Goal: Transaction & Acquisition: Book appointment/travel/reservation

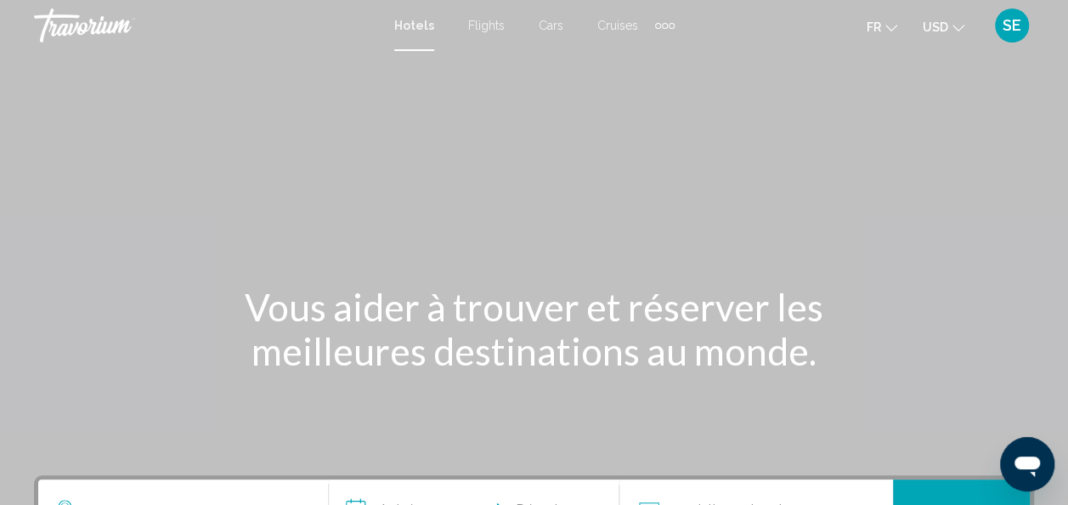
click at [664, 27] on div "Extra navigation items" at bounding box center [665, 26] width 6 height 6
click at [500, 99] on div "Main content" at bounding box center [534, 255] width 1068 height 510
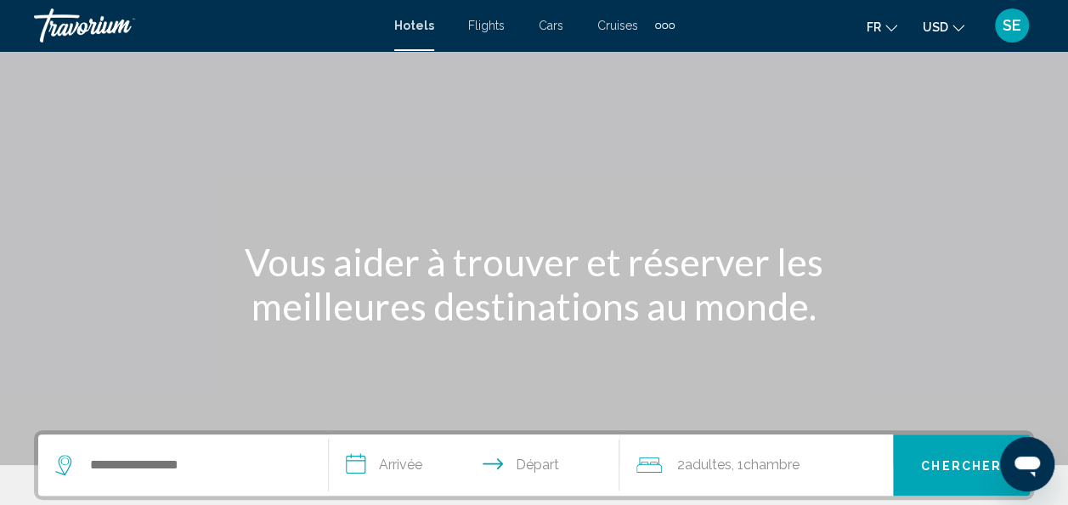
scroll to position [105, 0]
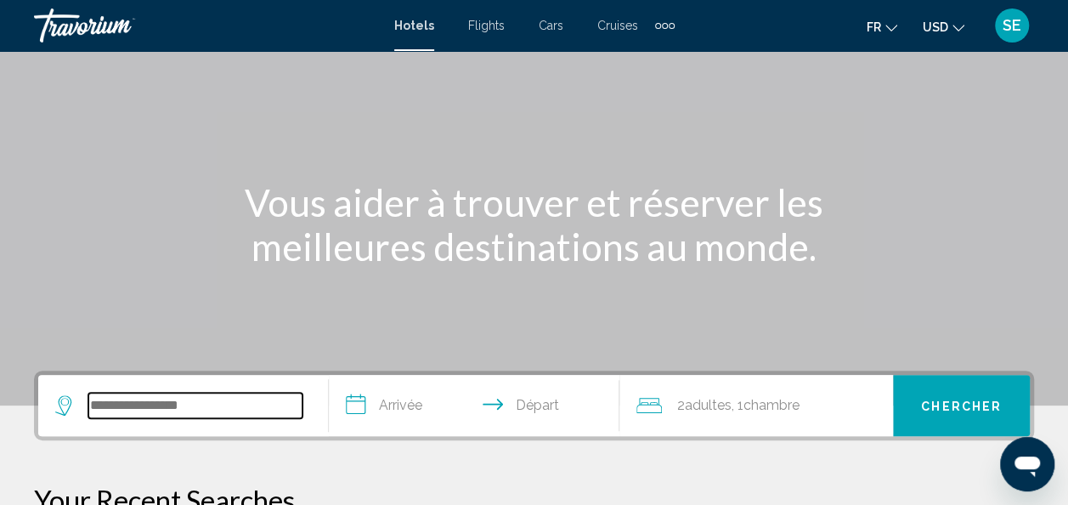
click at [113, 396] on input "Search widget" at bounding box center [195, 405] width 214 height 25
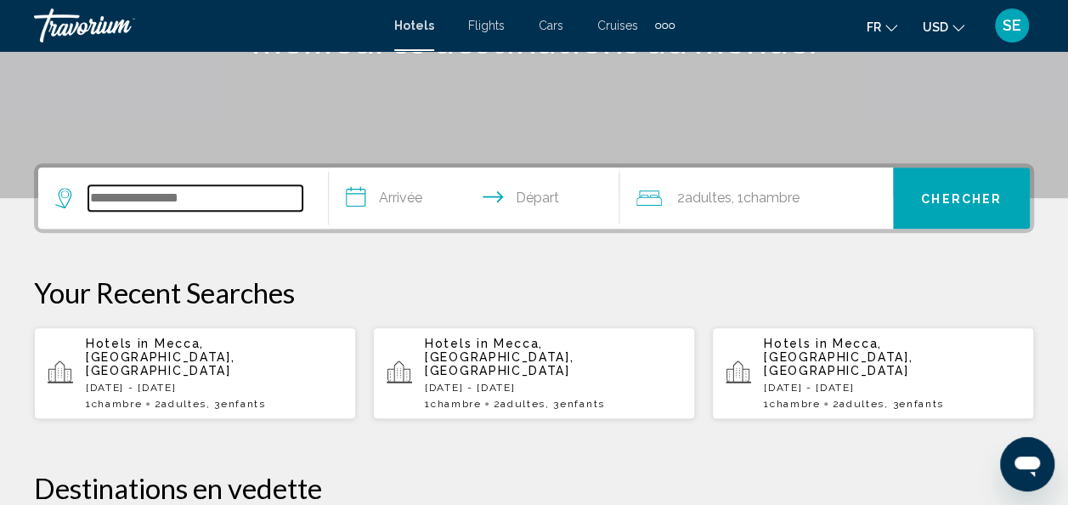
scroll to position [420, 0]
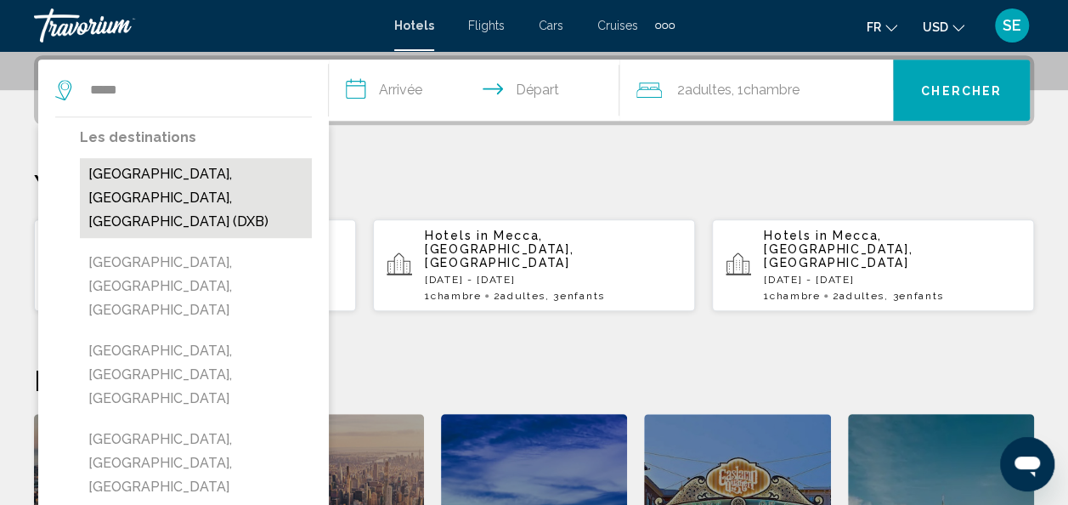
click at [285, 173] on button "[GEOGRAPHIC_DATA], [GEOGRAPHIC_DATA], [GEOGRAPHIC_DATA] (DXB)" at bounding box center [196, 198] width 232 height 80
type input "**********"
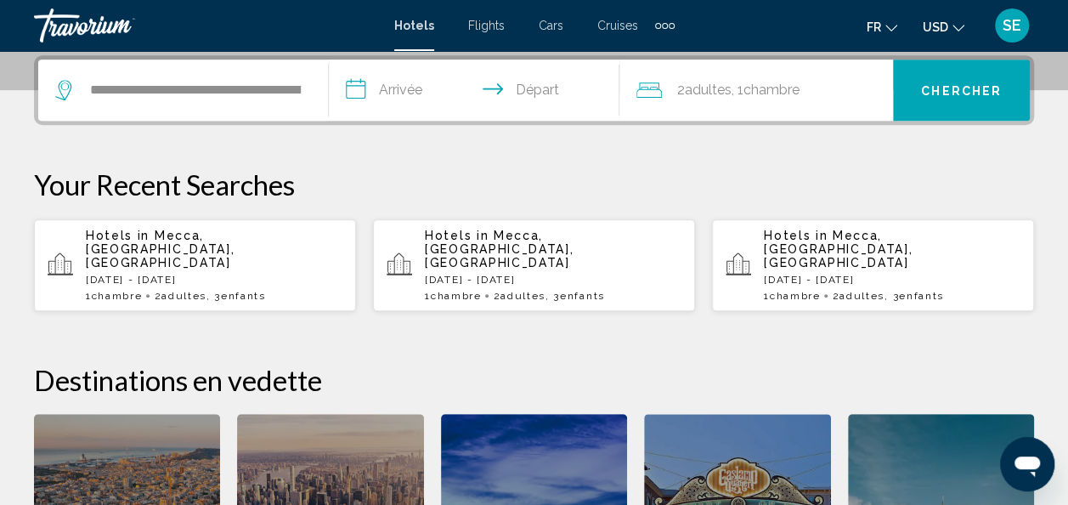
click at [398, 94] on input "**********" at bounding box center [477, 92] width 297 height 66
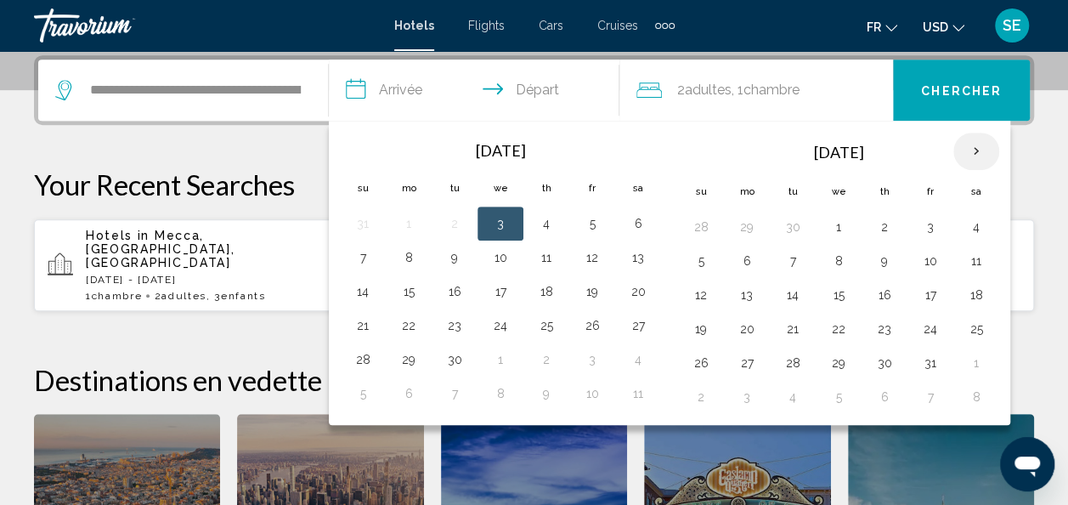
click at [969, 148] on th "Next month" at bounding box center [976, 151] width 46 height 37
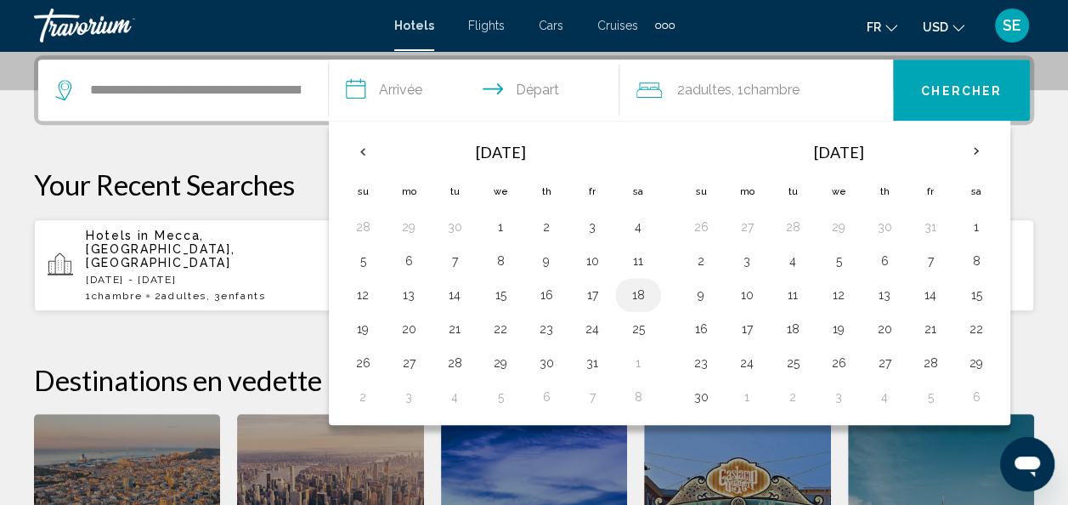
click at [634, 289] on button "18" at bounding box center [638, 295] width 27 height 24
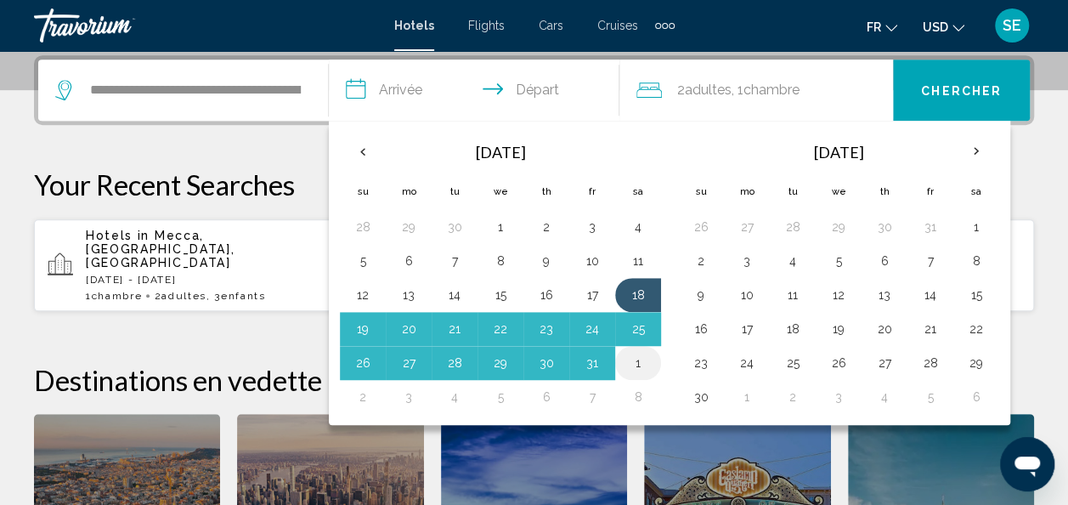
click at [634, 355] on button "1" at bounding box center [638, 363] width 27 height 24
type input "**********"
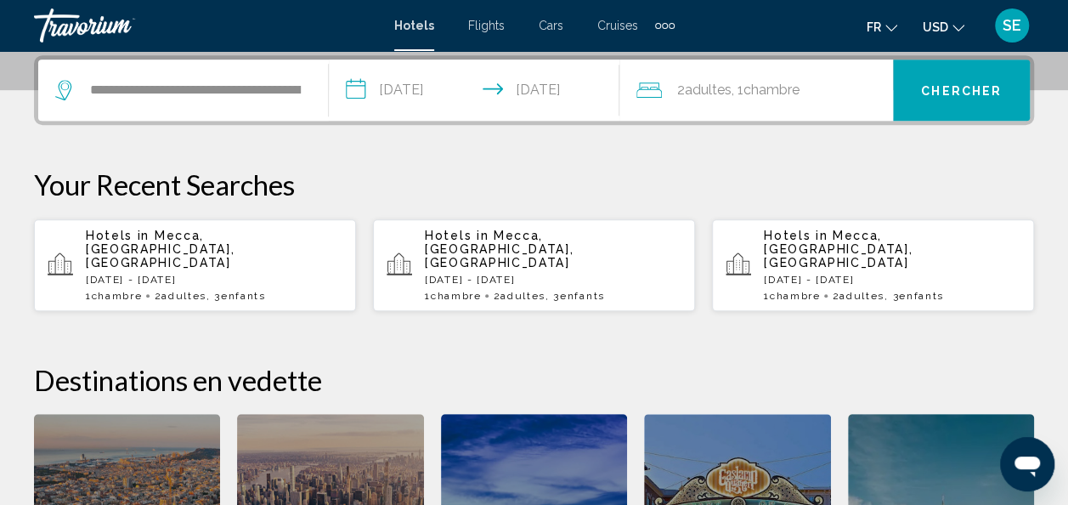
click at [746, 92] on span ", 1 Chambre pièces" at bounding box center [766, 90] width 68 height 24
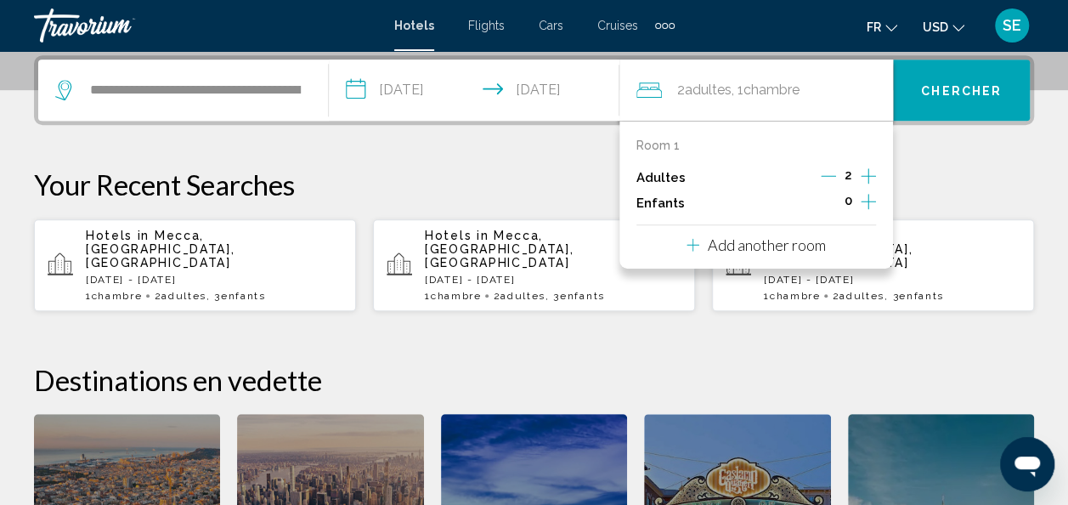
click at [870, 195] on icon "Increment children" at bounding box center [868, 201] width 15 height 20
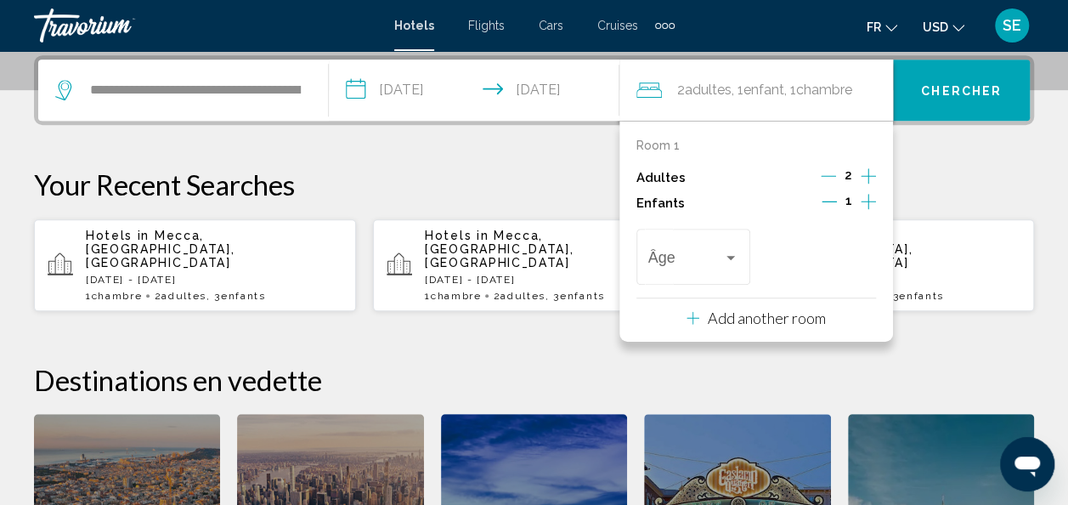
click at [870, 195] on icon "Increment children" at bounding box center [868, 201] width 15 height 20
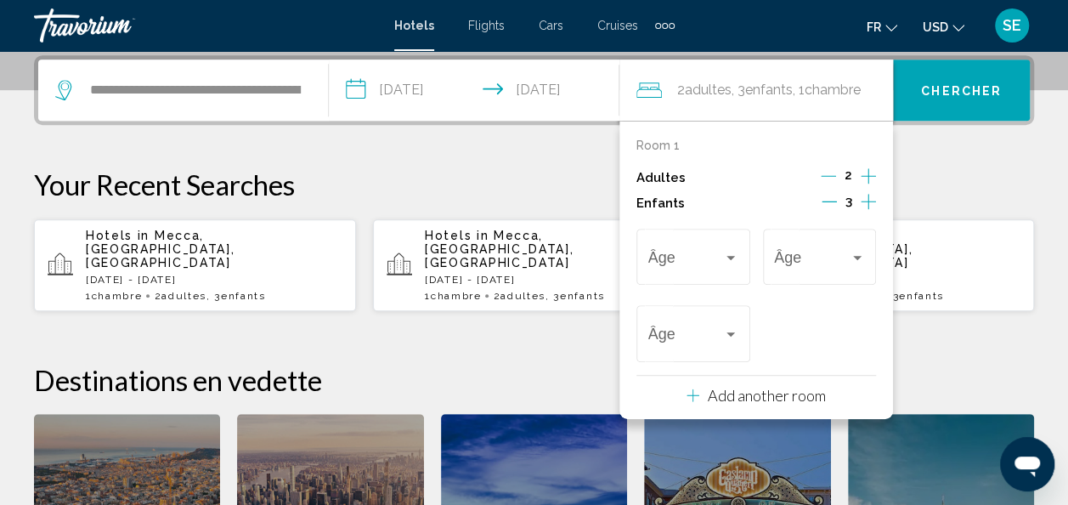
click at [828, 177] on icon "Decrement adults" at bounding box center [828, 175] width 15 height 15
click at [666, 252] on span "Travelers: 1 adult, 3 children" at bounding box center [686, 260] width 76 height 17
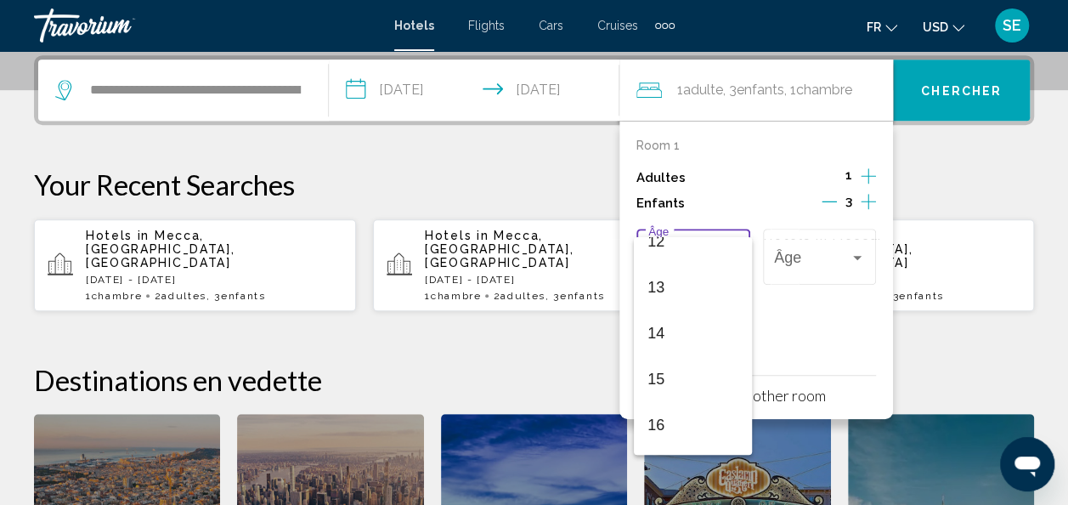
scroll to position [571, 0]
click at [698, 331] on span "14" at bounding box center [692, 331] width 91 height 46
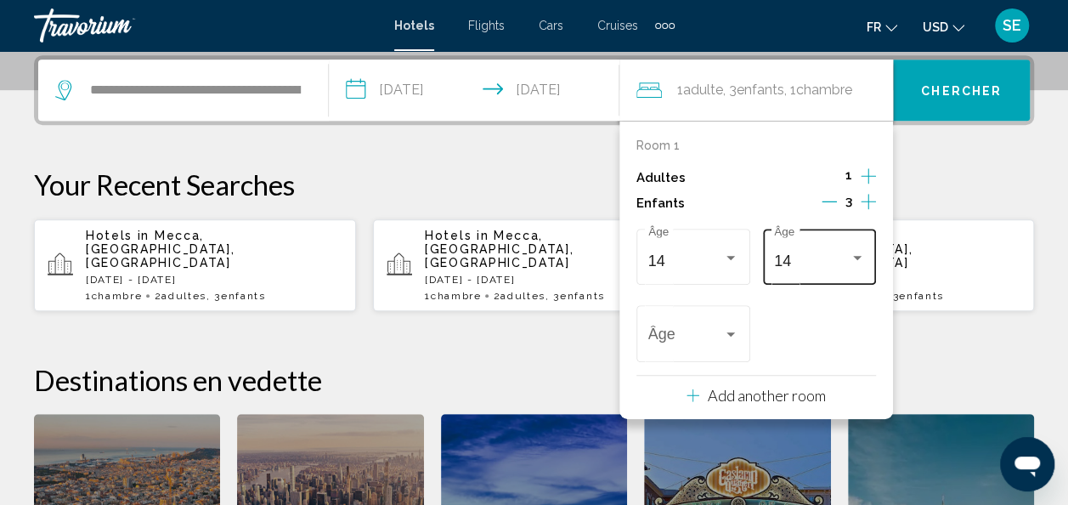
click at [805, 273] on div "14 Âge" at bounding box center [819, 254] width 91 height 60
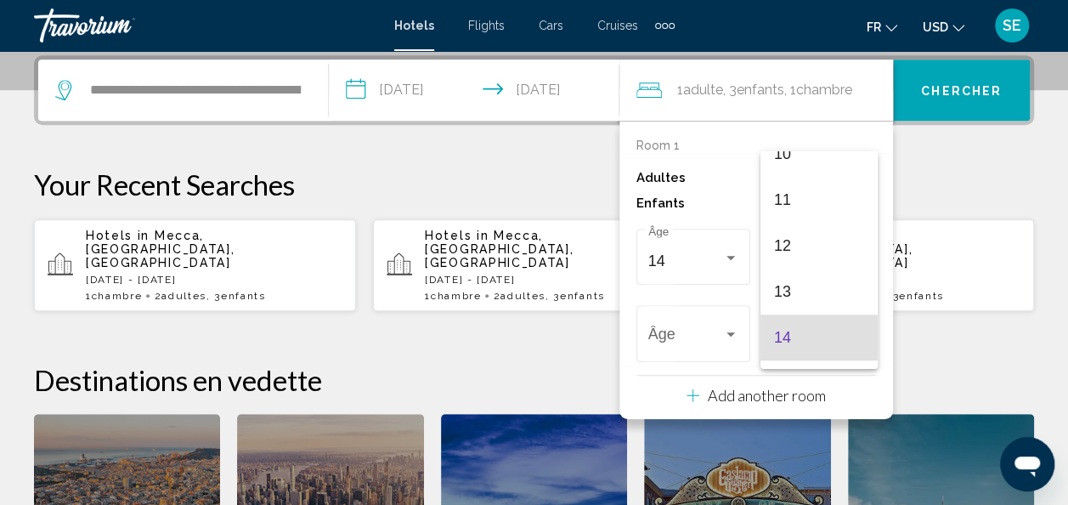
scroll to position [491, 0]
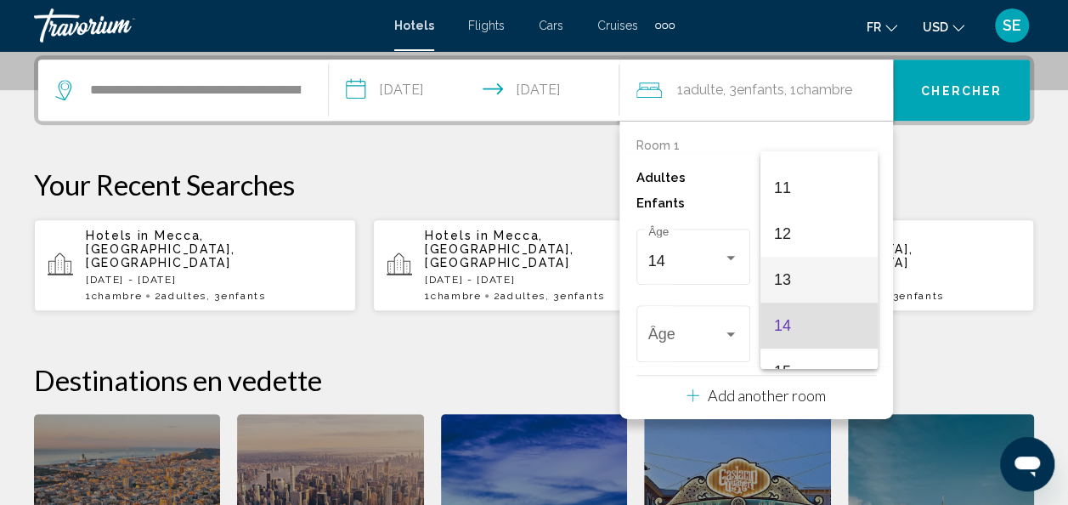
click at [817, 280] on span "13" at bounding box center [819, 280] width 91 height 46
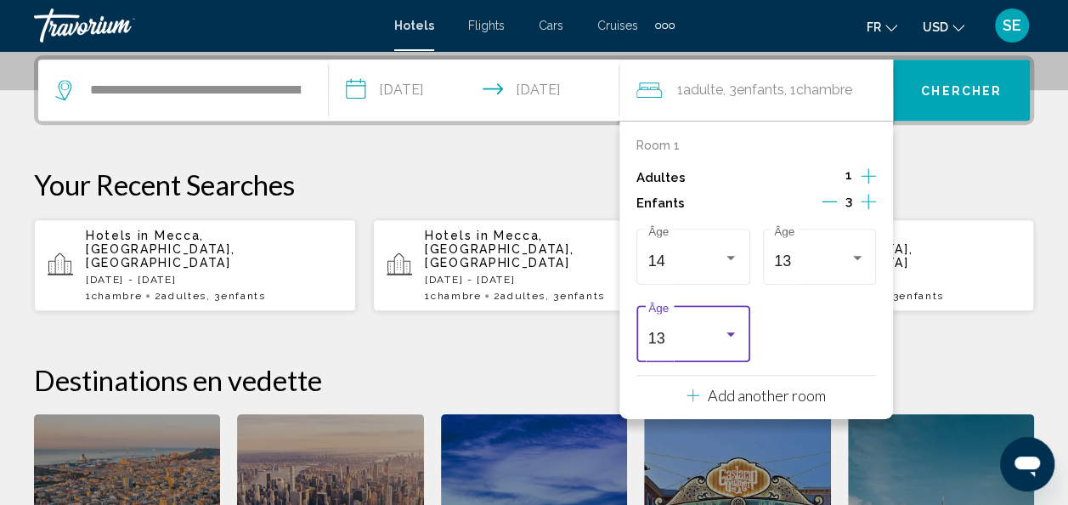
click at [729, 333] on div "Travelers: 1 adult, 3 children" at bounding box center [730, 334] width 8 height 4
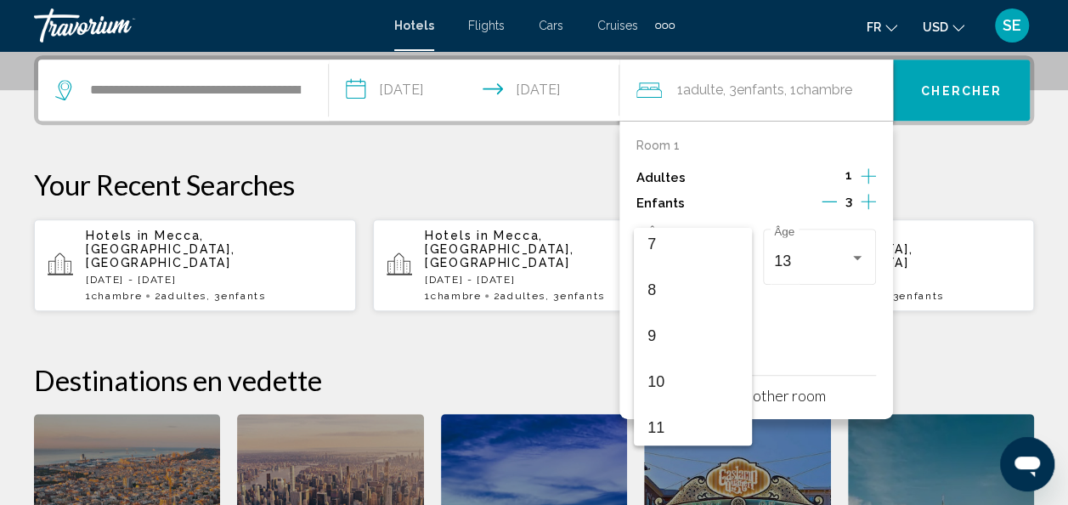
scroll to position [320, 0]
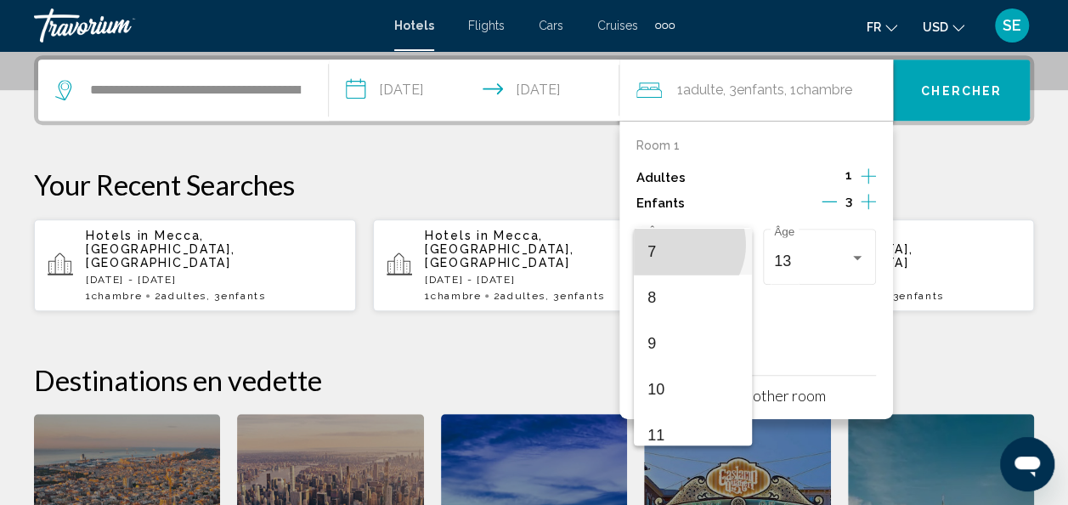
click at [673, 244] on span "7" at bounding box center [692, 252] width 91 height 46
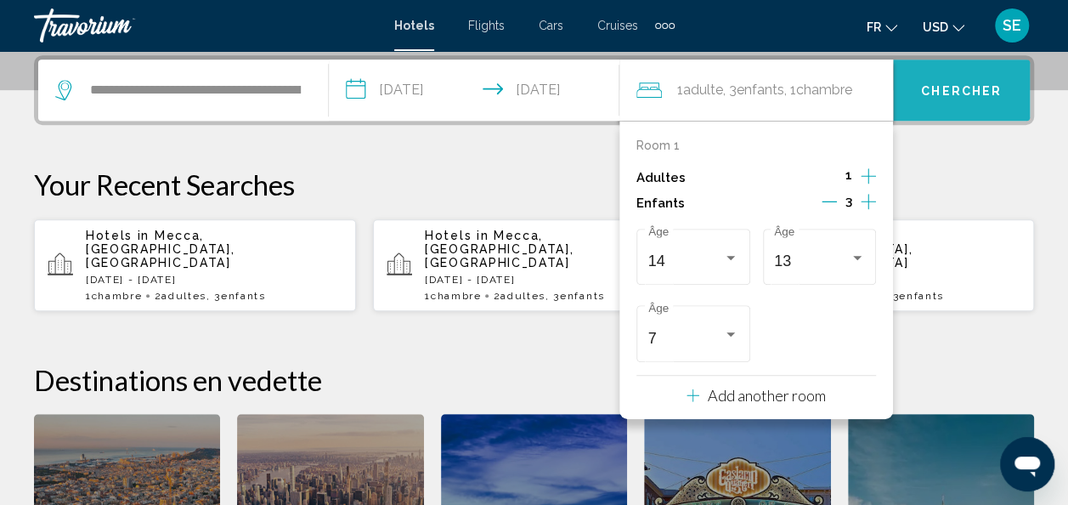
click at [932, 88] on span "Chercher" at bounding box center [961, 91] width 81 height 14
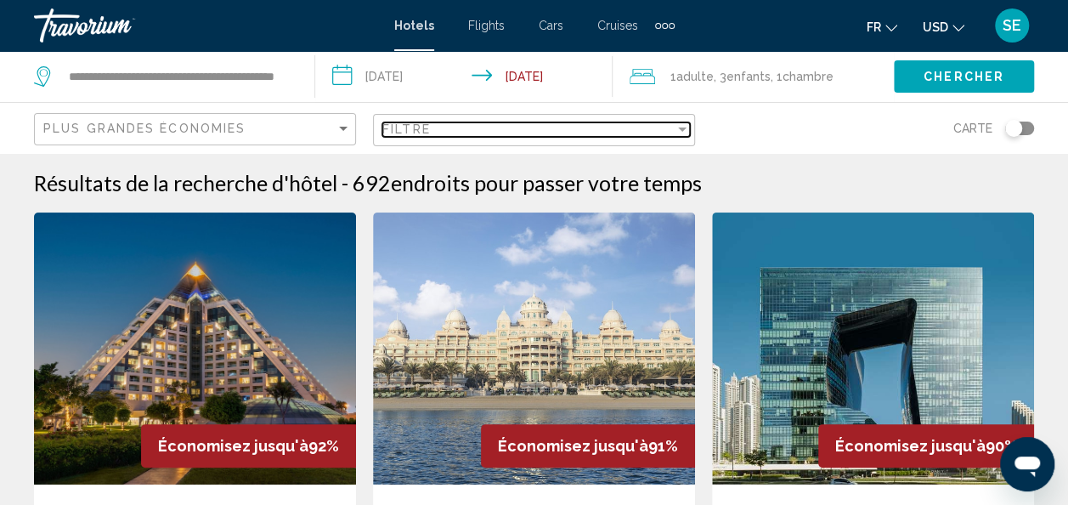
click at [579, 123] on div "Filtre" at bounding box center [528, 129] width 292 height 14
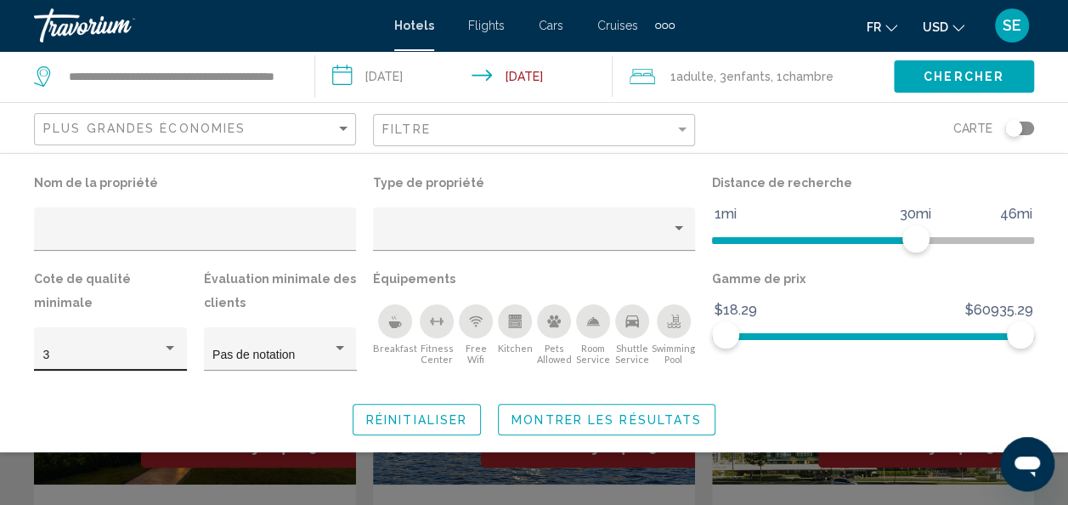
click at [174, 336] on div "3" at bounding box center [110, 353] width 135 height 35
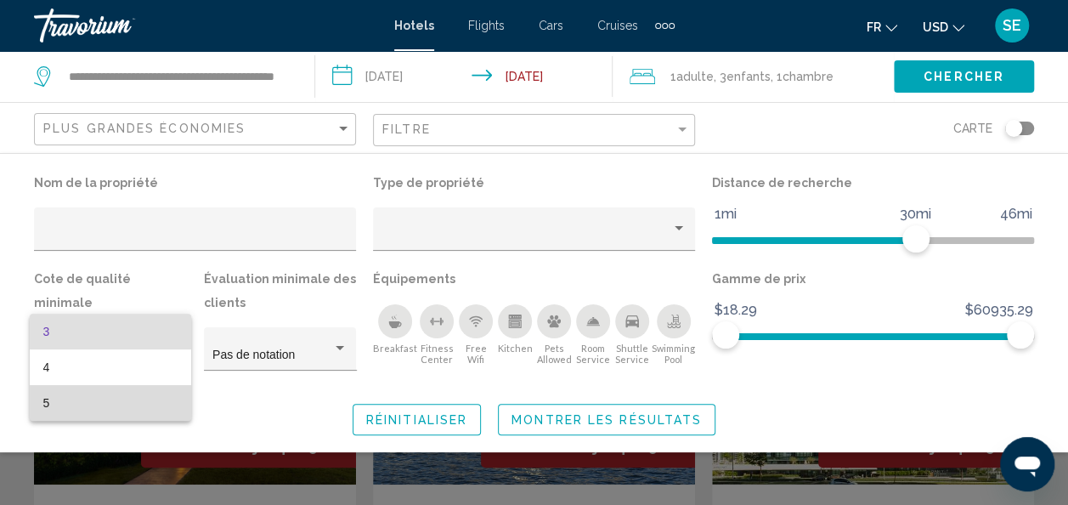
click at [127, 400] on span "5" at bounding box center [110, 403] width 134 height 36
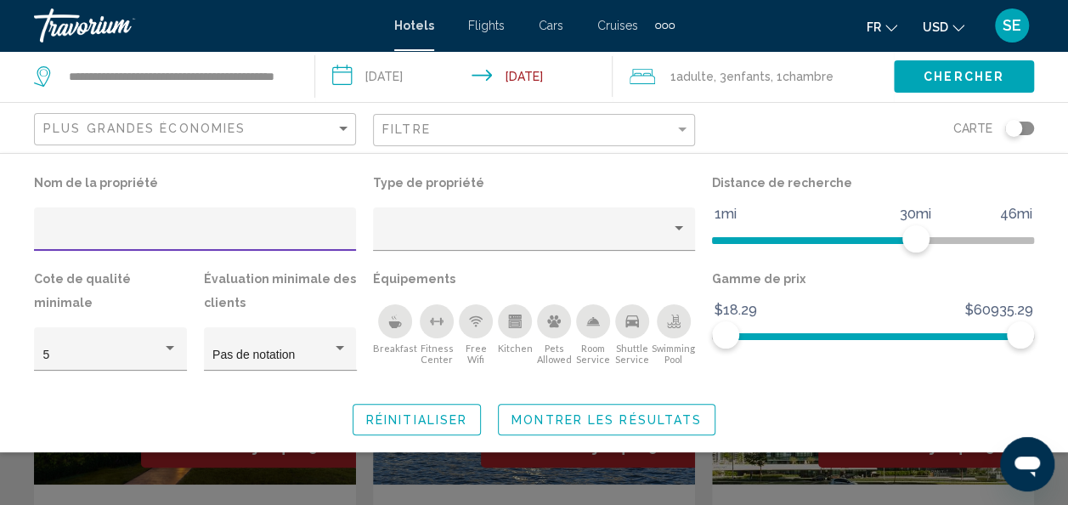
click at [289, 229] on input "Hotel Filters" at bounding box center [195, 236] width 304 height 14
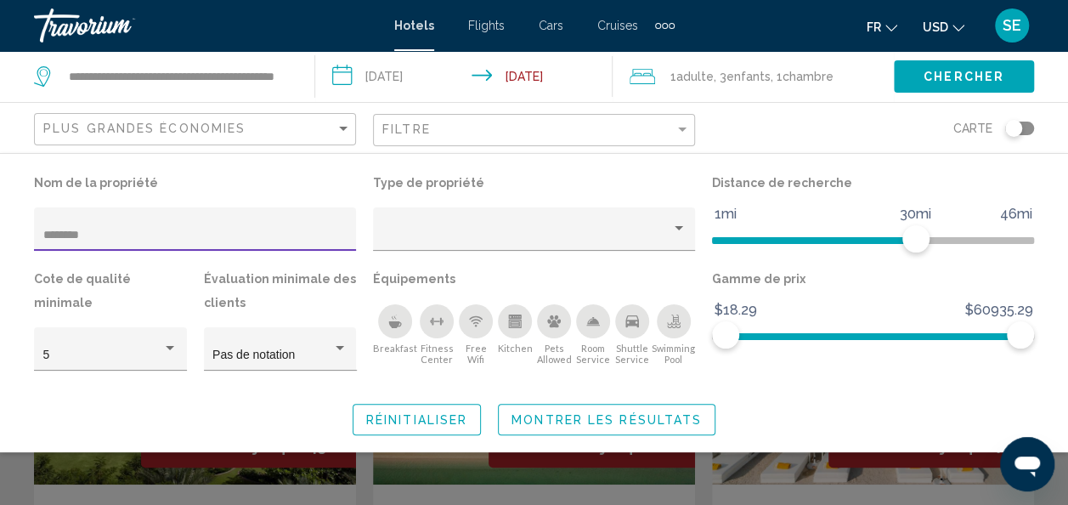
type input "********"
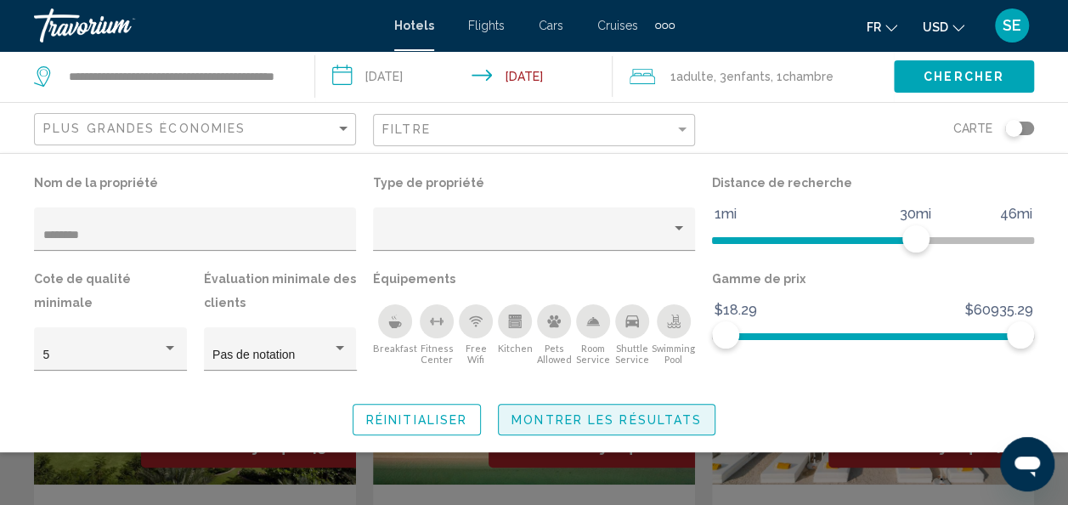
click at [675, 423] on span "Montrer les résultats" at bounding box center [606, 420] width 190 height 14
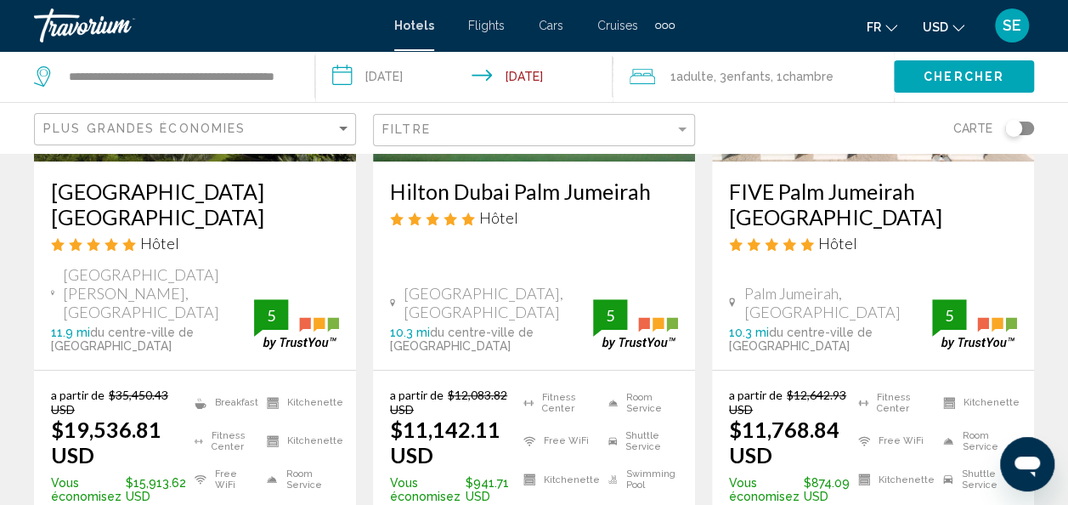
scroll to position [321, 0]
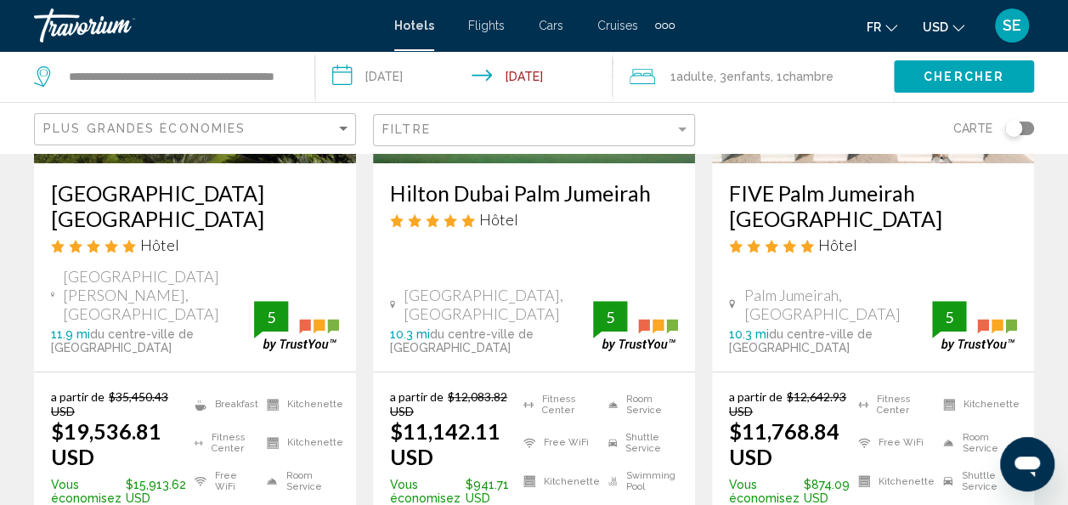
click at [116, 207] on h3 "[GEOGRAPHIC_DATA] [GEOGRAPHIC_DATA]" at bounding box center [195, 205] width 288 height 51
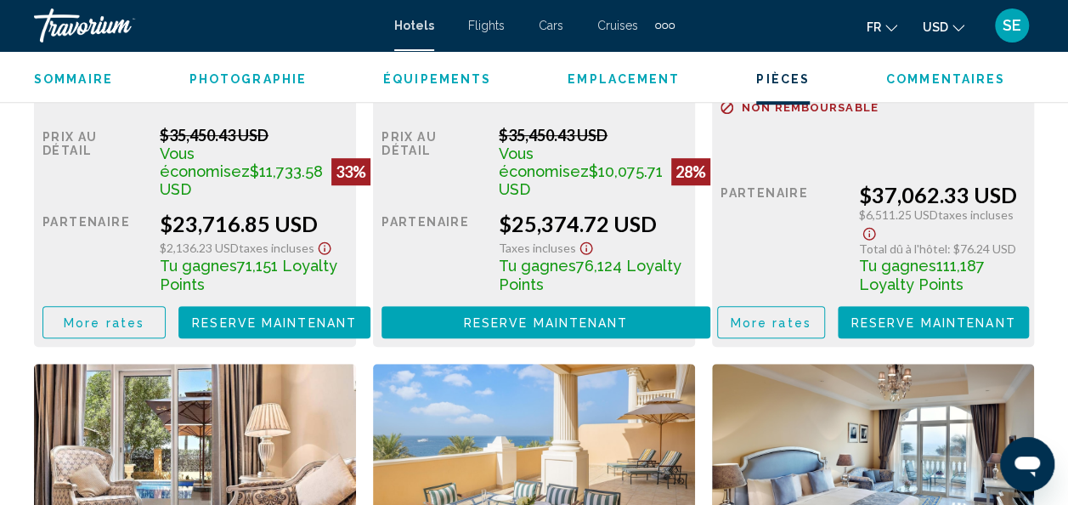
scroll to position [3652, 0]
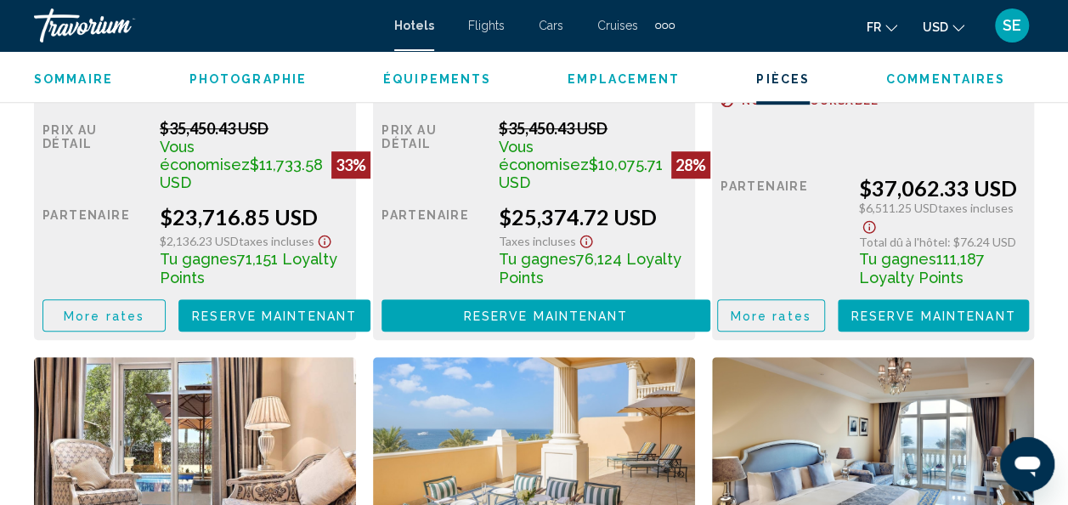
click at [490, 30] on span "Flights" at bounding box center [486, 26] width 37 height 14
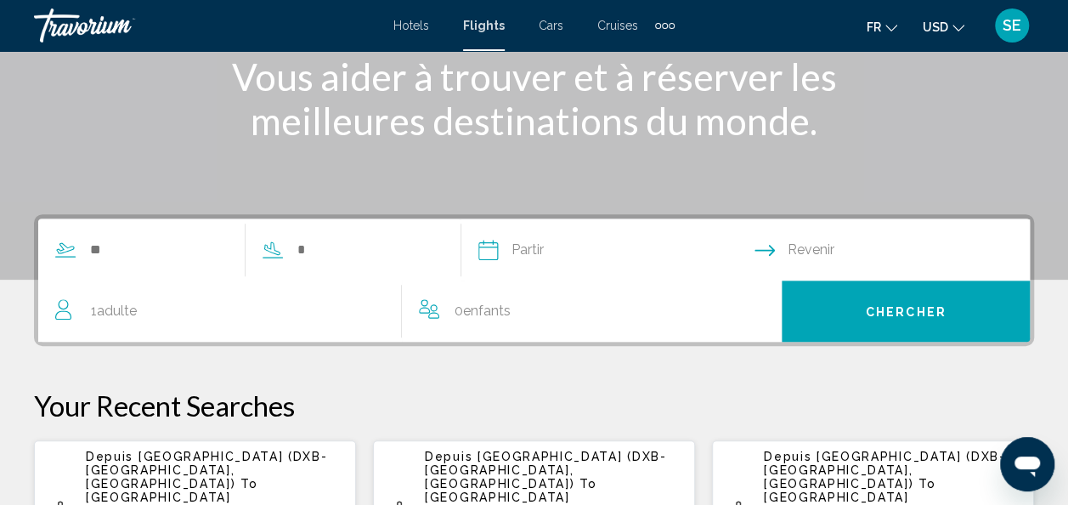
scroll to position [264, 0]
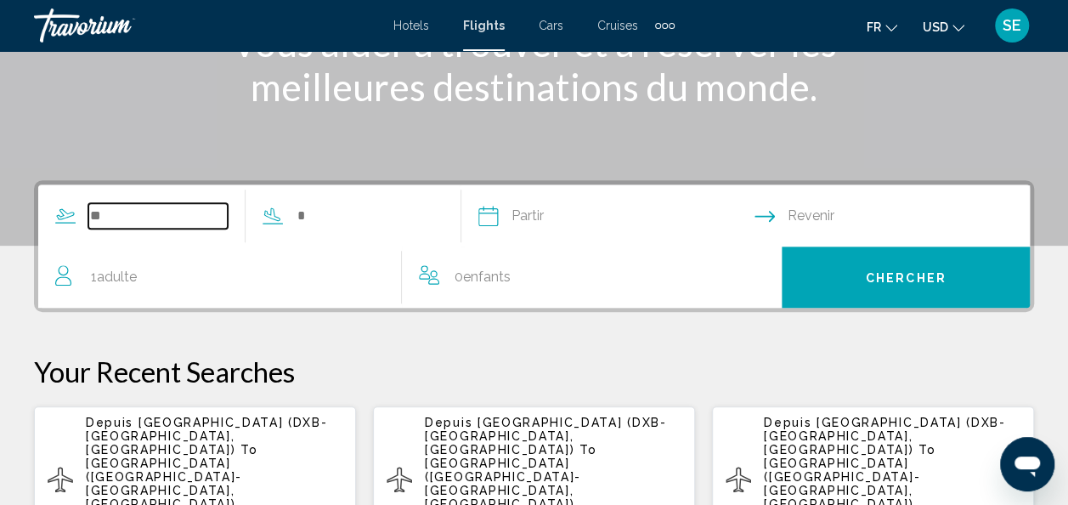
click at [121, 206] on input "Search widget" at bounding box center [157, 215] width 139 height 25
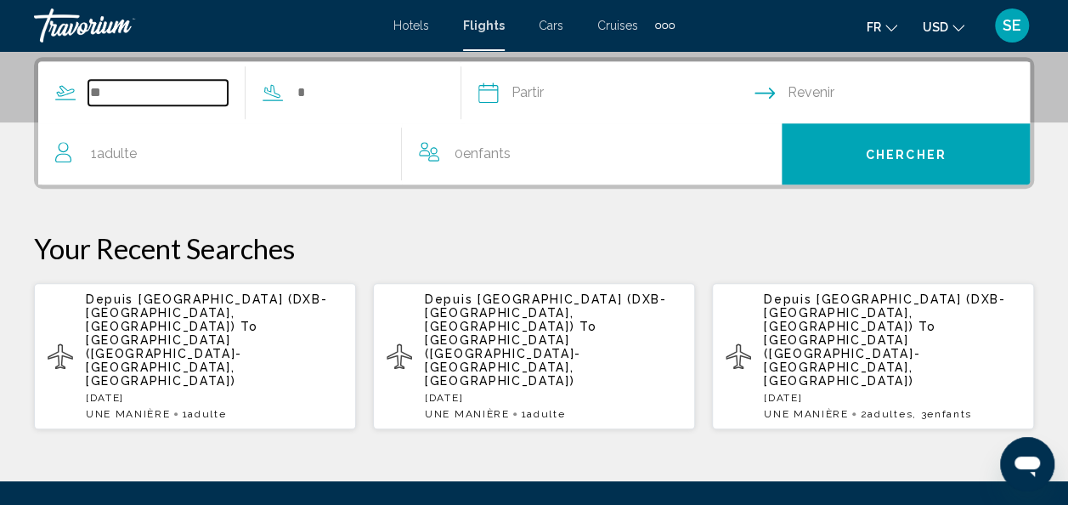
scroll to position [389, 0]
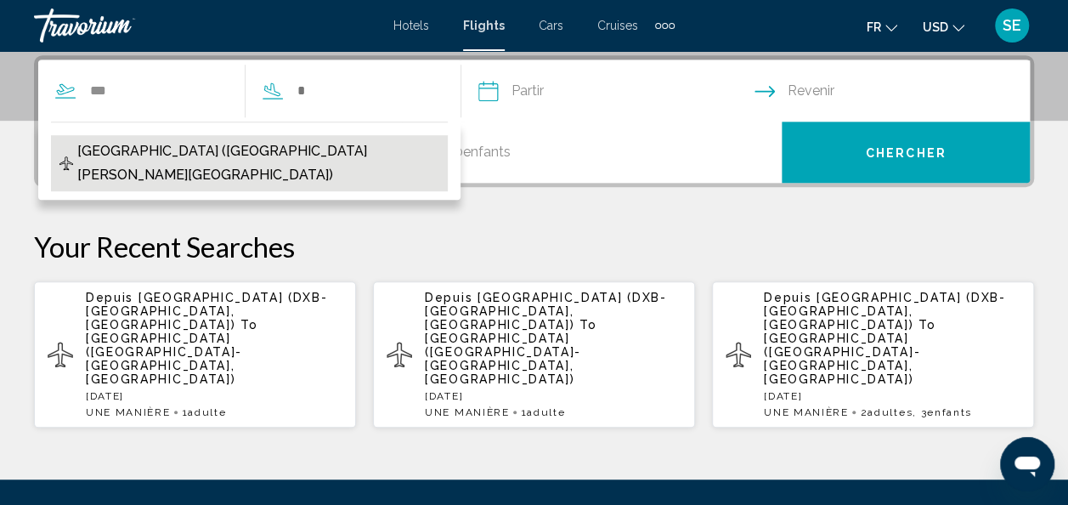
click at [192, 156] on span "[GEOGRAPHIC_DATA] ([GEOGRAPHIC_DATA][PERSON_NAME][GEOGRAPHIC_DATA])" at bounding box center [258, 163] width 362 height 48
type input "**********"
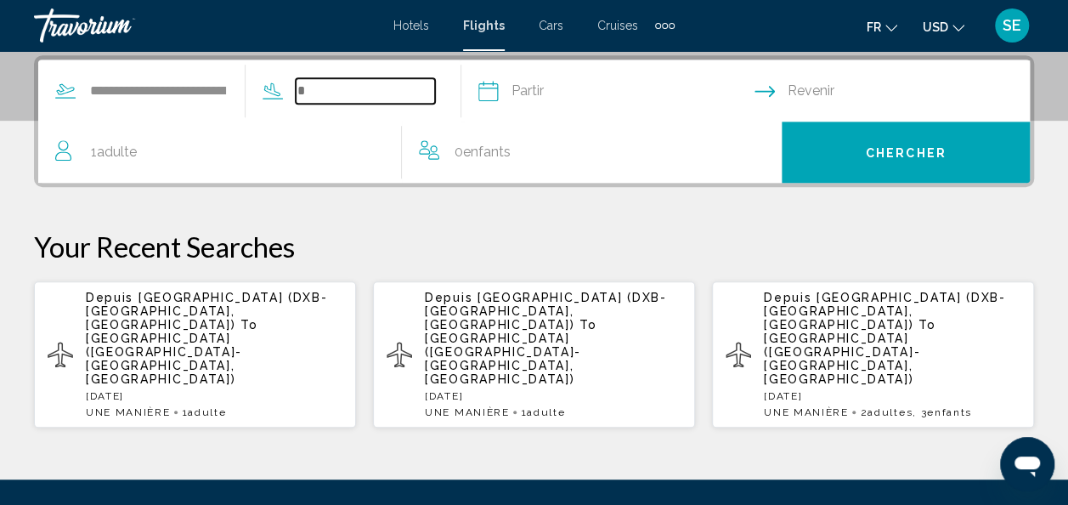
click at [347, 94] on input "Search widget" at bounding box center [365, 90] width 139 height 25
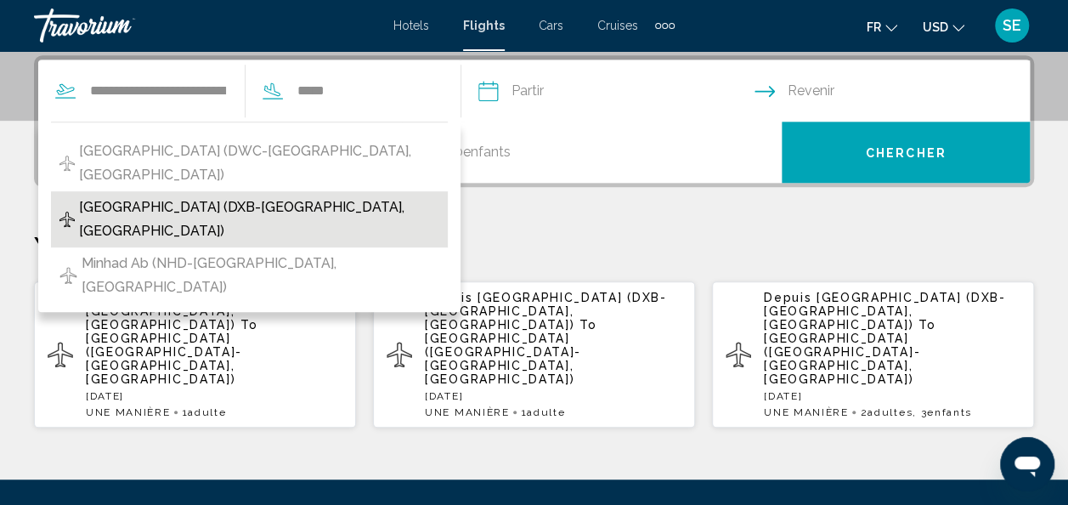
click at [362, 203] on span "[GEOGRAPHIC_DATA] (DXB-[GEOGRAPHIC_DATA], [GEOGRAPHIC_DATA])" at bounding box center [259, 219] width 360 height 48
type input "**********"
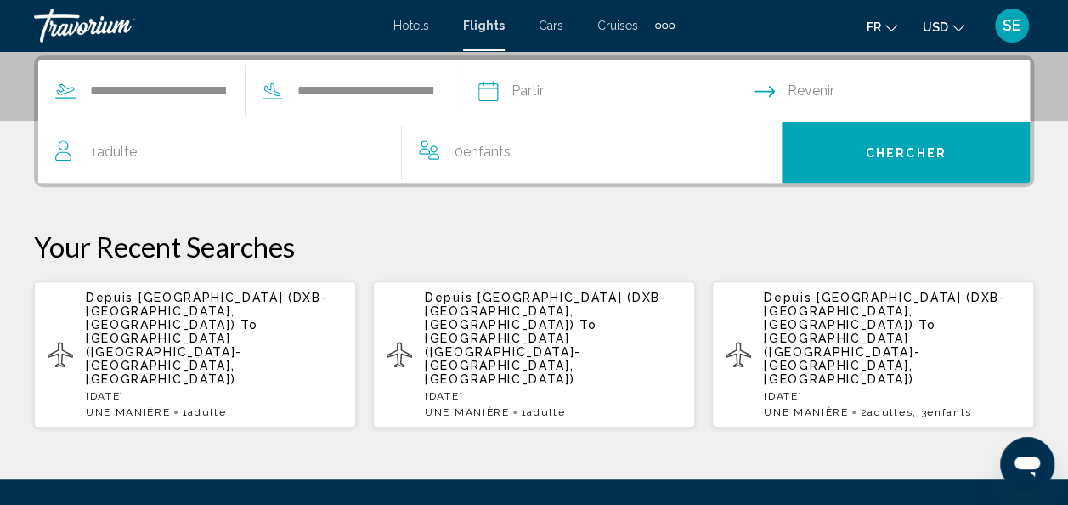
click at [583, 85] on input "Depart date" at bounding box center [615, 93] width 283 height 66
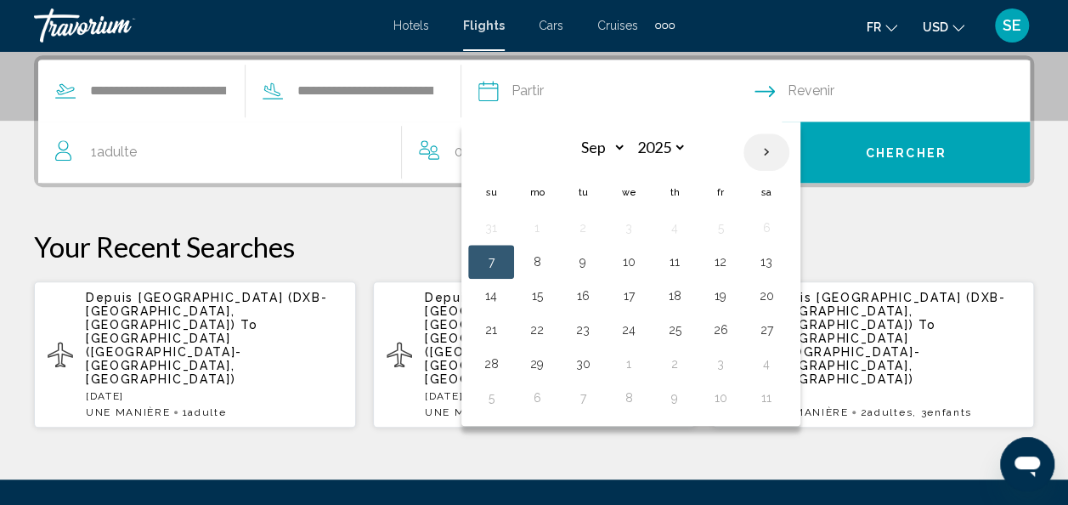
click at [789, 154] on th "Next month" at bounding box center [766, 151] width 46 height 37
click at [514, 152] on th "Previous month" at bounding box center [491, 151] width 46 height 37
select select "*"
click at [780, 285] on button "18" at bounding box center [766, 296] width 27 height 24
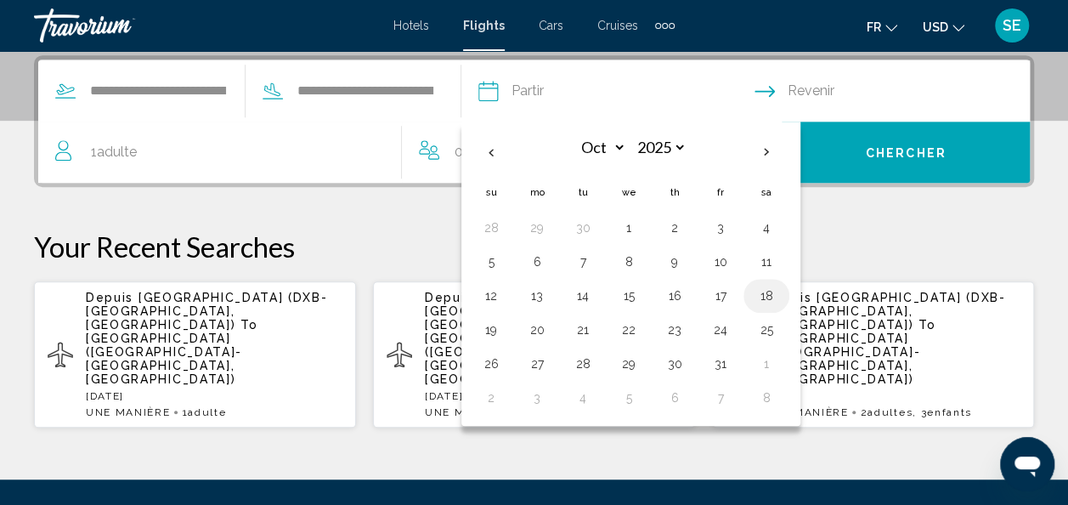
type input "**********"
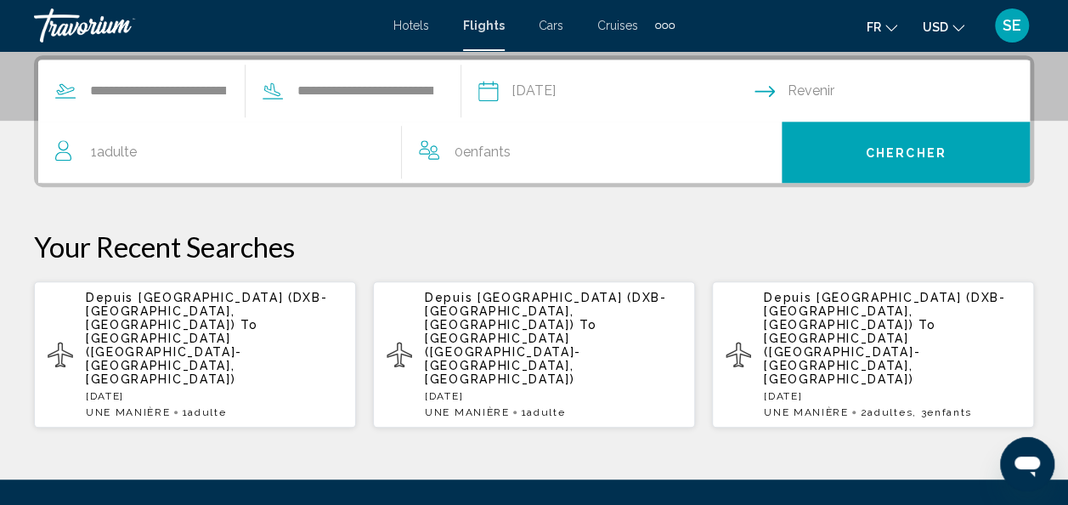
click at [823, 98] on input "Return date" at bounding box center [896, 93] width 283 height 66
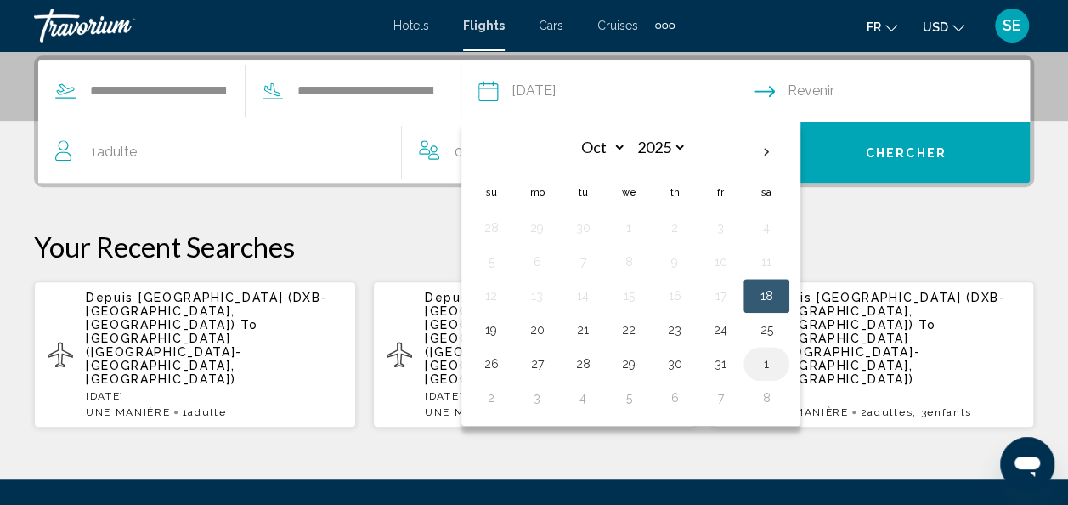
click at [780, 359] on button "1" at bounding box center [766, 364] width 27 height 24
type input "**********"
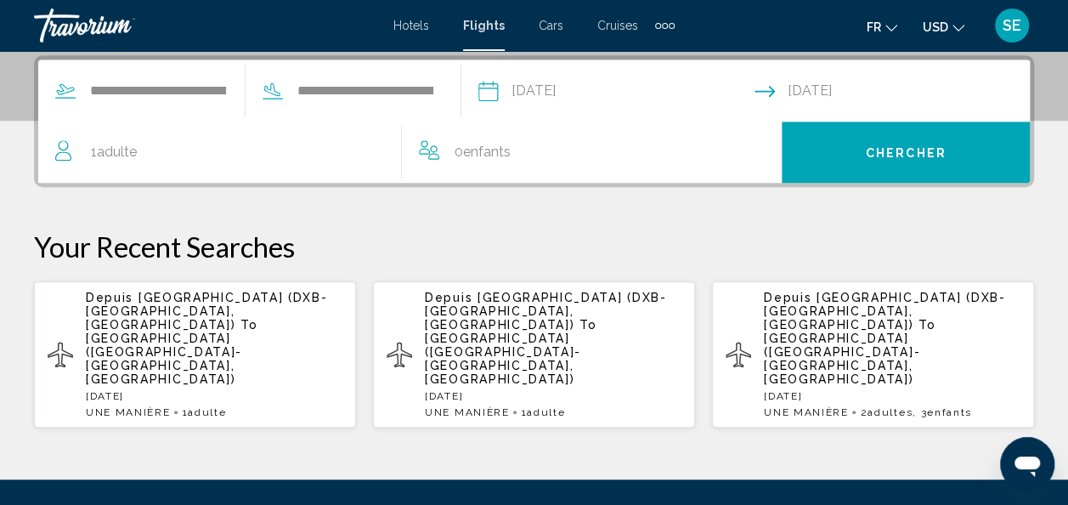
click at [137, 155] on span "Adulte" at bounding box center [117, 152] width 40 height 16
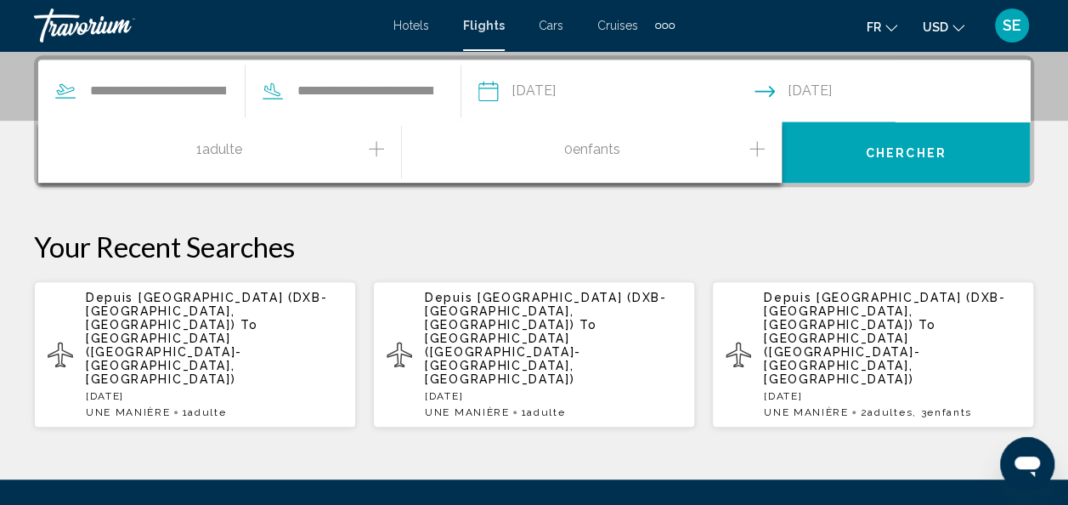
click at [762, 148] on icon "Increment children" at bounding box center [756, 148] width 15 height 15
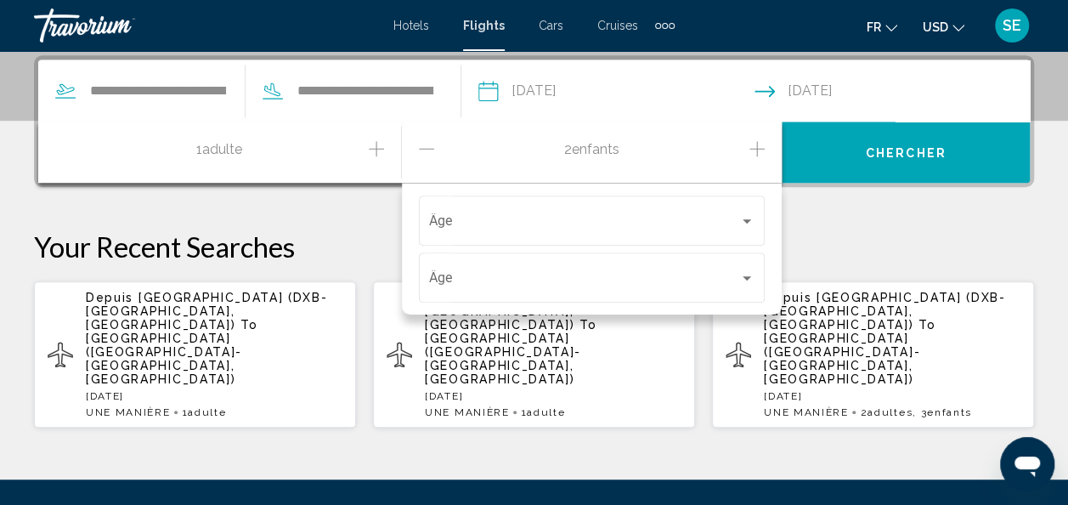
click at [762, 148] on icon "Increment children" at bounding box center [756, 148] width 15 height 15
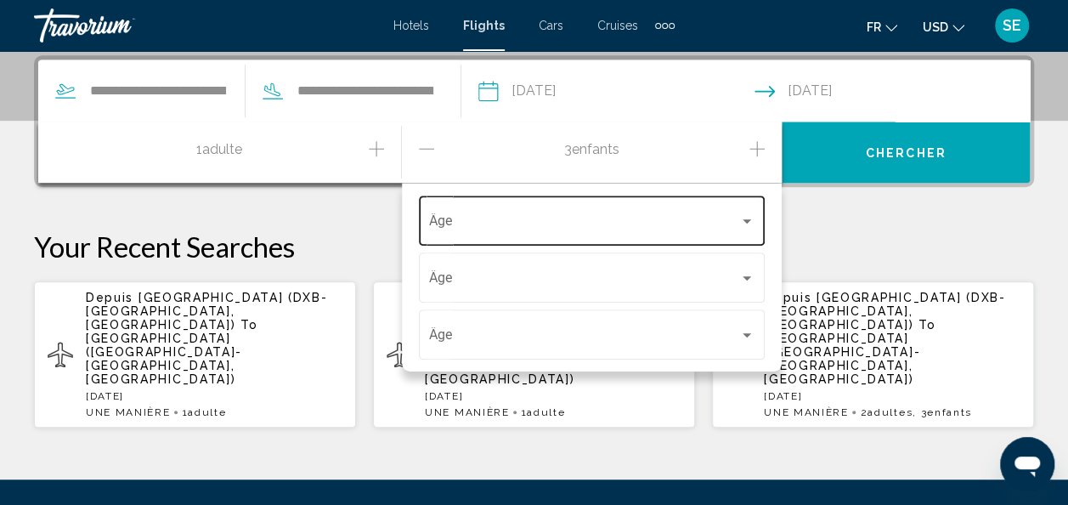
click at [744, 211] on div "Âge" at bounding box center [592, 219] width 326 height 54
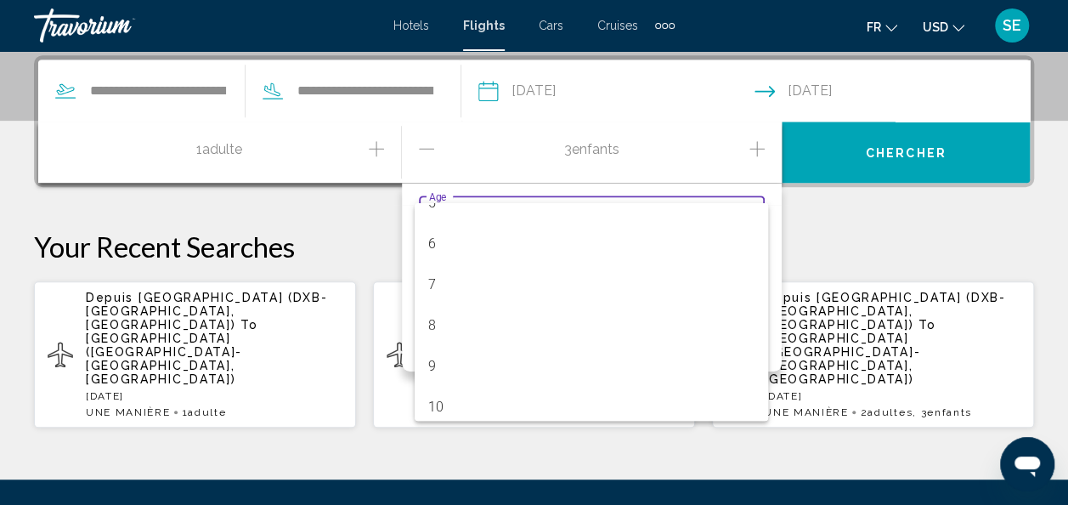
scroll to position [225, 0]
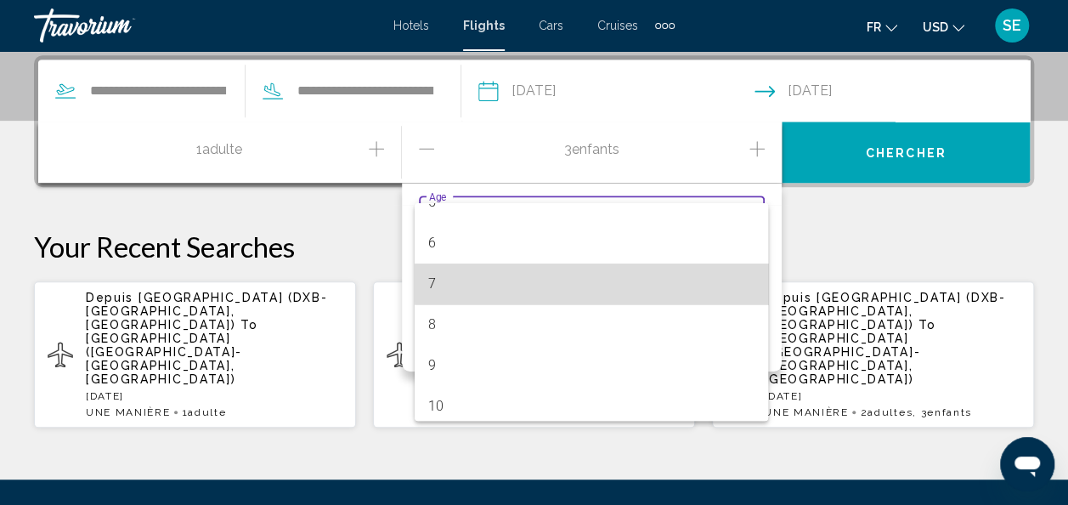
click at [629, 283] on span "7" at bounding box center [591, 283] width 326 height 41
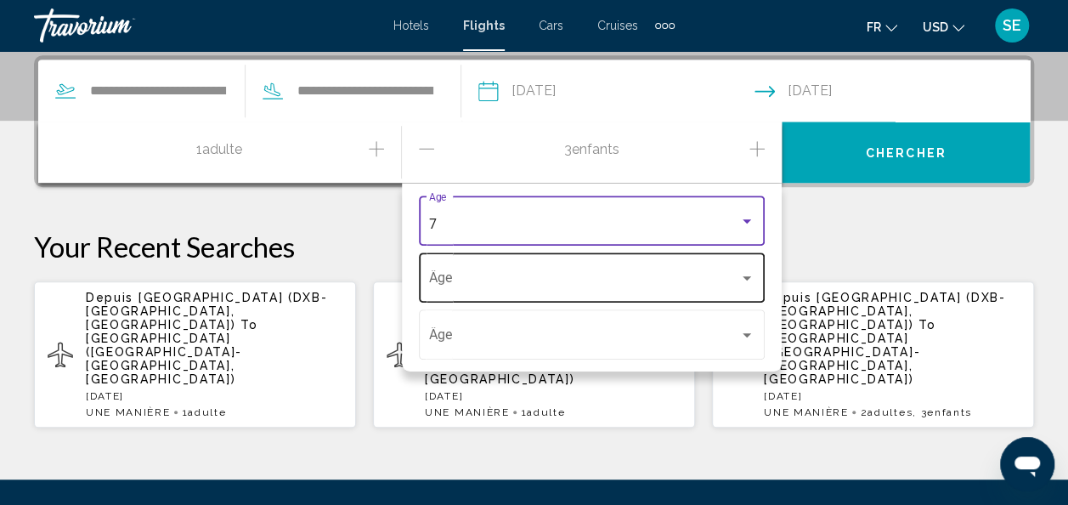
click at [646, 285] on span "Travelers: 1 adult, 3 children" at bounding box center [584, 281] width 311 height 15
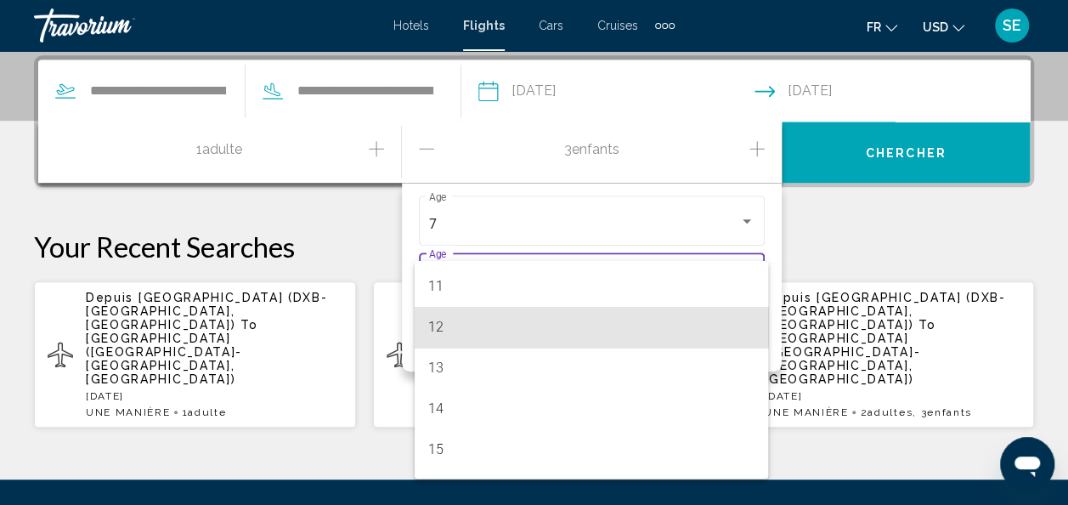
scroll to position [450, 0]
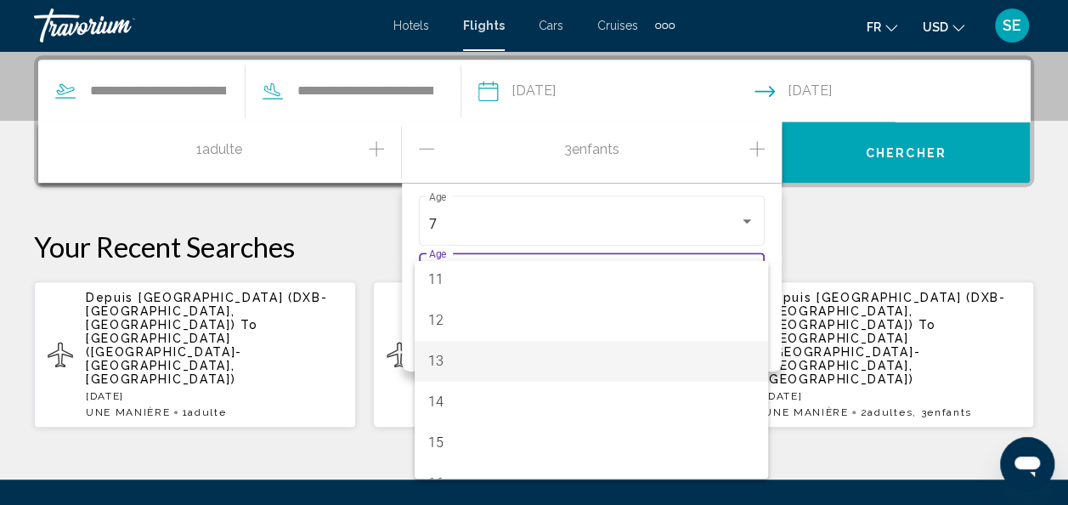
click at [590, 357] on span "13" at bounding box center [591, 361] width 326 height 41
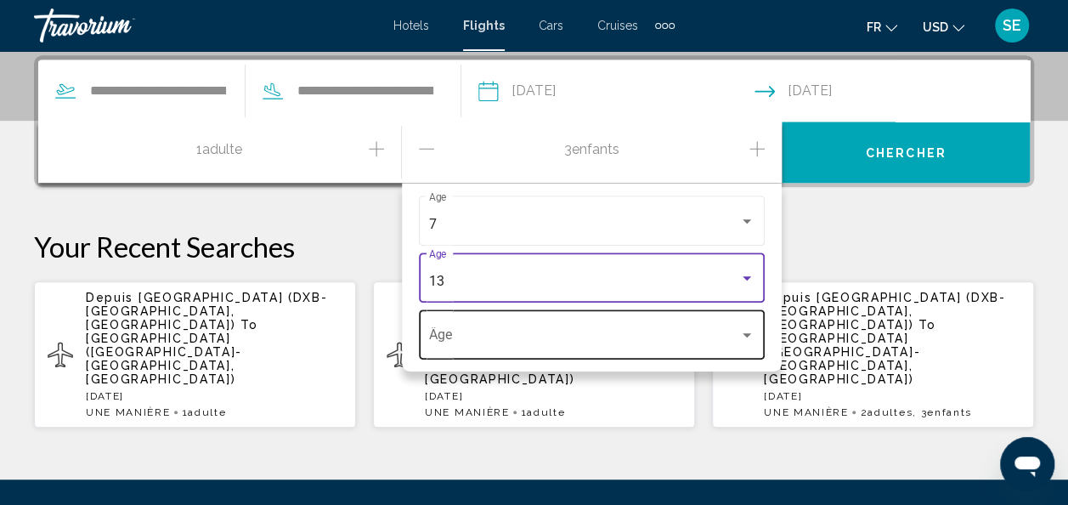
click at [625, 341] on span "Travelers: 1 adult, 3 children" at bounding box center [584, 338] width 311 height 15
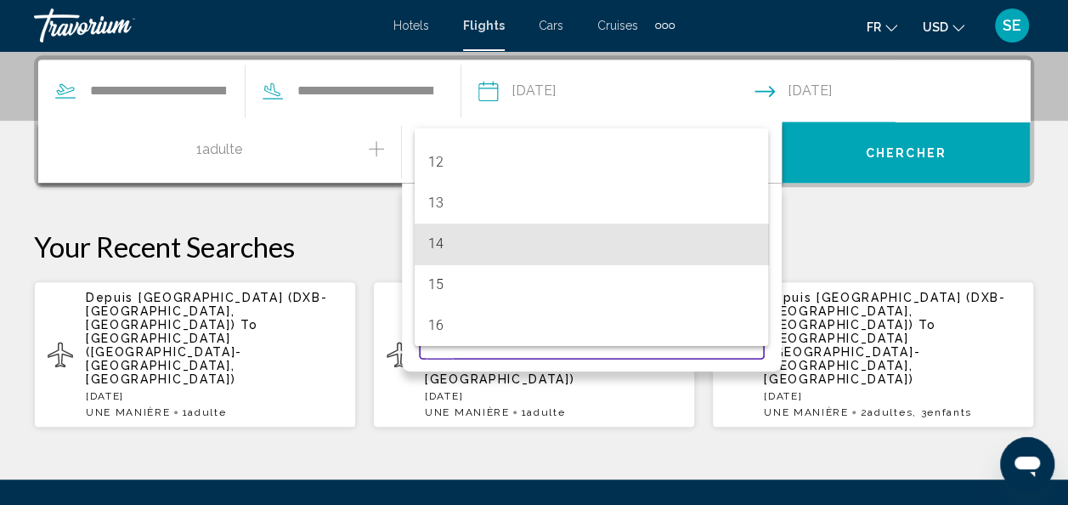
scroll to position [491, 0]
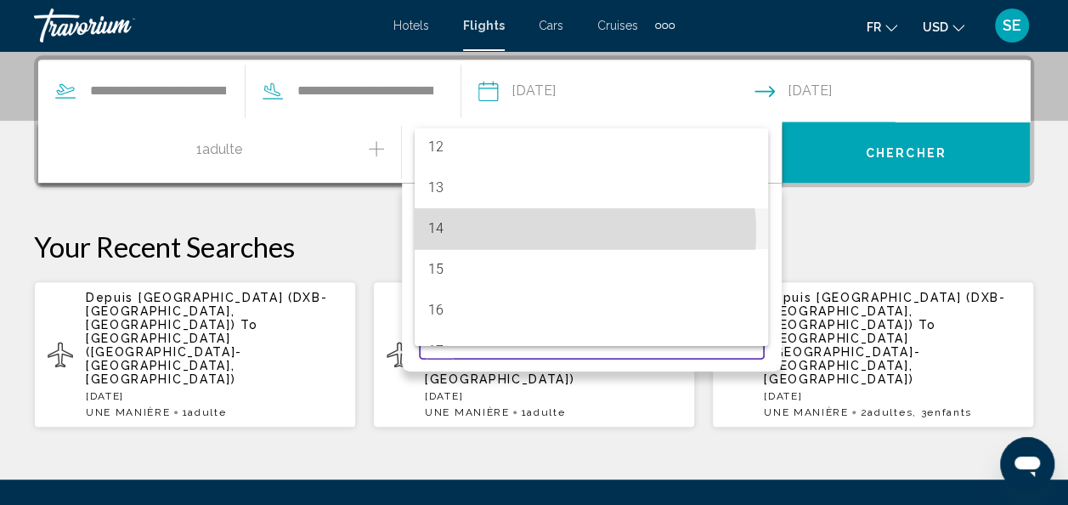
click at [556, 231] on span "14" at bounding box center [591, 228] width 326 height 41
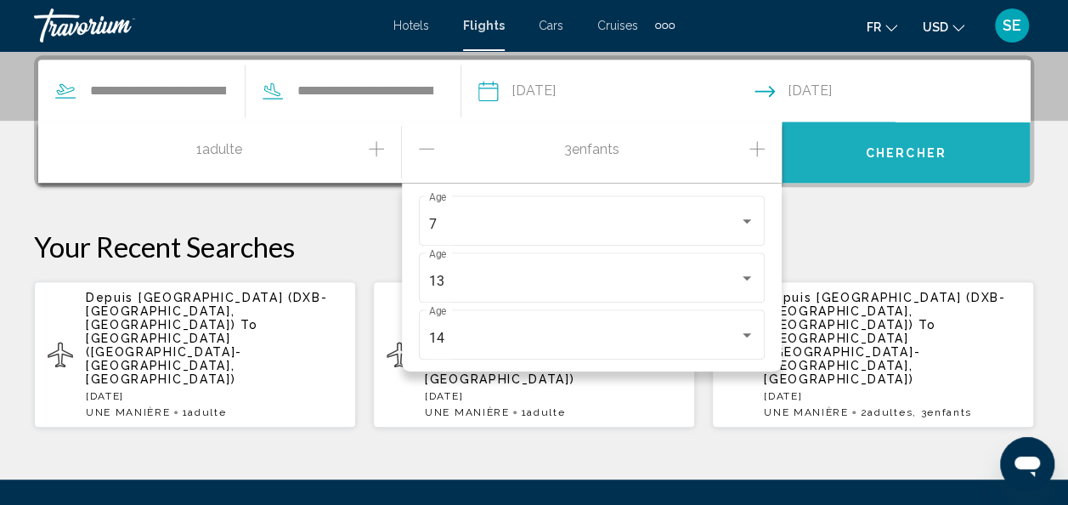
click at [887, 158] on span "Chercher" at bounding box center [906, 153] width 81 height 14
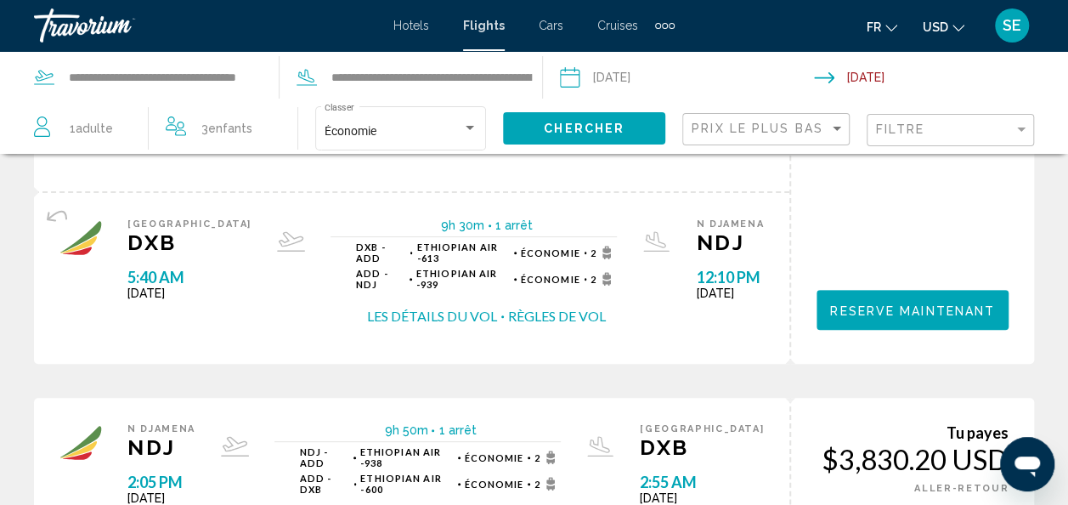
scroll to position [117, 0]
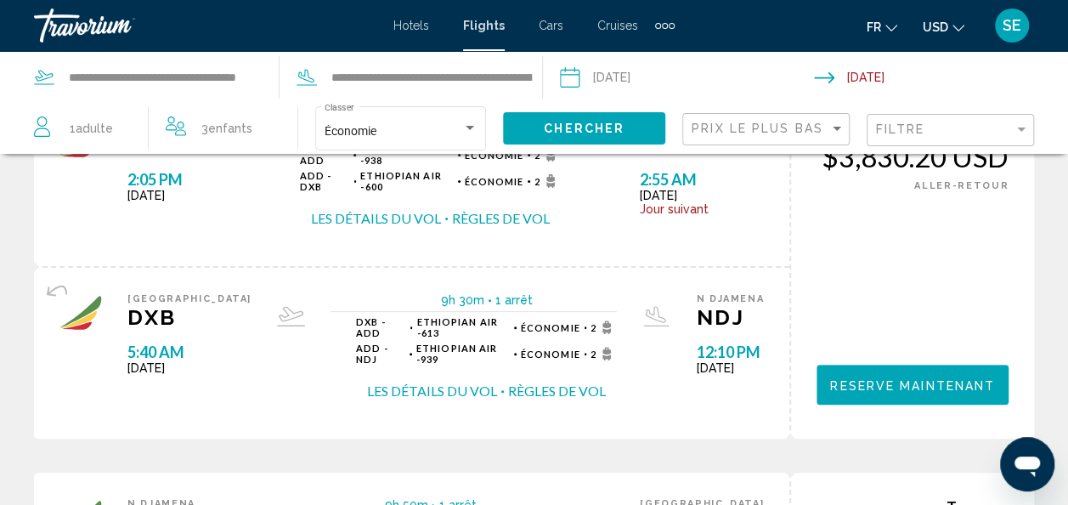
click at [899, 378] on span "Reserve maintenant" at bounding box center [912, 385] width 165 height 14
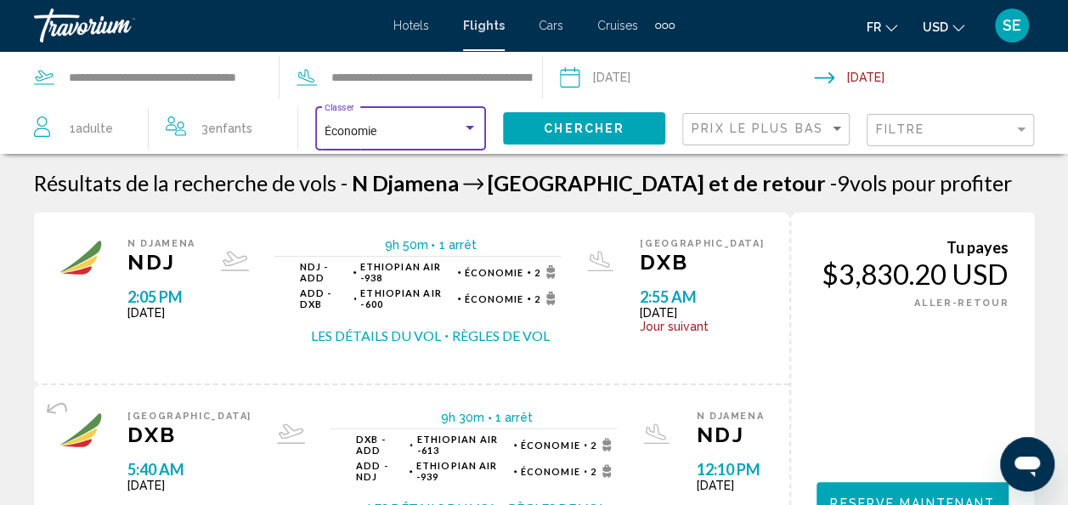
click at [465, 131] on div "Search widget" at bounding box center [469, 129] width 15 height 14
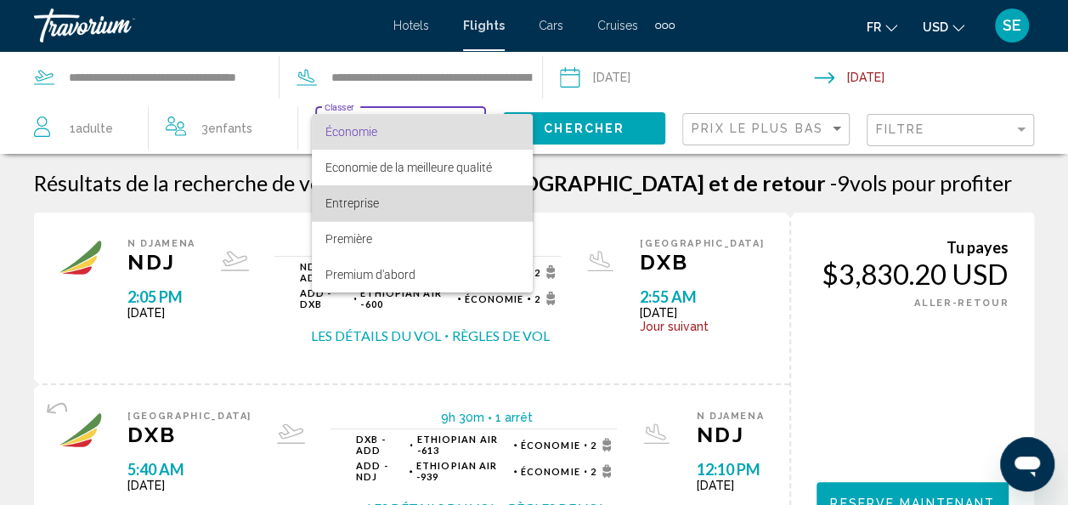
click at [428, 199] on span "Entreprise" at bounding box center [422, 203] width 194 height 36
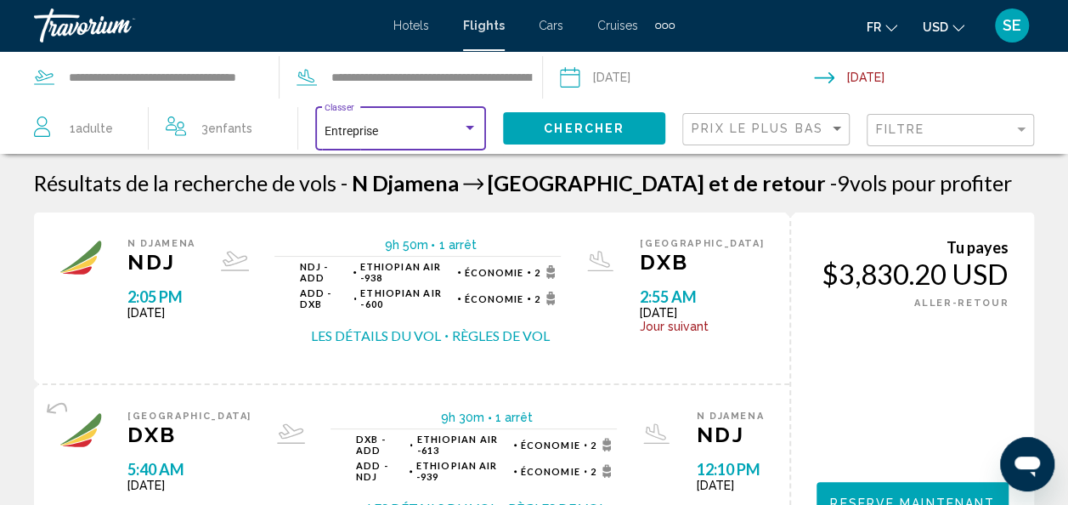
click at [568, 128] on span "Chercher" at bounding box center [584, 129] width 81 height 14
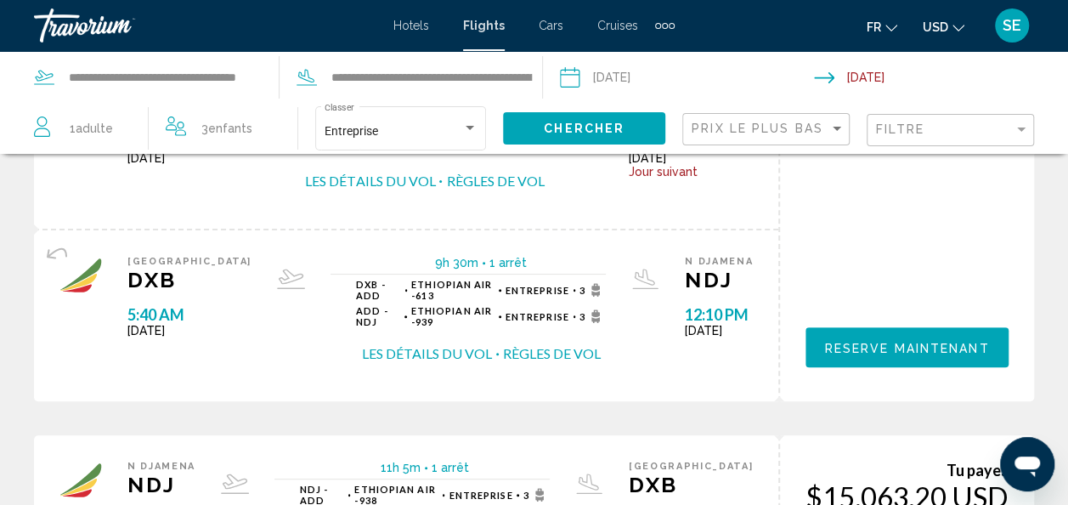
scroll to position [155, 0]
click at [913, 348] on span "Reserve maintenant" at bounding box center [907, 347] width 165 height 14
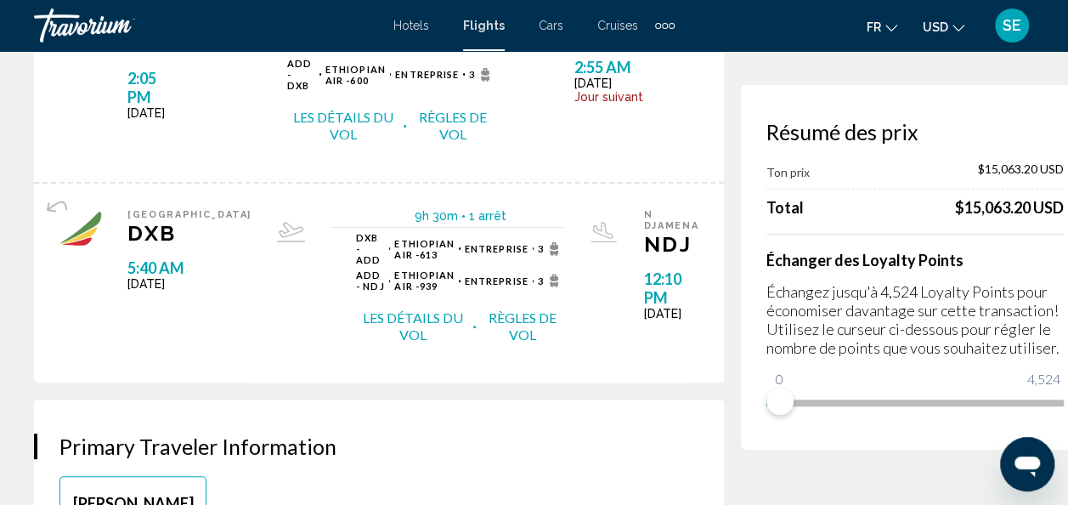
scroll to position [143, 0]
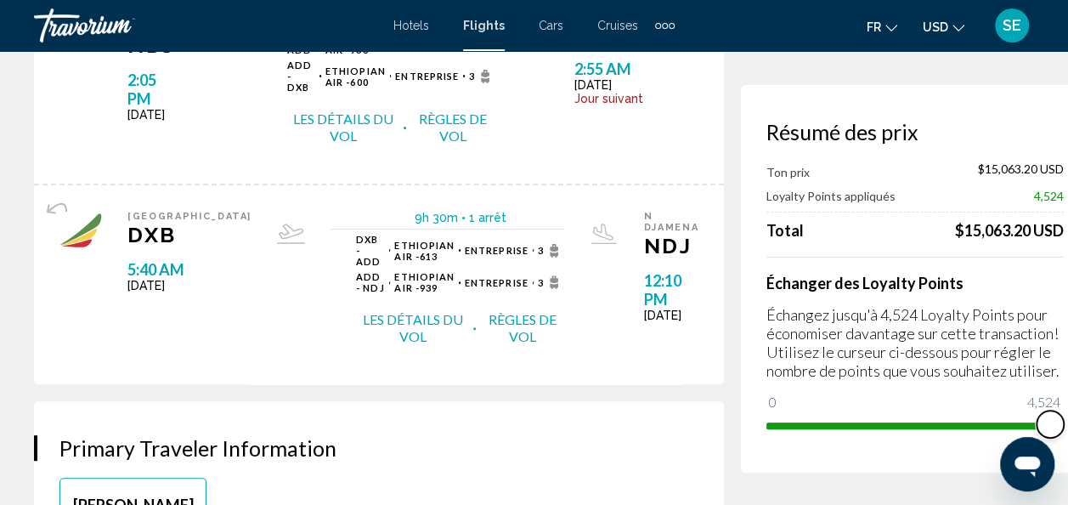
drag, startPoint x: 725, startPoint y: 401, endPoint x: 1033, endPoint y: 432, distance: 309.9
click at [1033, 432] on div "Résumé des prix Ton prix $15,063.20 USD Loyalty Points appliqués 4,524 Total $1…" at bounding box center [915, 278] width 348 height 387
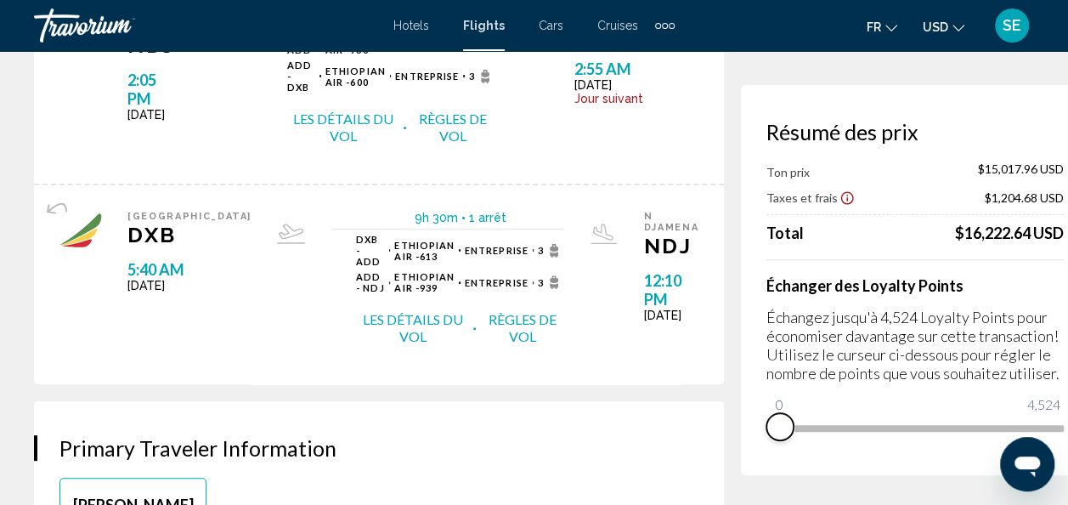
click at [741, 449] on div "Résumé des prix Ton prix $15,017.96 USD Taxes et frais $1,204.68 USD Total $16,…" at bounding box center [915, 280] width 348 height 390
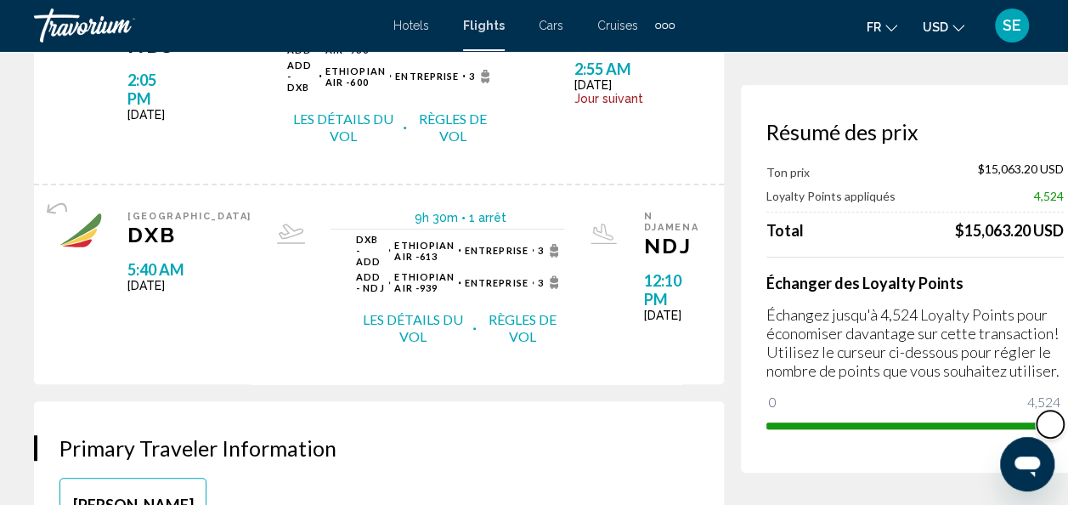
click at [1003, 422] on ngx-slider "0 4,524 4,524" at bounding box center [914, 423] width 297 height 3
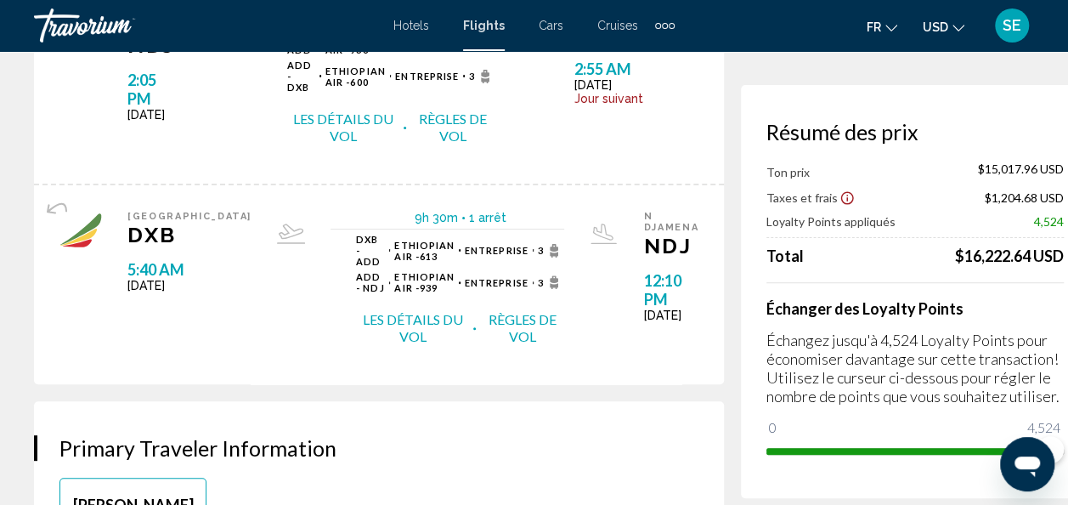
click at [410, 22] on span "Hotels" at bounding box center [411, 26] width 36 height 14
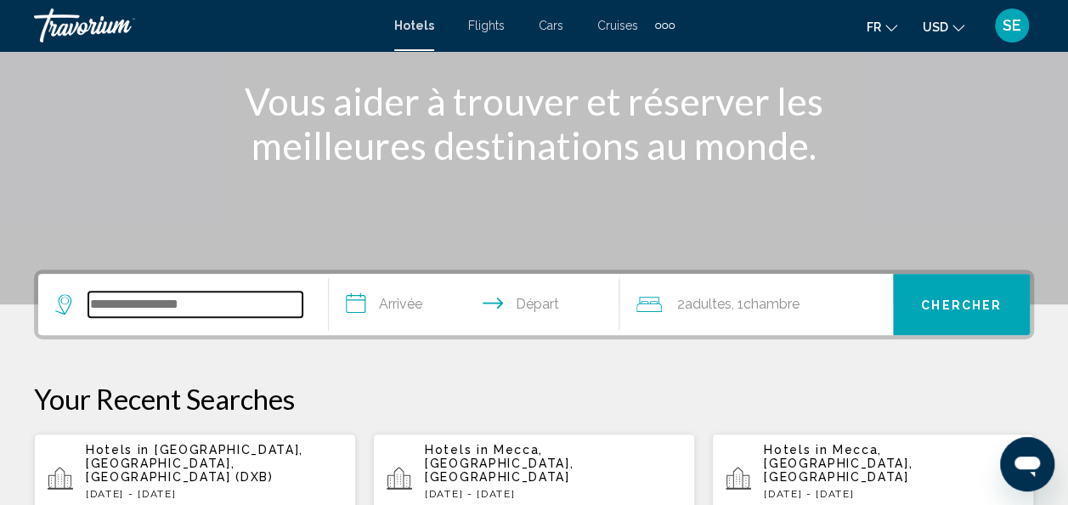
click at [235, 305] on input "Search widget" at bounding box center [195, 303] width 214 height 25
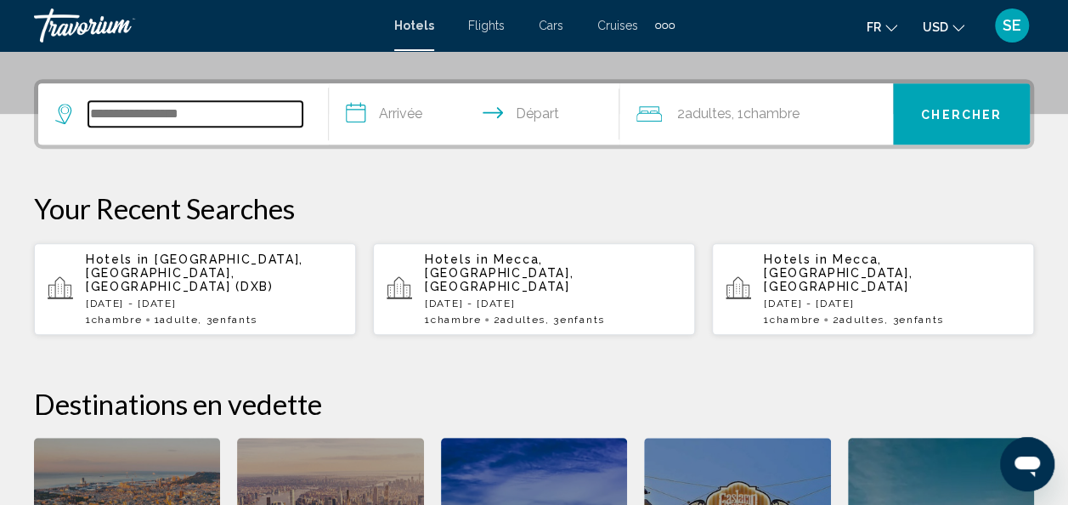
scroll to position [420, 0]
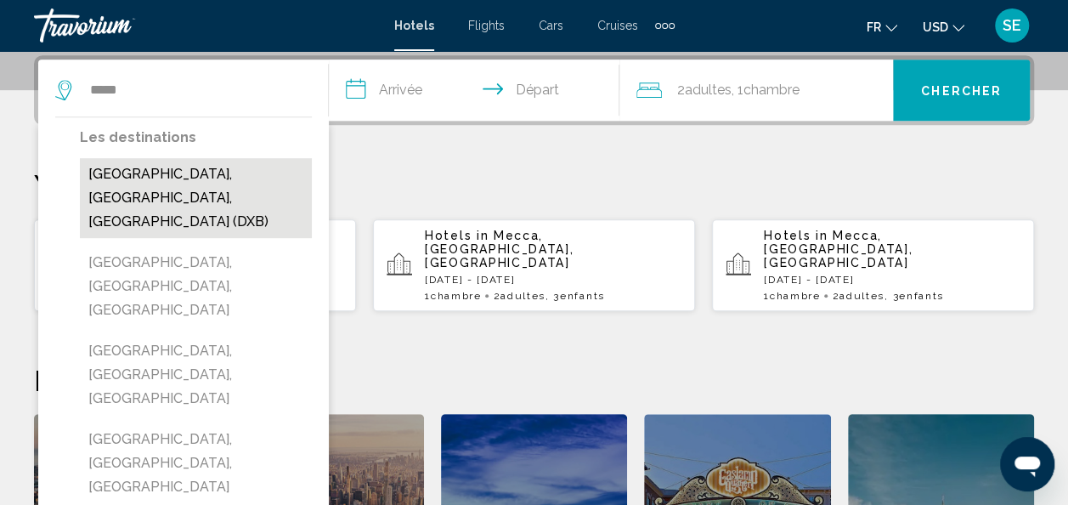
click at [197, 190] on button "[GEOGRAPHIC_DATA], [GEOGRAPHIC_DATA], [GEOGRAPHIC_DATA] (DXB)" at bounding box center [196, 198] width 232 height 80
type input "**********"
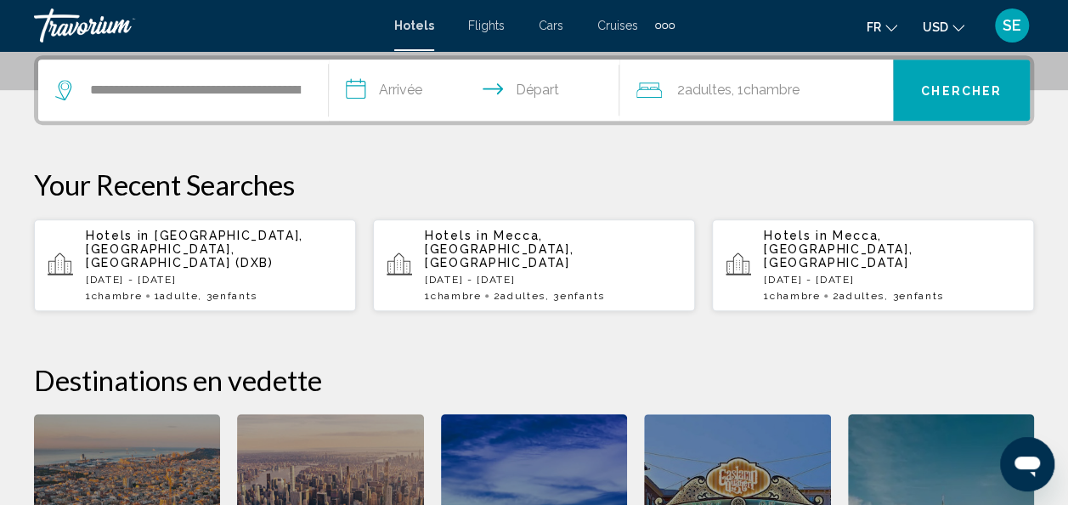
click at [403, 93] on input "**********" at bounding box center [477, 92] width 297 height 66
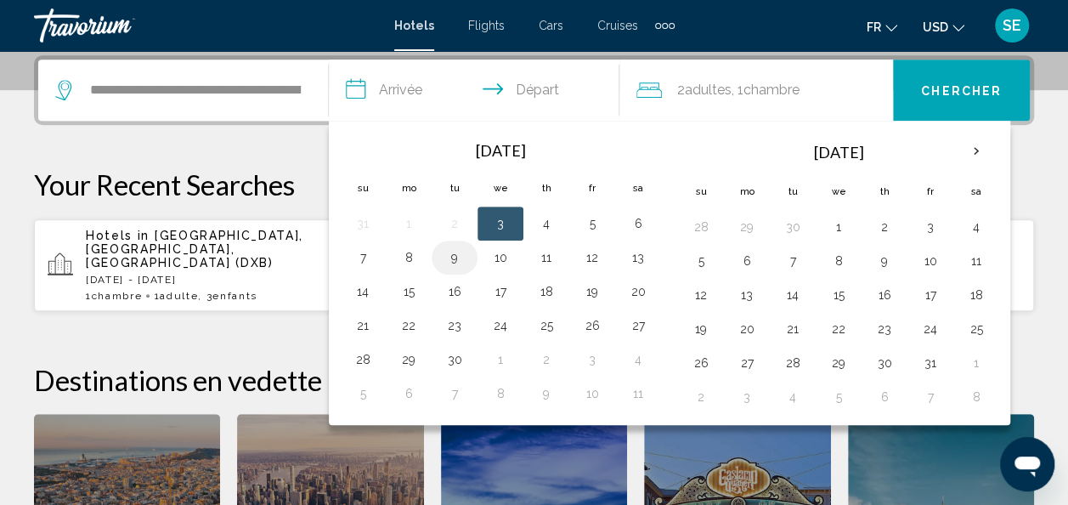
click at [449, 265] on button "9" at bounding box center [454, 258] width 27 height 24
click at [546, 254] on button "11" at bounding box center [546, 258] width 27 height 24
type input "**********"
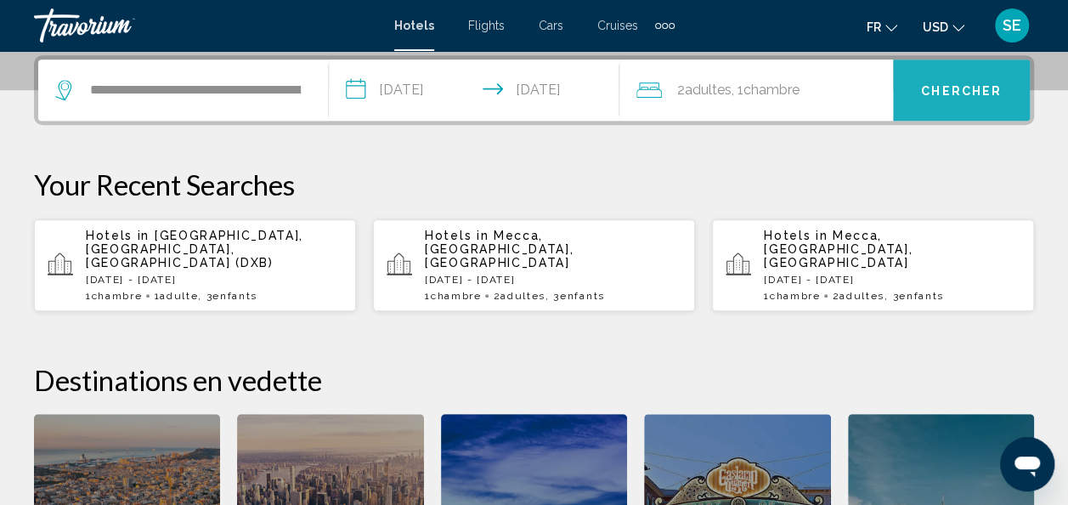
click at [969, 75] on button "Chercher" at bounding box center [961, 89] width 137 height 61
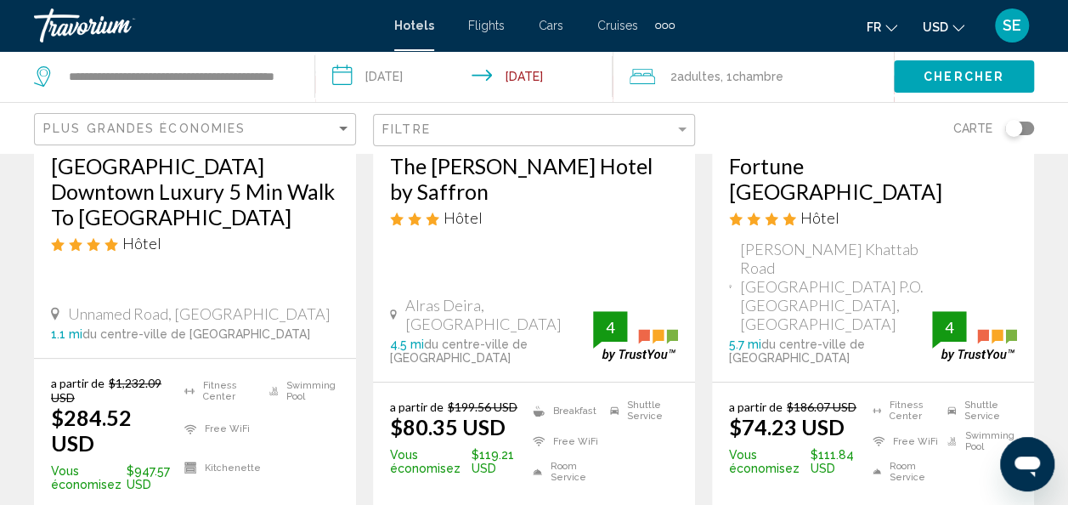
scroll to position [352, 0]
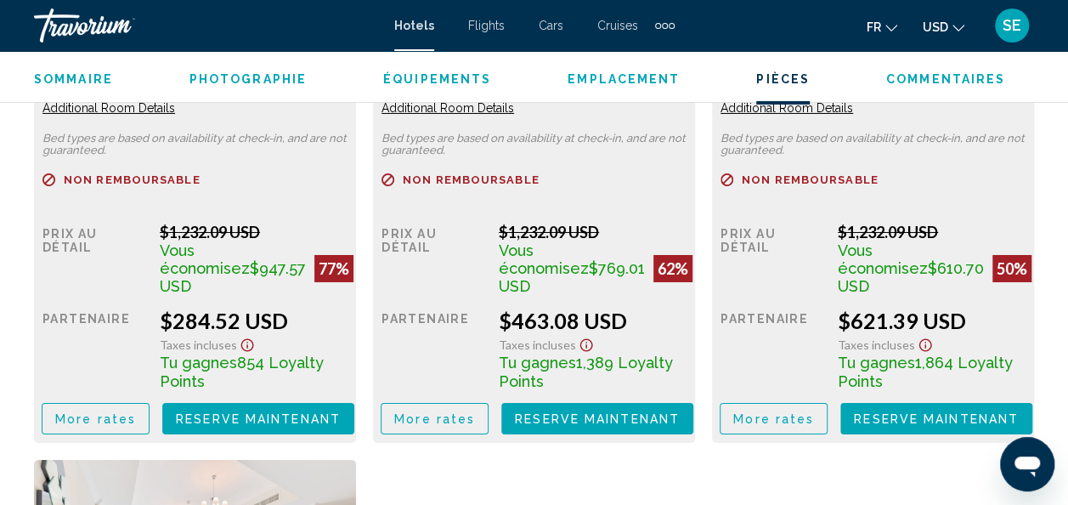
scroll to position [2871, 0]
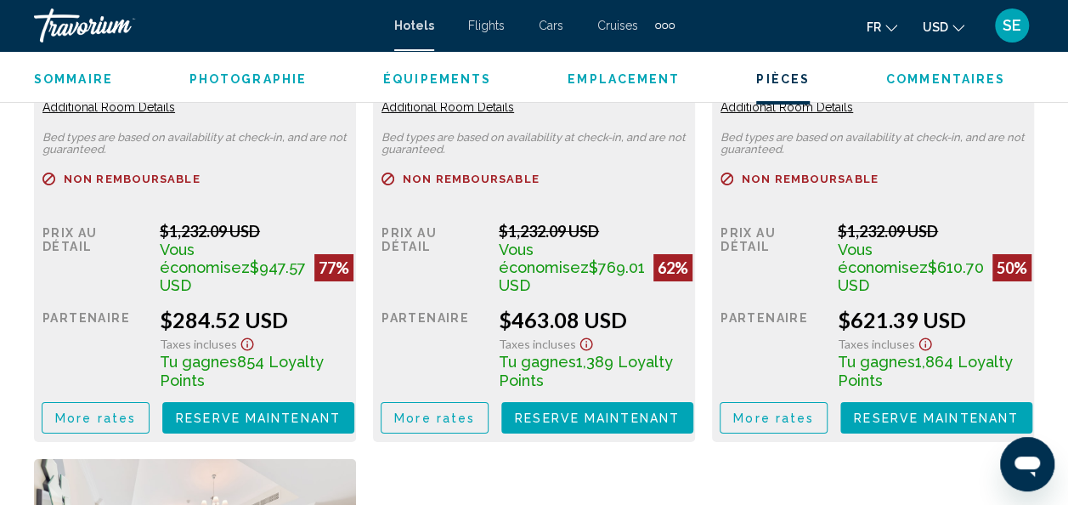
click at [341, 413] on span "Reserve maintenant" at bounding box center [258, 418] width 165 height 14
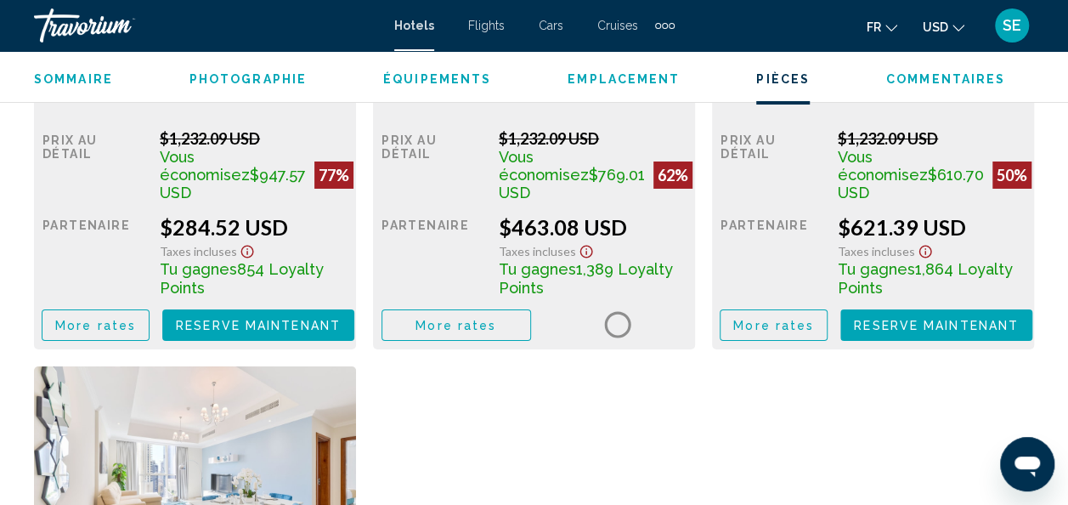
scroll to position [2973, 0]
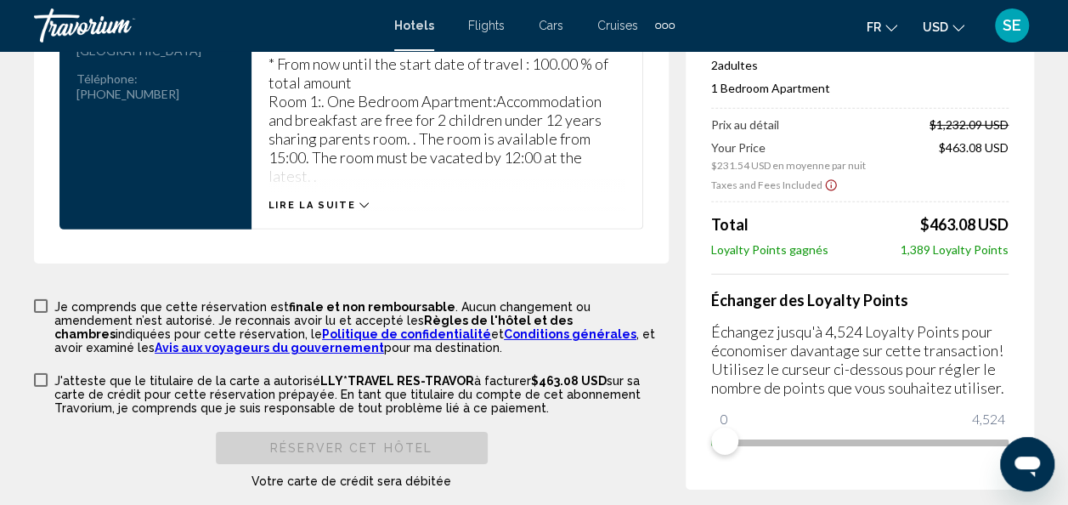
scroll to position [2569, 0]
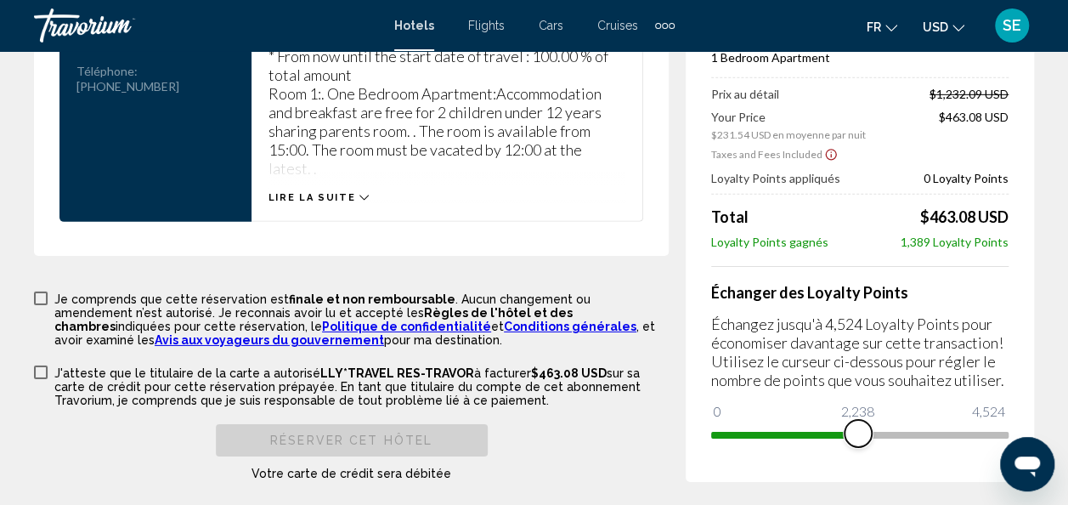
drag, startPoint x: 731, startPoint y: 445, endPoint x: 947, endPoint y: 452, distance: 215.9
click at [872, 447] on span "Main content" at bounding box center [858, 433] width 27 height 27
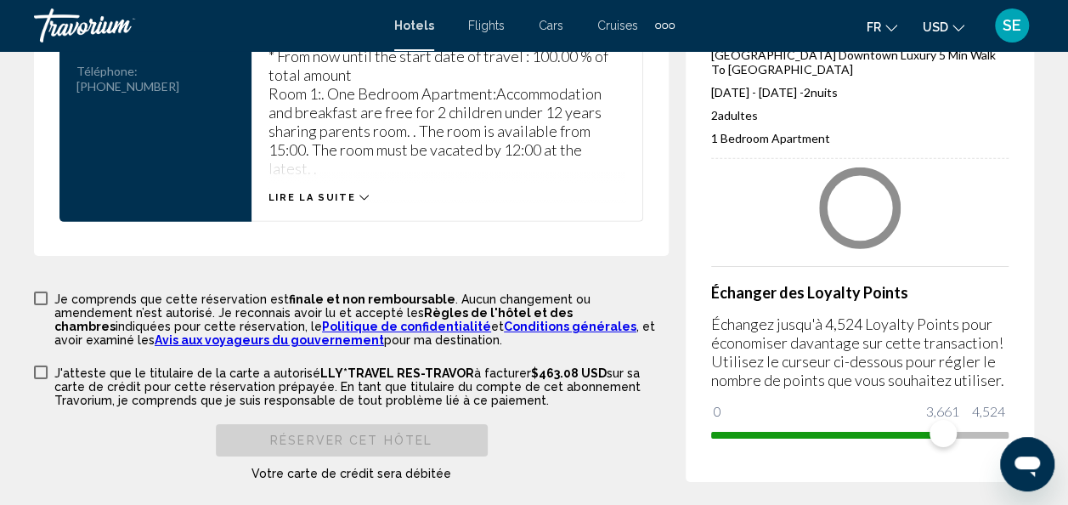
click at [1012, 455] on icon "Ouvrir la fenêtre de messagerie" at bounding box center [1027, 464] width 31 height 31
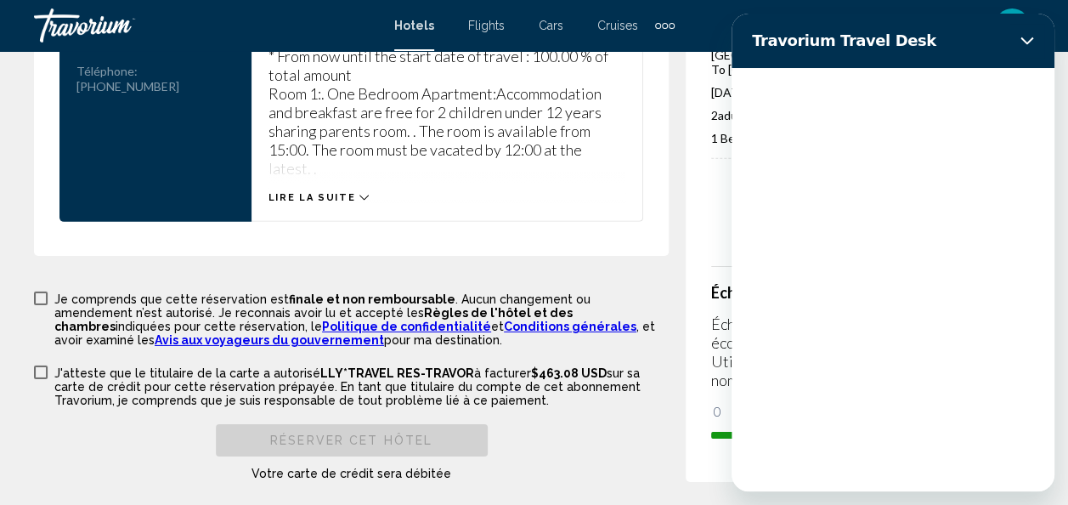
scroll to position [0, 0]
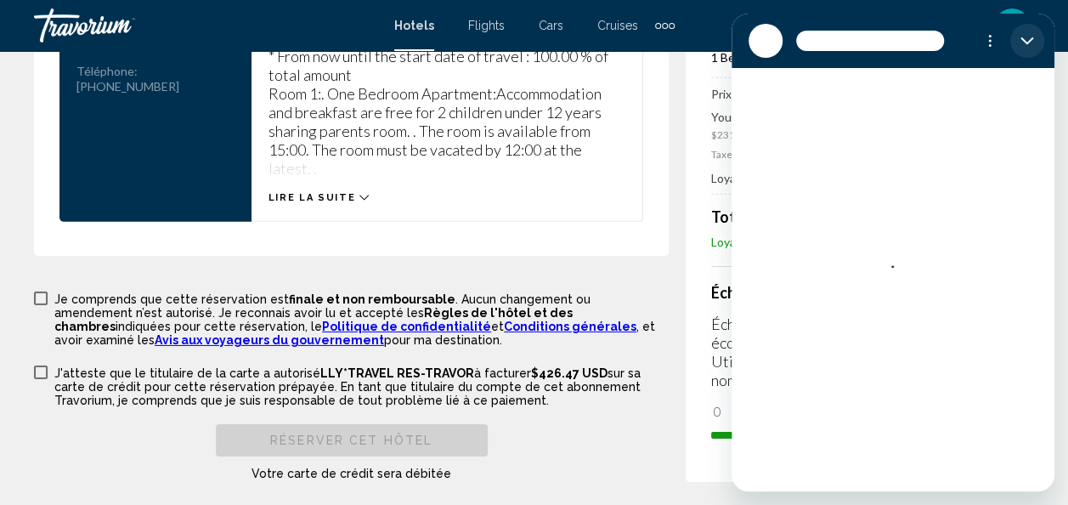
click at [1020, 41] on icon "Fermer" at bounding box center [1027, 41] width 14 height 14
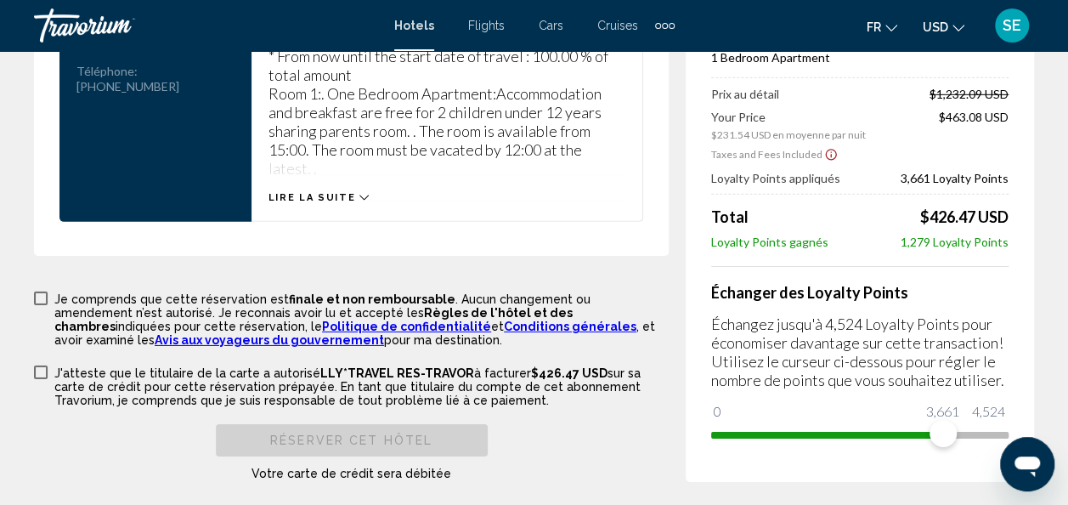
type textarea "*"
click at [990, 438] on span "Main content" at bounding box center [859, 435] width 297 height 7
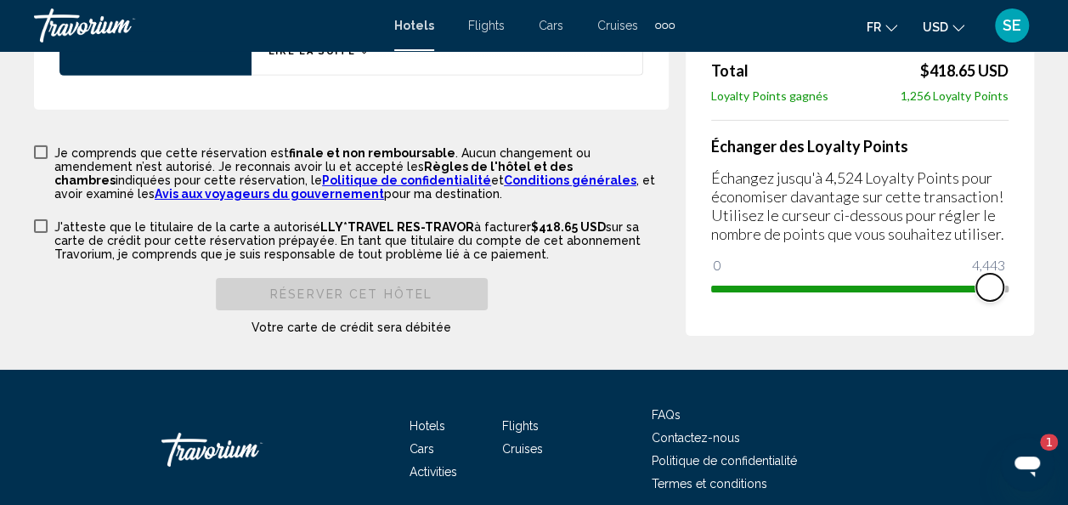
scroll to position [2666, 0]
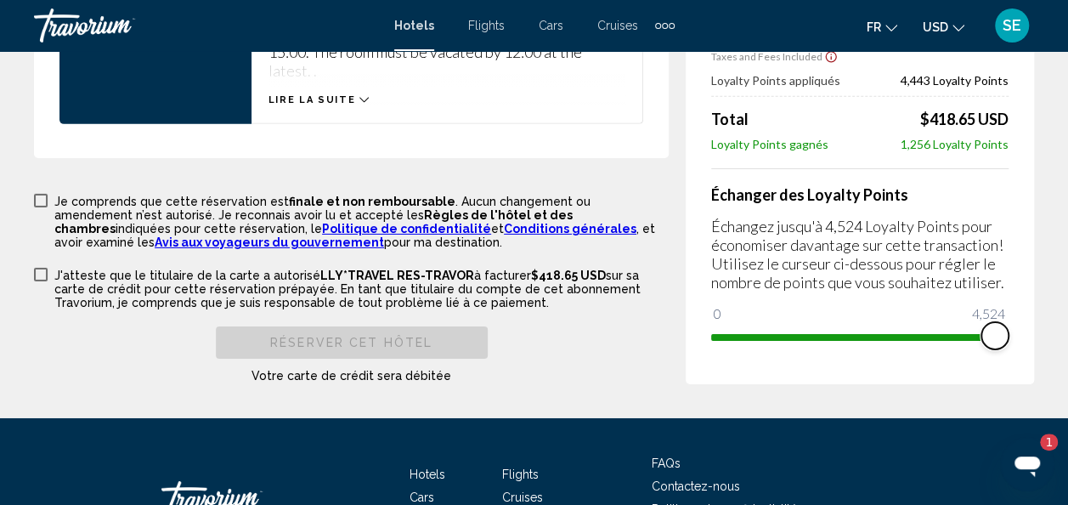
drag, startPoint x: 994, startPoint y: 353, endPoint x: 1020, endPoint y: 356, distance: 25.7
click at [1020, 356] on div "Résumé des prix [GEOGRAPHIC_DATA] Downtown Luxury 5 Min Walk To [GEOGRAPHIC_DAT…" at bounding box center [860, 88] width 348 height 591
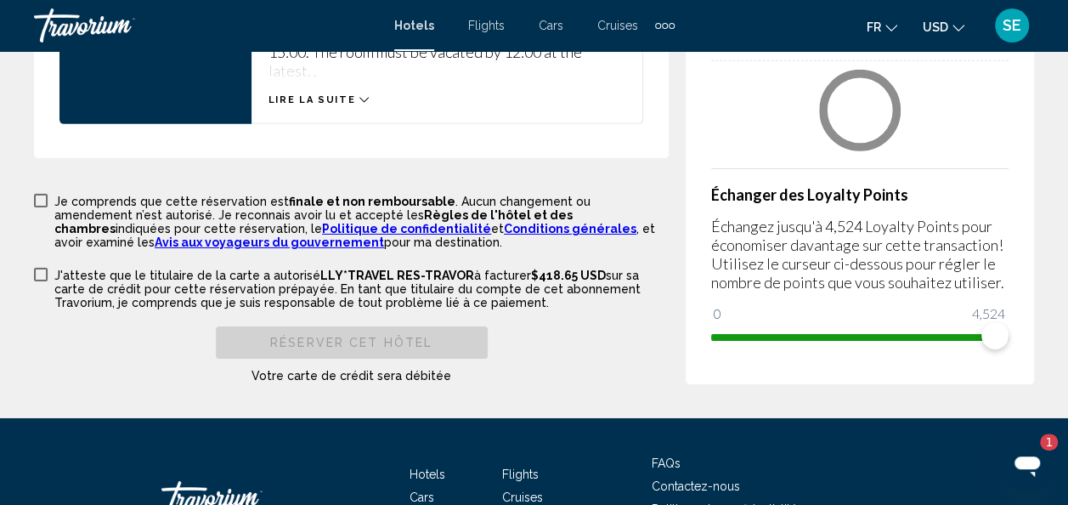
click at [1020, 356] on div "Résumé des prix [GEOGRAPHIC_DATA] Downtown Luxury 5 Min Walk To [GEOGRAPHIC_DAT…" at bounding box center [860, 128] width 348 height 511
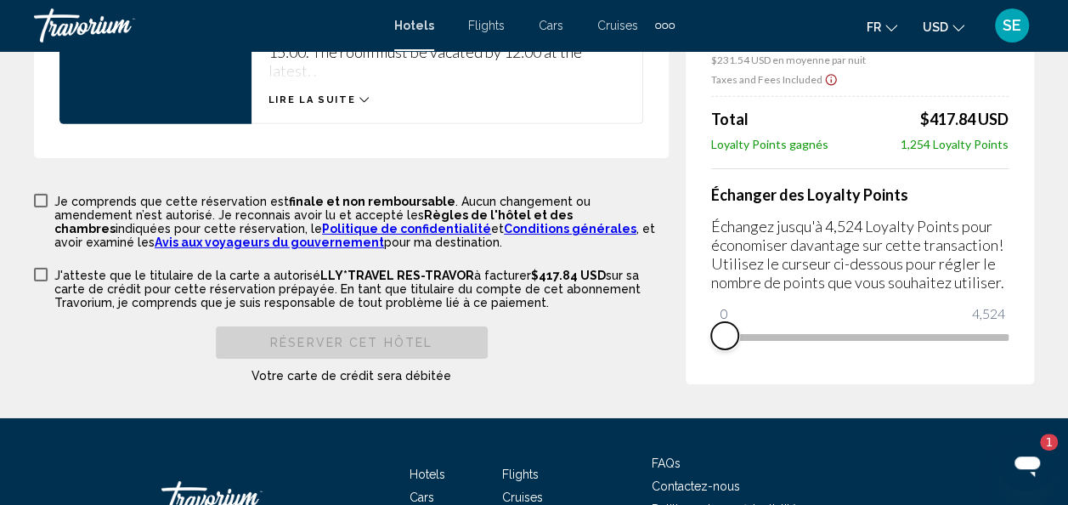
drag, startPoint x: 998, startPoint y: 347, endPoint x: 710, endPoint y: 340, distance: 287.3
click at [710, 340] on div "Résumé des prix [GEOGRAPHIC_DATA] Downtown Luxury 5 Min Walk To [GEOGRAPHIC_DAT…" at bounding box center [860, 100] width 348 height 568
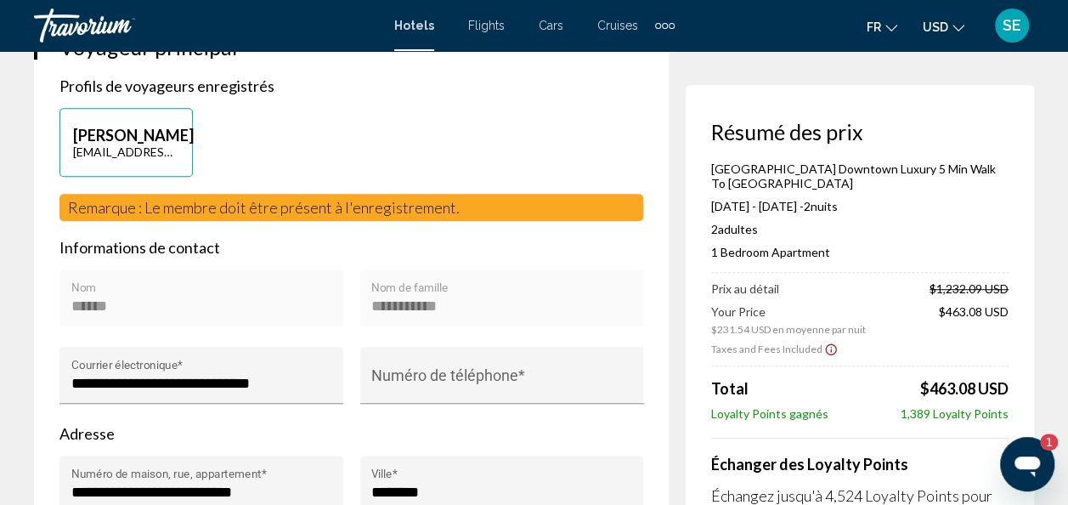
scroll to position [19, 0]
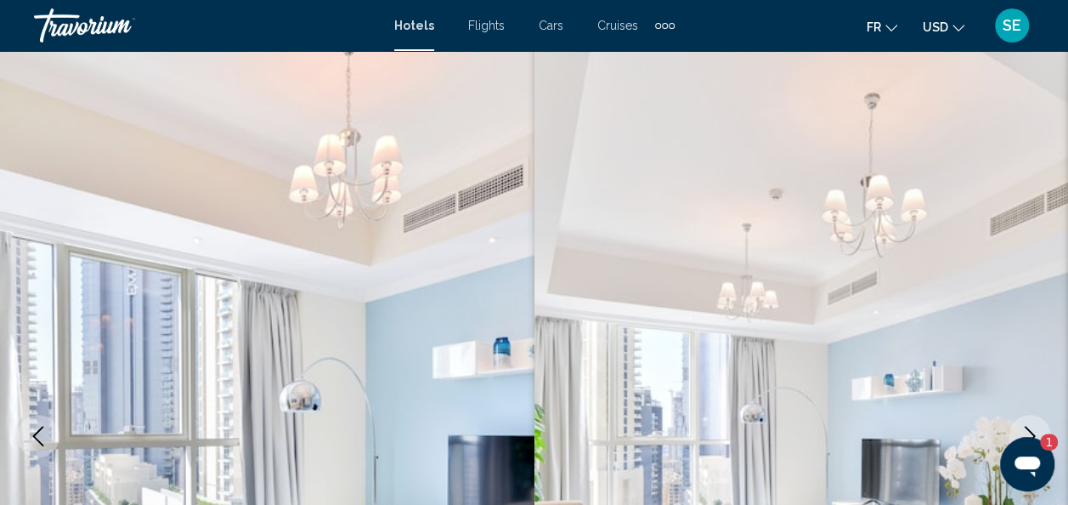
scroll to position [202, 0]
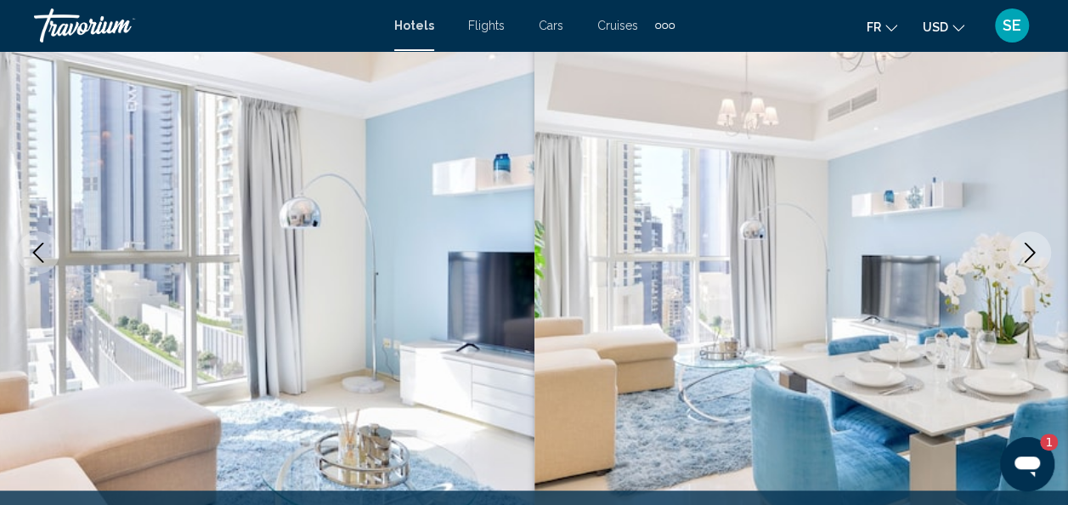
click at [484, 25] on span "Flights" at bounding box center [486, 26] width 37 height 14
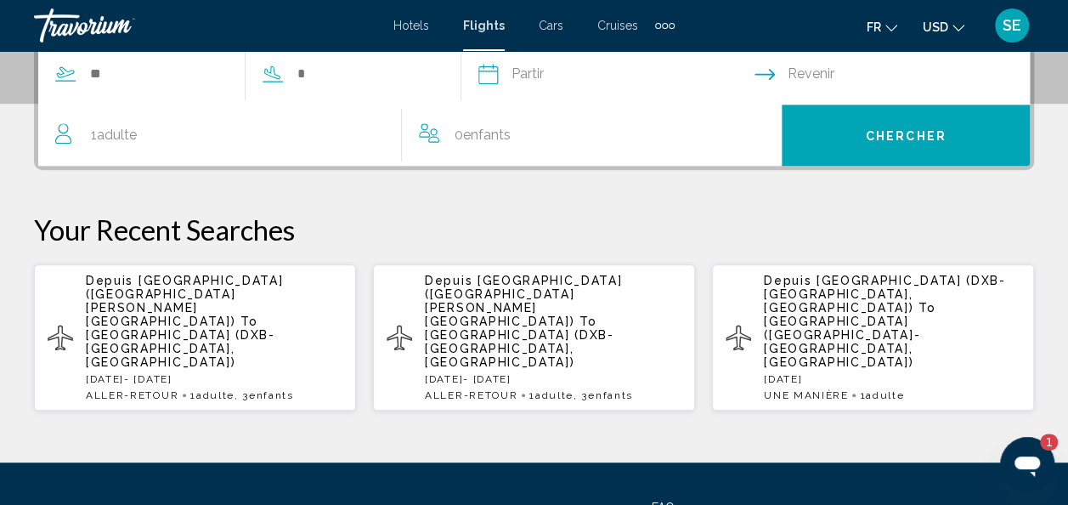
scroll to position [401, 0]
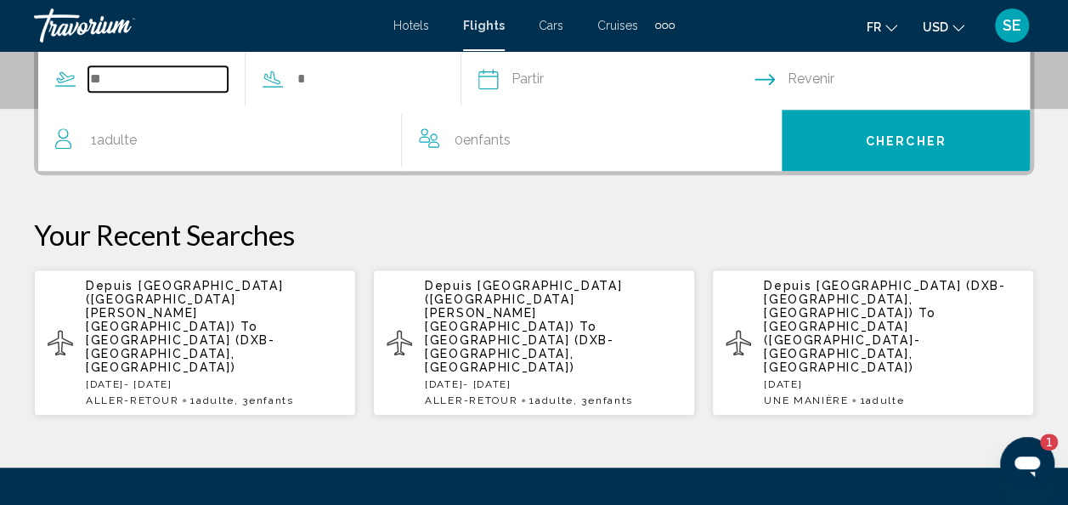
click at [101, 76] on input "Search widget" at bounding box center [157, 78] width 139 height 25
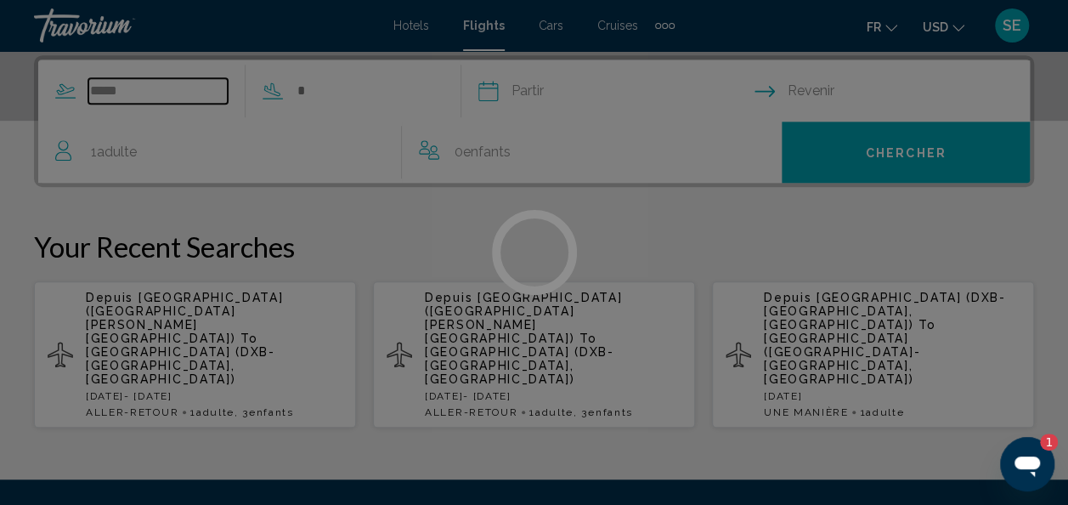
type input "*****"
click at [413, 26] on div at bounding box center [534, 252] width 1068 height 505
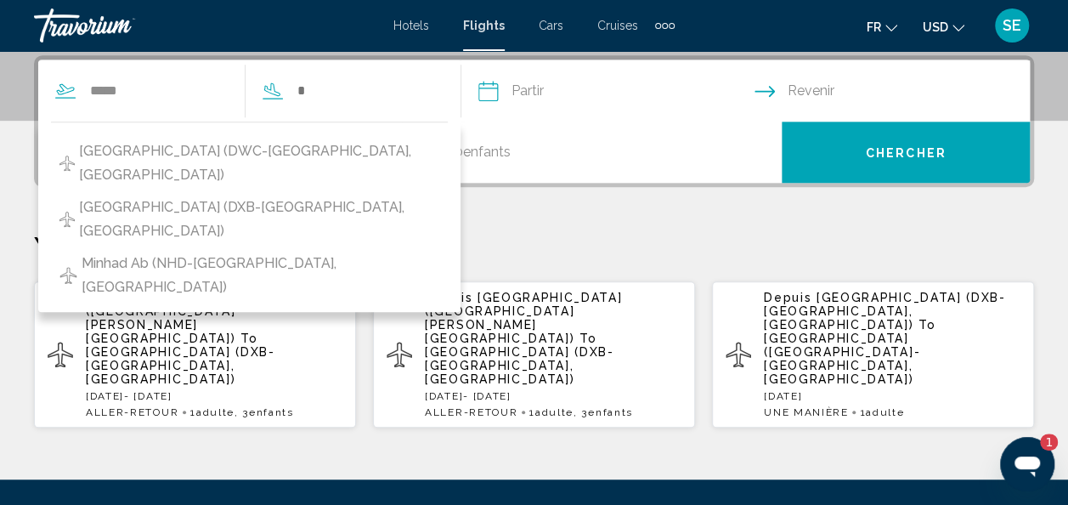
click at [413, 26] on span "Hotels" at bounding box center [411, 26] width 36 height 14
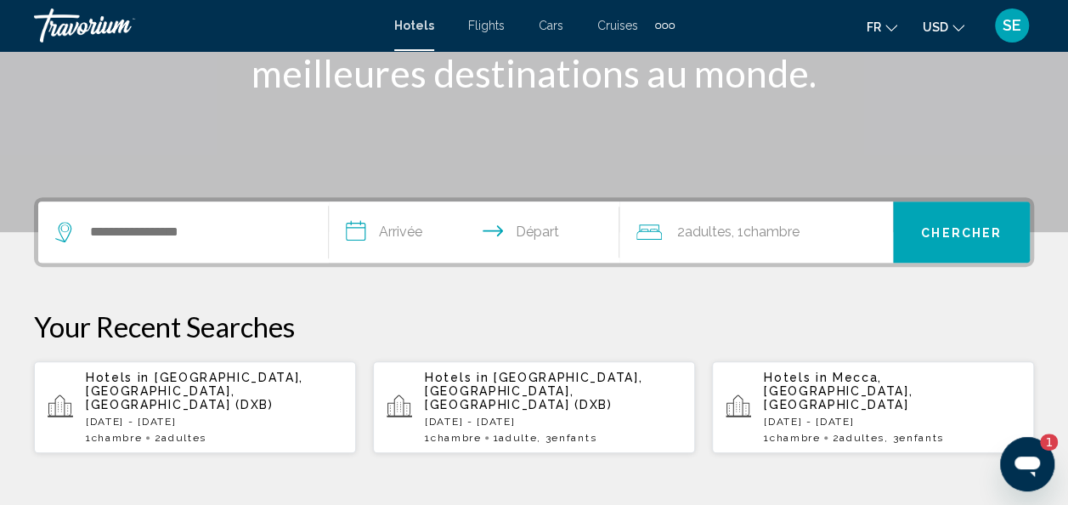
scroll to position [297, 0]
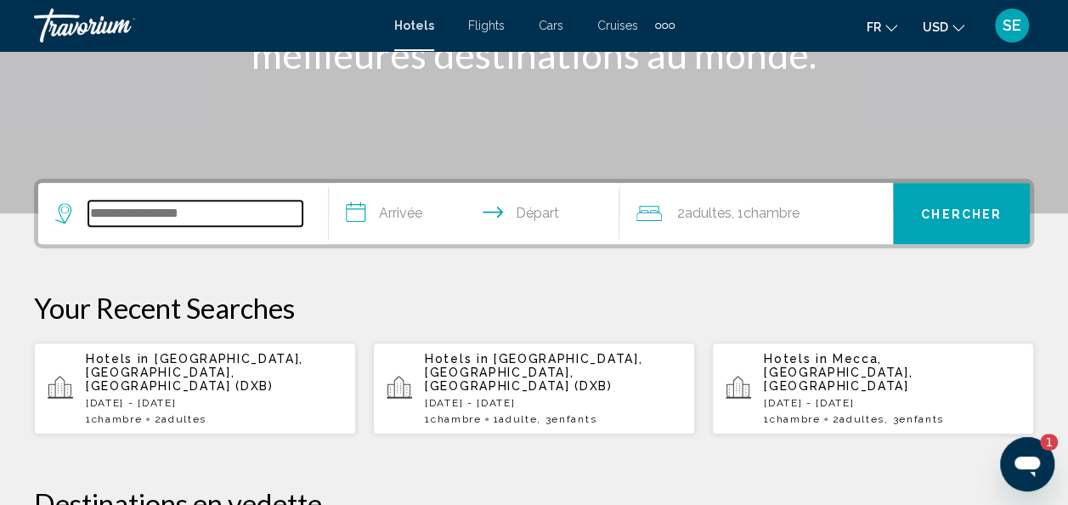
click at [133, 218] on input "Search widget" at bounding box center [195, 213] width 214 height 25
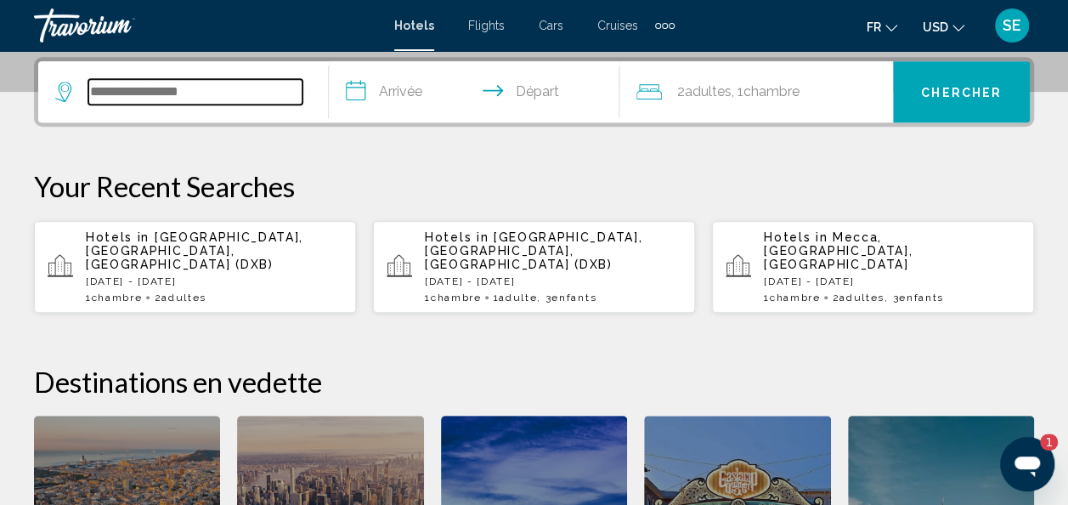
scroll to position [420, 0]
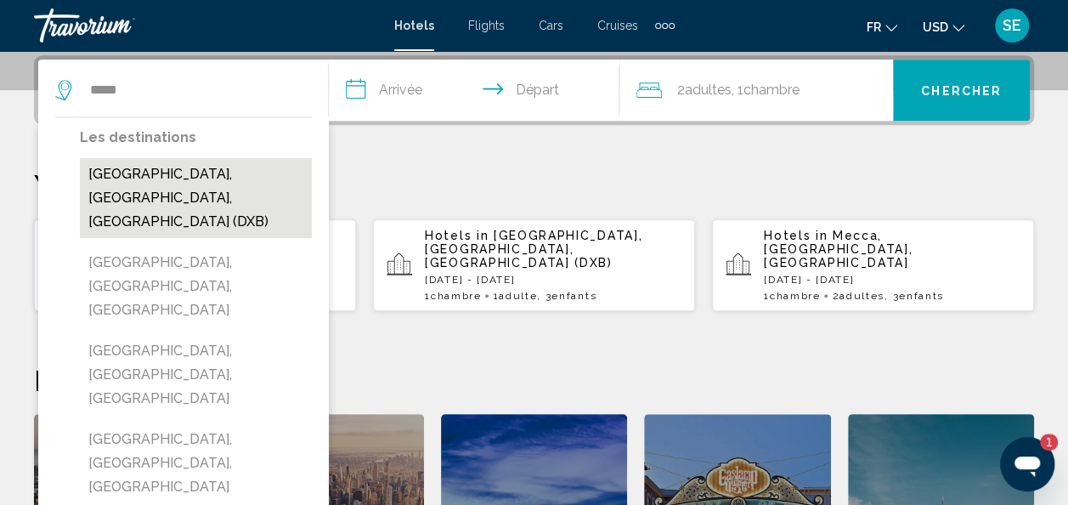
click at [161, 190] on button "[GEOGRAPHIC_DATA], [GEOGRAPHIC_DATA], [GEOGRAPHIC_DATA] (DXB)" at bounding box center [196, 198] width 232 height 80
type input "**********"
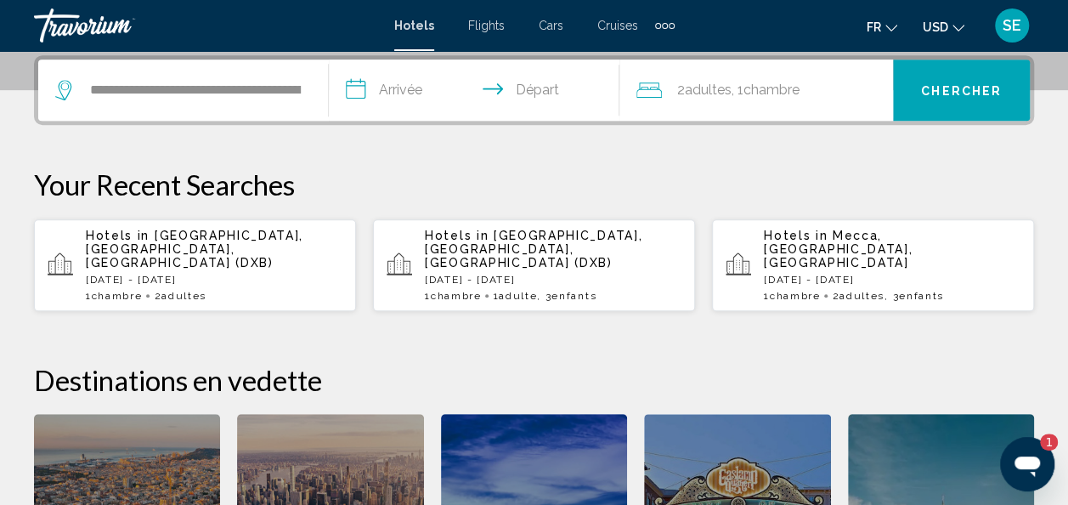
click at [376, 92] on input "**********" at bounding box center [477, 92] width 297 height 66
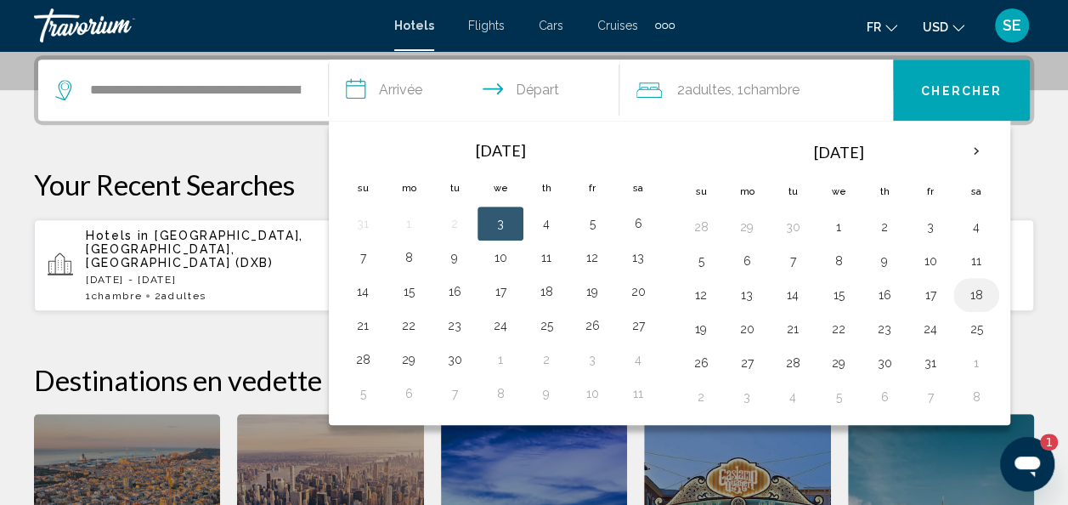
click at [966, 297] on button "18" at bounding box center [976, 295] width 27 height 24
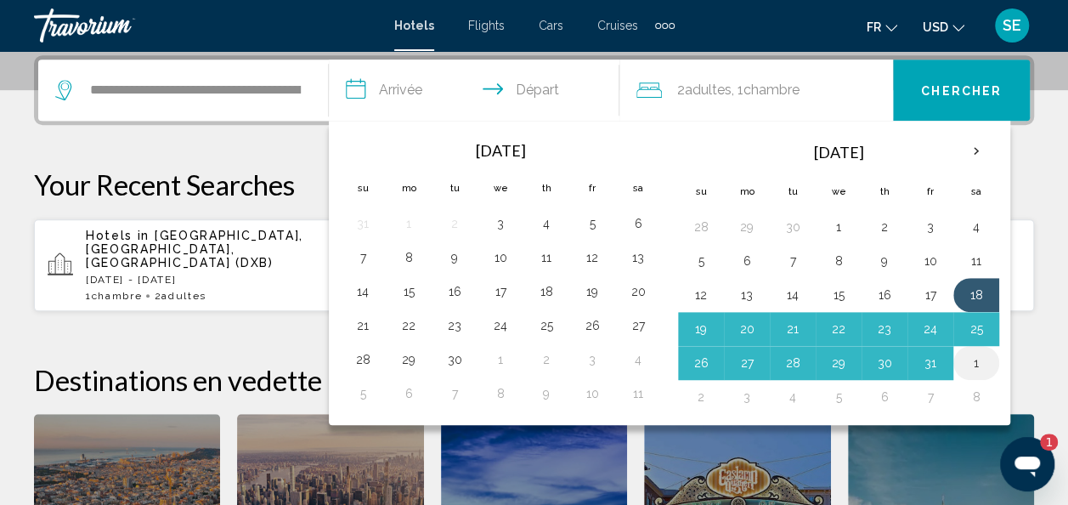
click at [970, 352] on button "1" at bounding box center [976, 363] width 27 height 24
type input "**********"
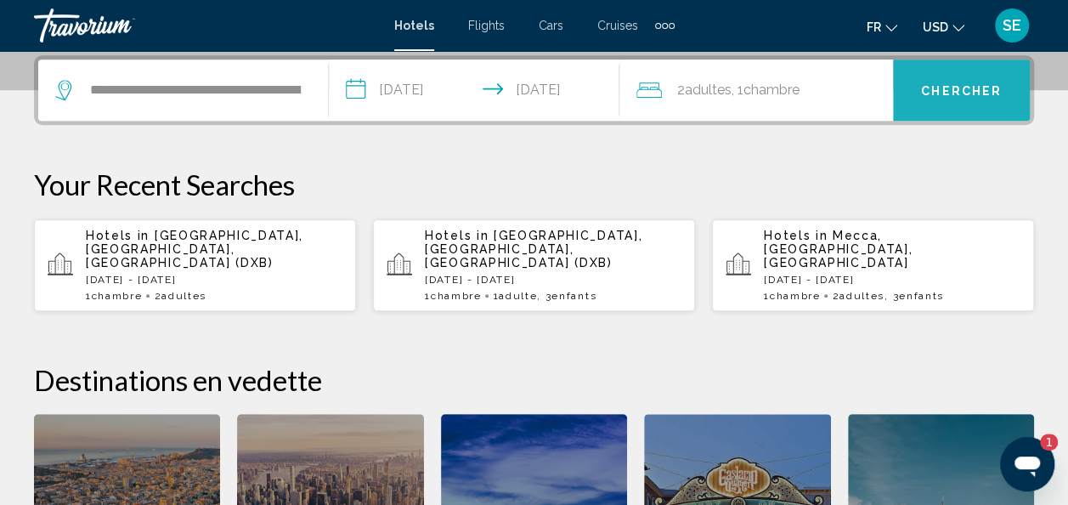
click at [971, 93] on span "Chercher" at bounding box center [961, 91] width 81 height 14
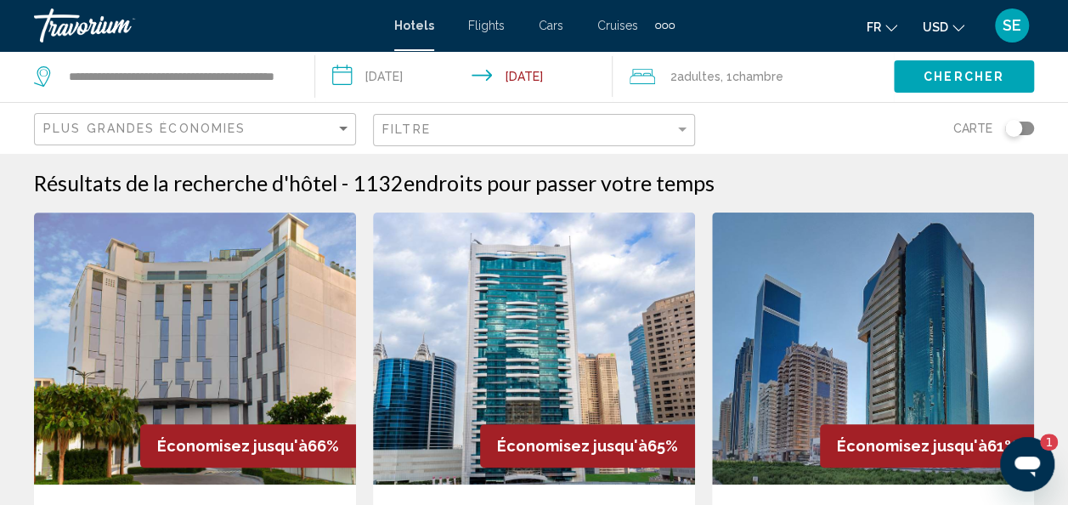
click at [758, 76] on span "Chambre" at bounding box center [757, 77] width 51 height 14
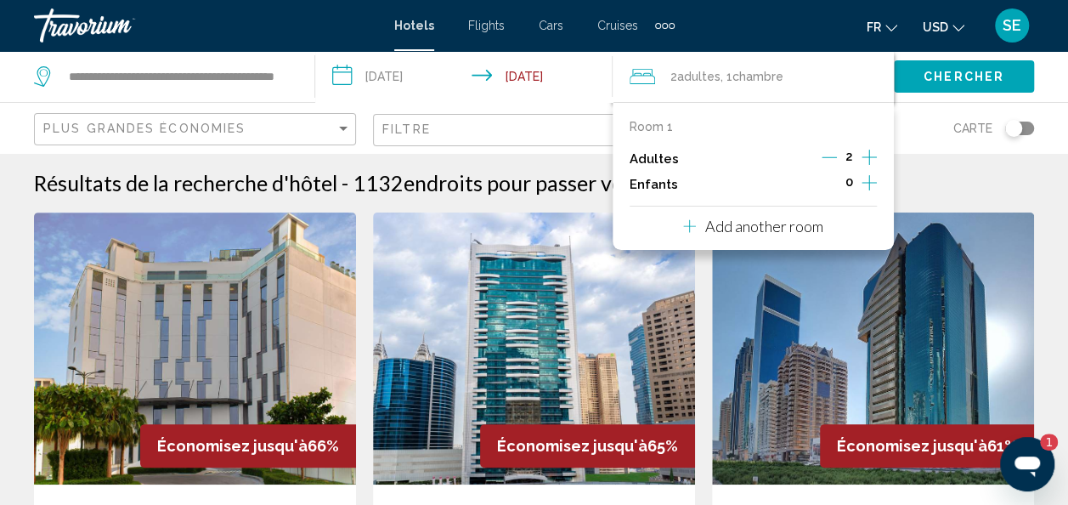
click at [833, 155] on icon "Decrement adults" at bounding box center [829, 157] width 15 height 15
click at [872, 185] on icon "Increment children" at bounding box center [869, 182] width 15 height 20
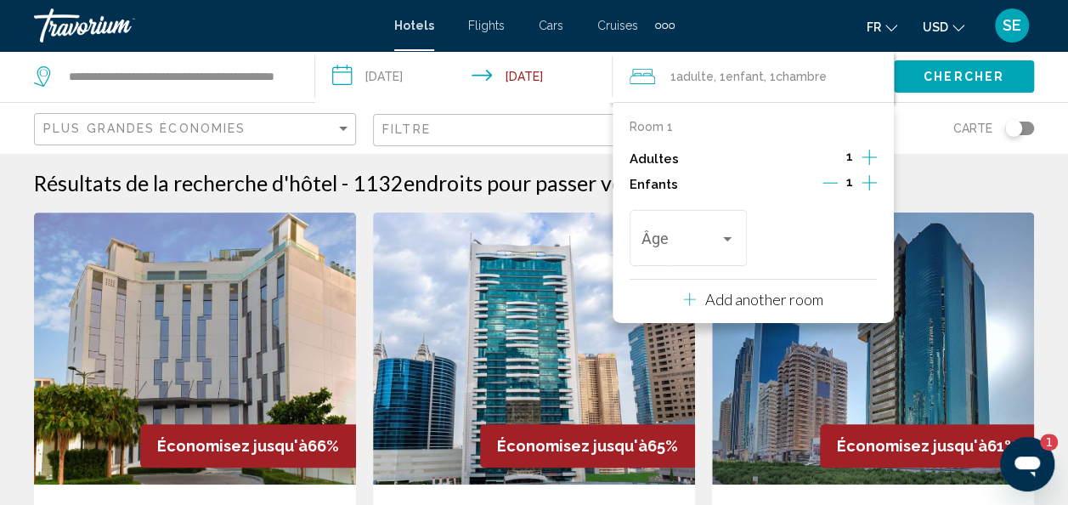
click at [872, 185] on icon "Increment children" at bounding box center [869, 182] width 15 height 20
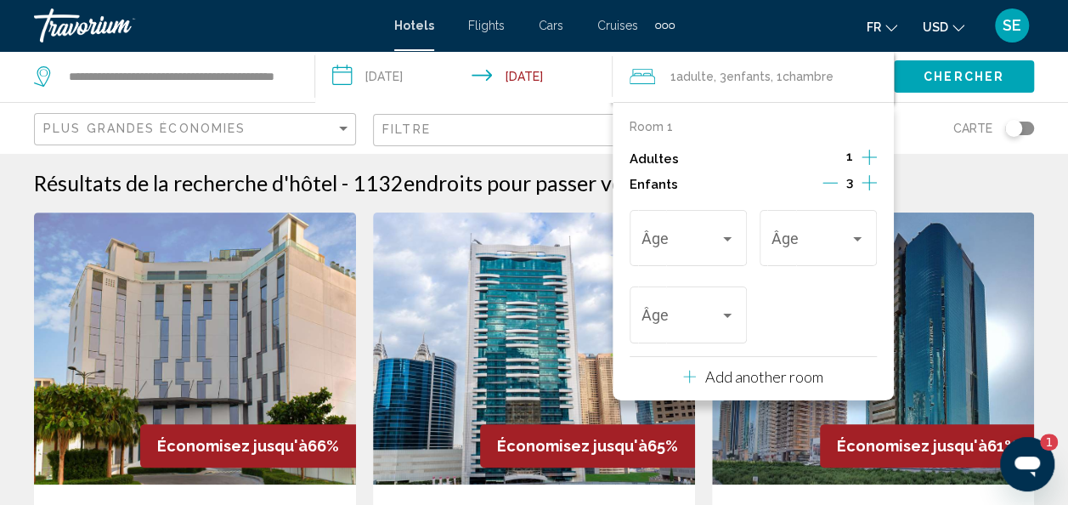
click at [872, 185] on icon "Increment children" at bounding box center [869, 182] width 15 height 20
click at [824, 188] on icon "Decrement children" at bounding box center [828, 182] width 15 height 15
click at [735, 240] on div "Âge" at bounding box center [688, 236] width 117 height 60
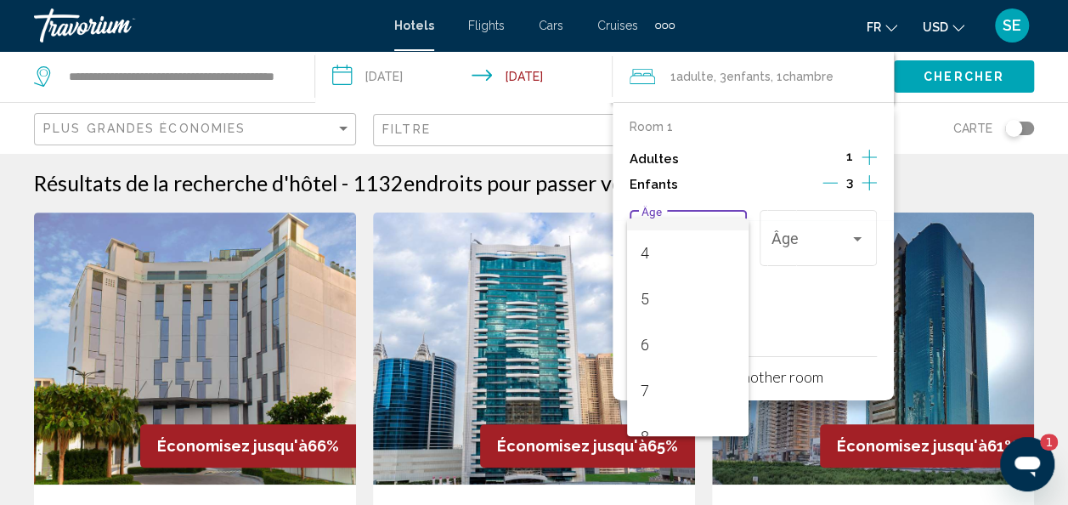
scroll to position [172, 0]
click at [676, 402] on span "7" at bounding box center [688, 391] width 94 height 46
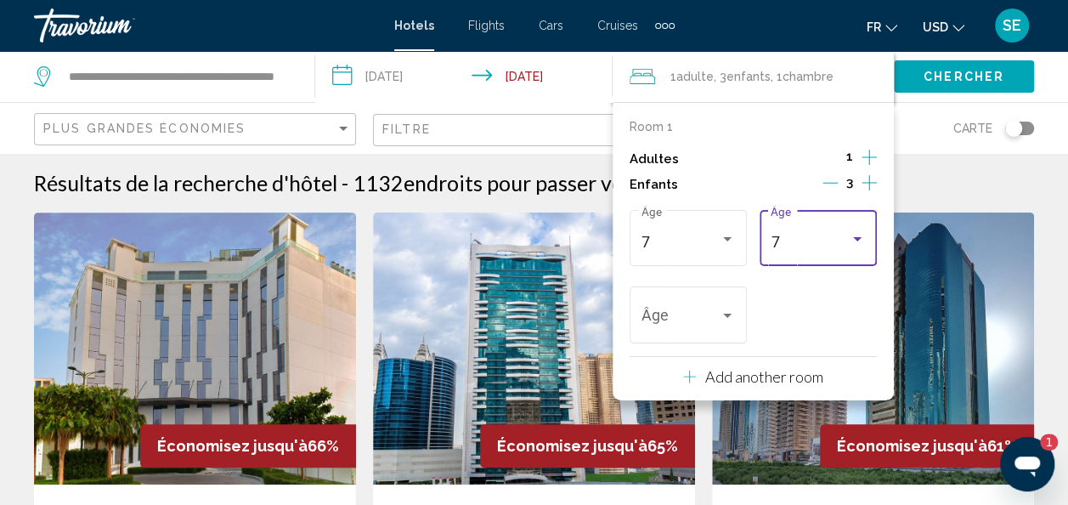
click at [817, 239] on div "7" at bounding box center [810, 242] width 79 height 17
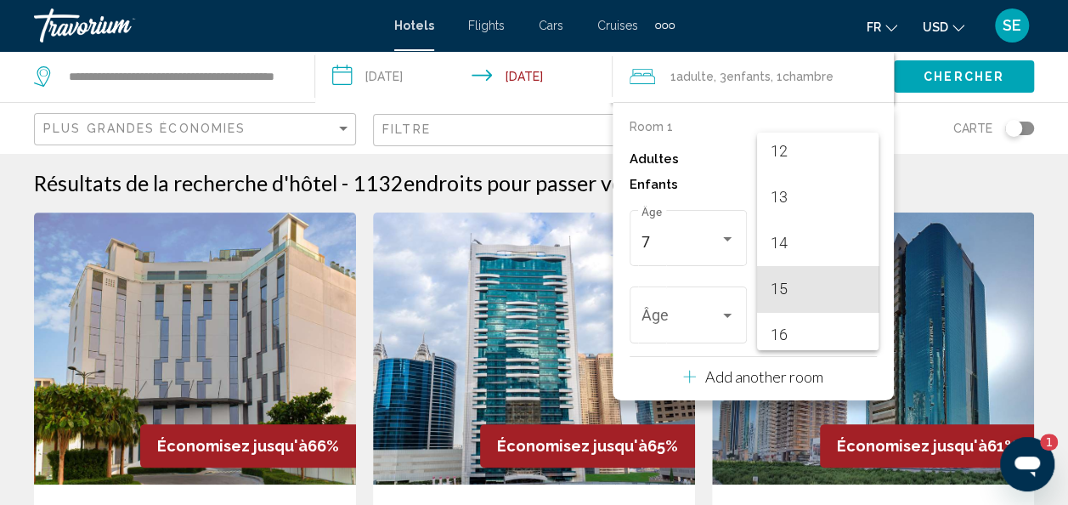
scroll to position [608, 0]
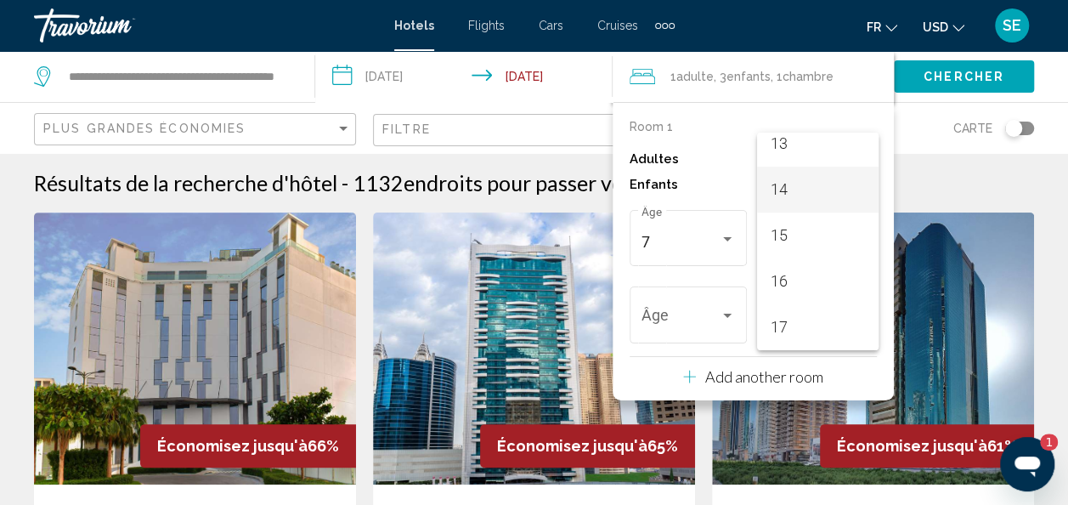
click at [816, 189] on span "14" at bounding box center [818, 190] width 94 height 46
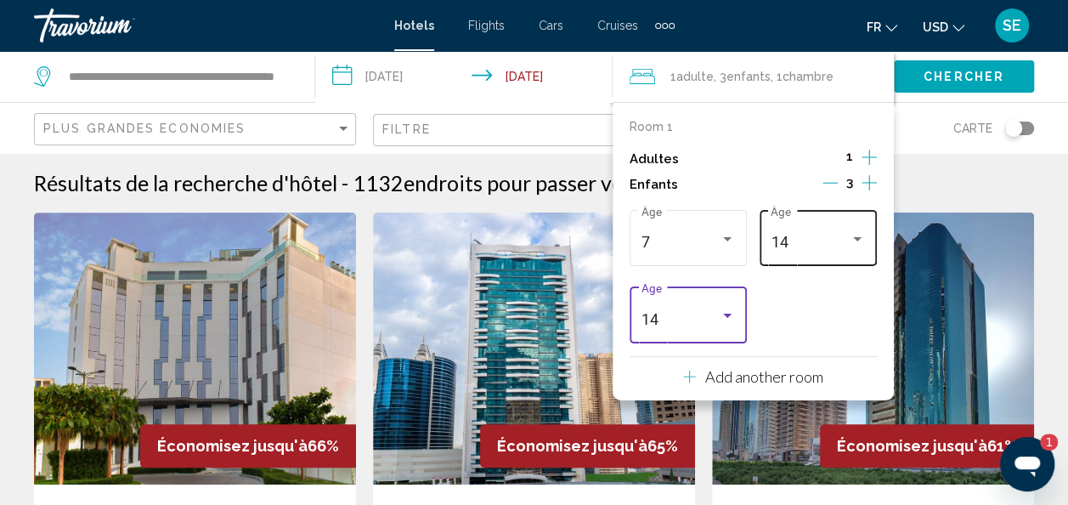
click at [817, 247] on div "14" at bounding box center [810, 242] width 79 height 17
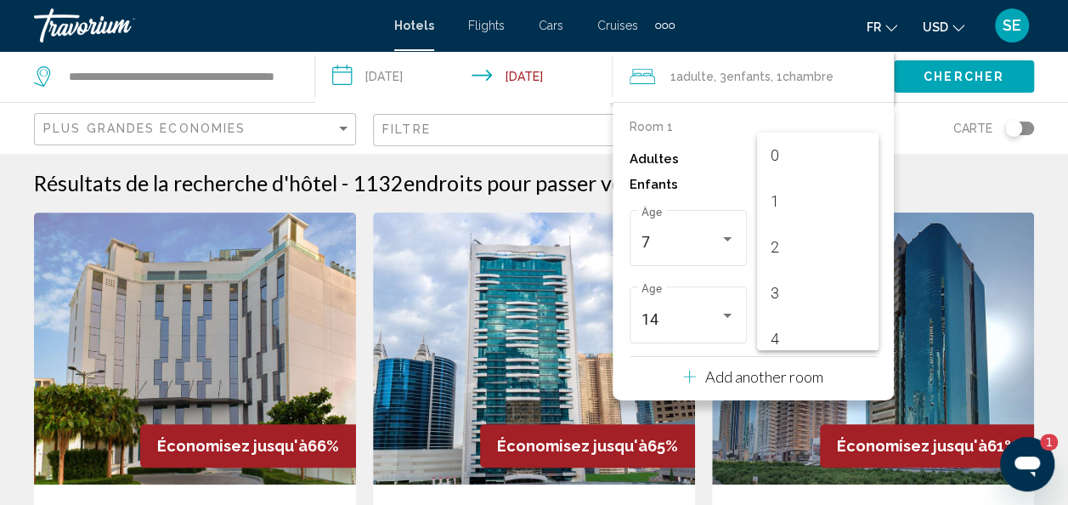
scroll to position [557, 0]
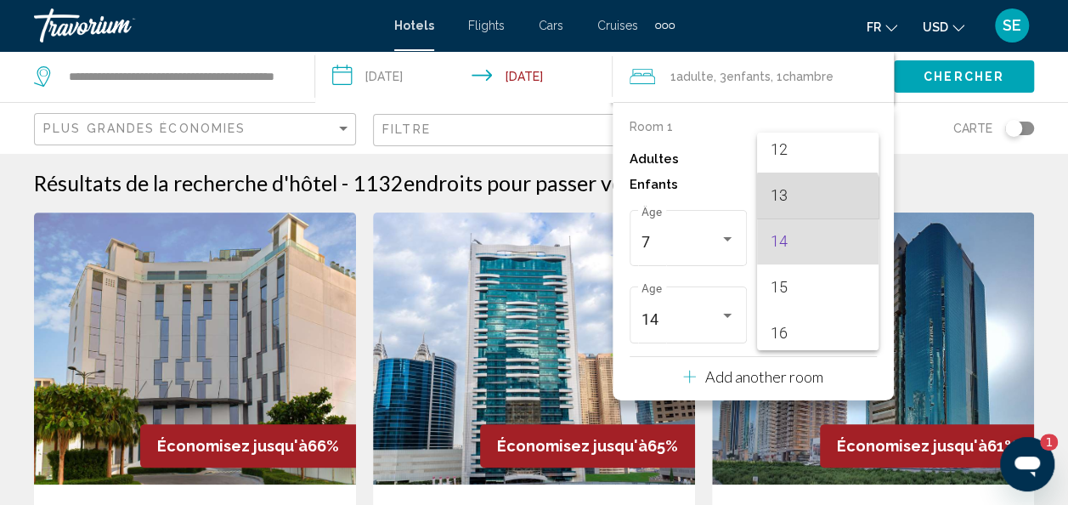
click at [817, 202] on span "13" at bounding box center [818, 195] width 94 height 46
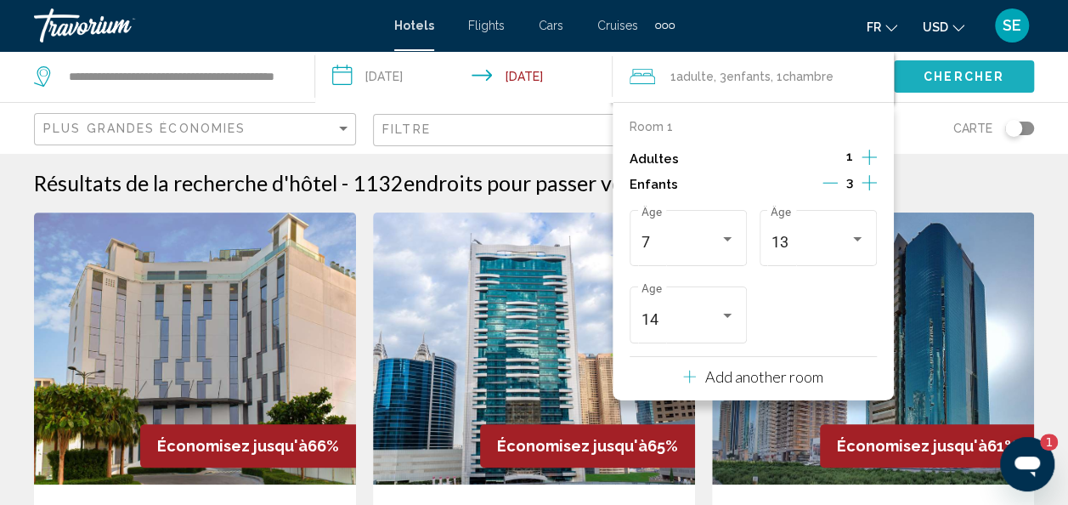
click at [969, 83] on span "Chercher" at bounding box center [964, 78] width 81 height 14
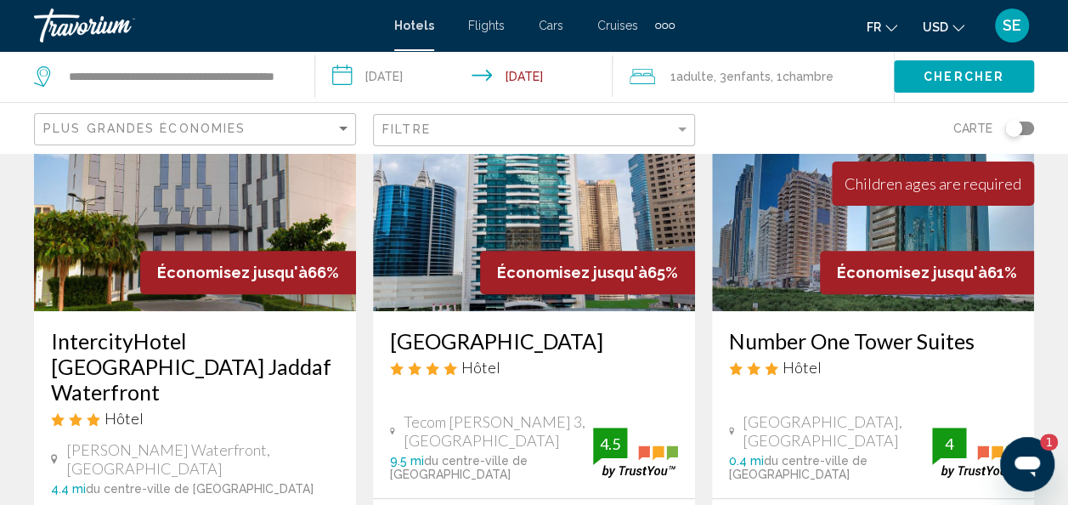
scroll to position [123, 0]
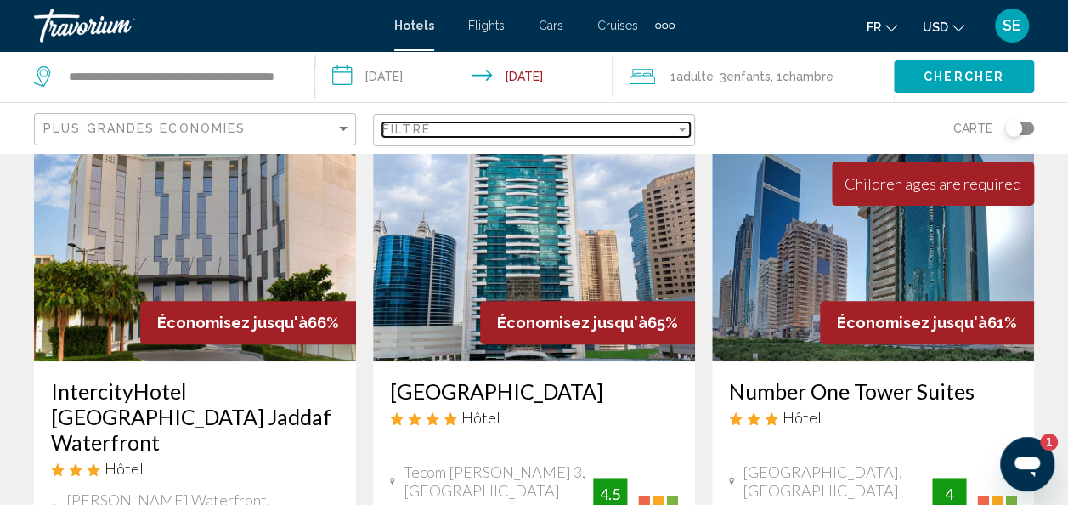
click at [571, 131] on div "Filtre" at bounding box center [528, 129] width 292 height 14
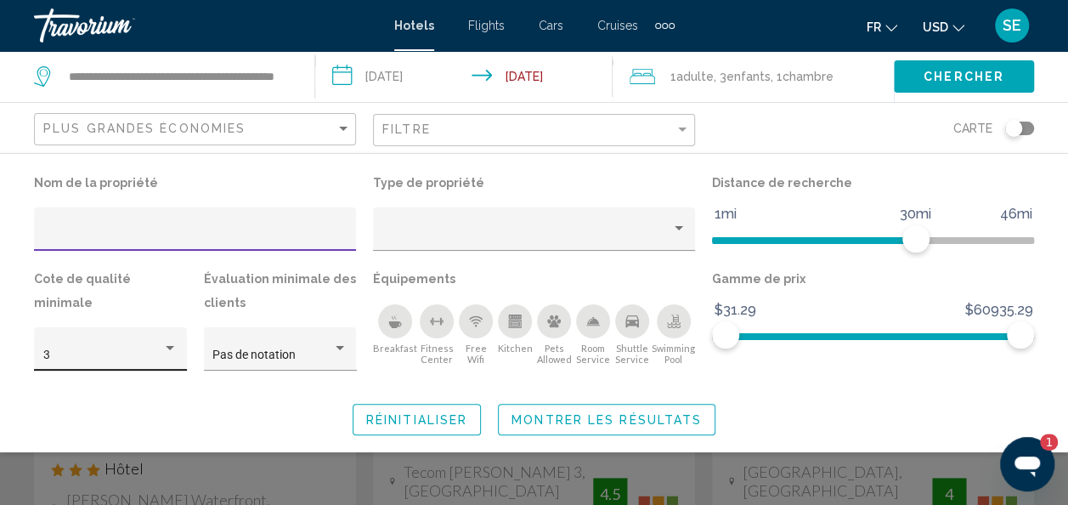
click at [160, 348] on div "3" at bounding box center [103, 355] width 120 height 14
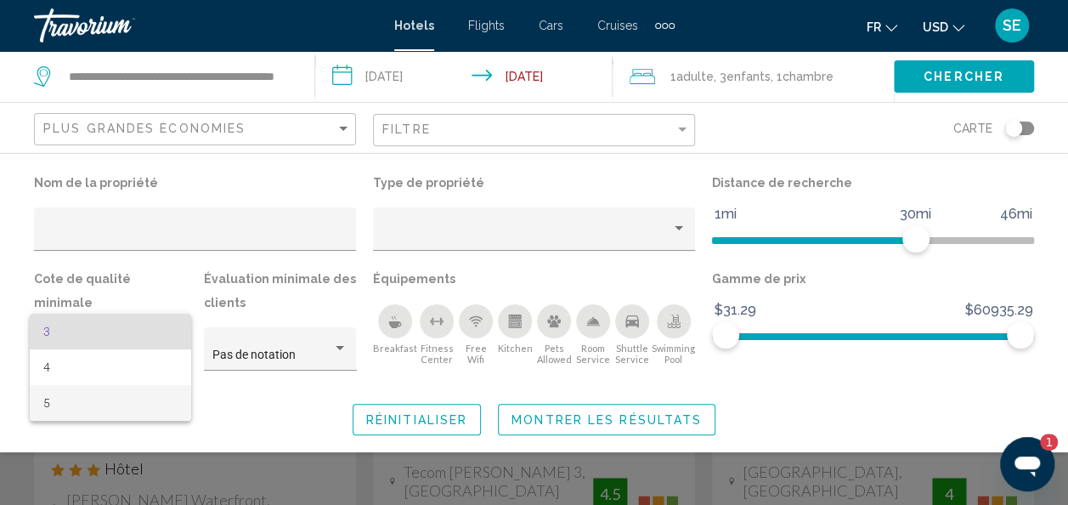
click at [146, 406] on span "5" at bounding box center [110, 403] width 134 height 36
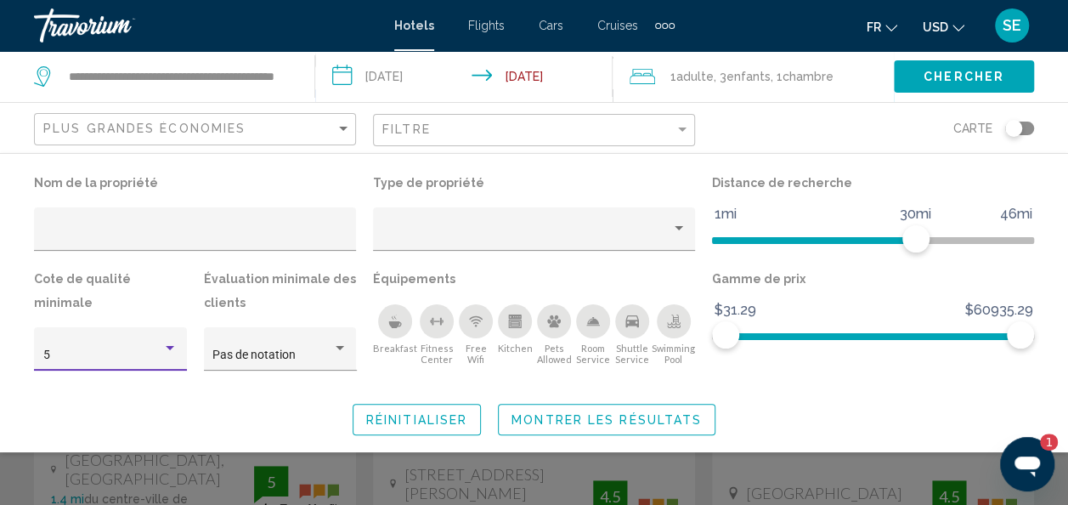
click at [641, 421] on span "Montrer les résultats" at bounding box center [606, 420] width 190 height 14
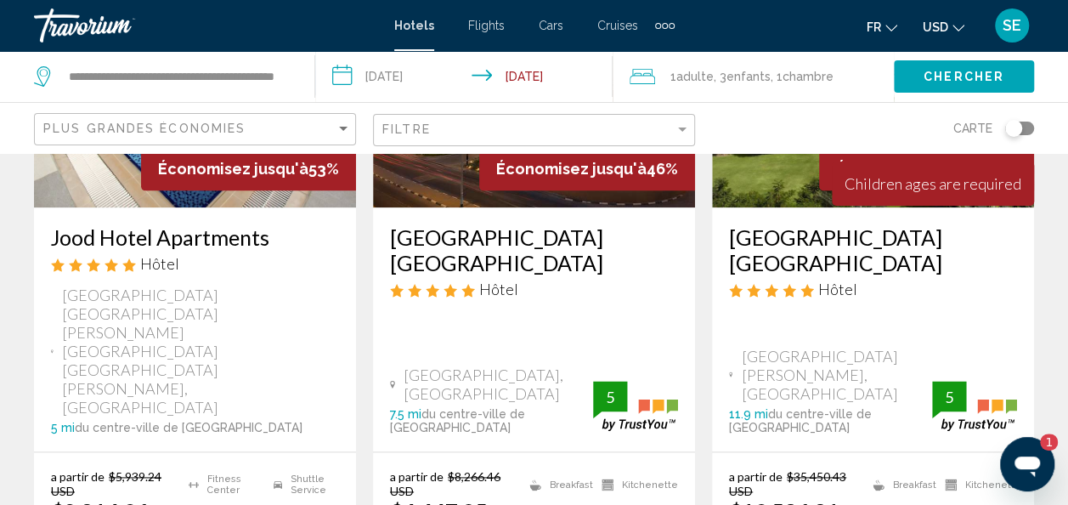
scroll to position [952, 0]
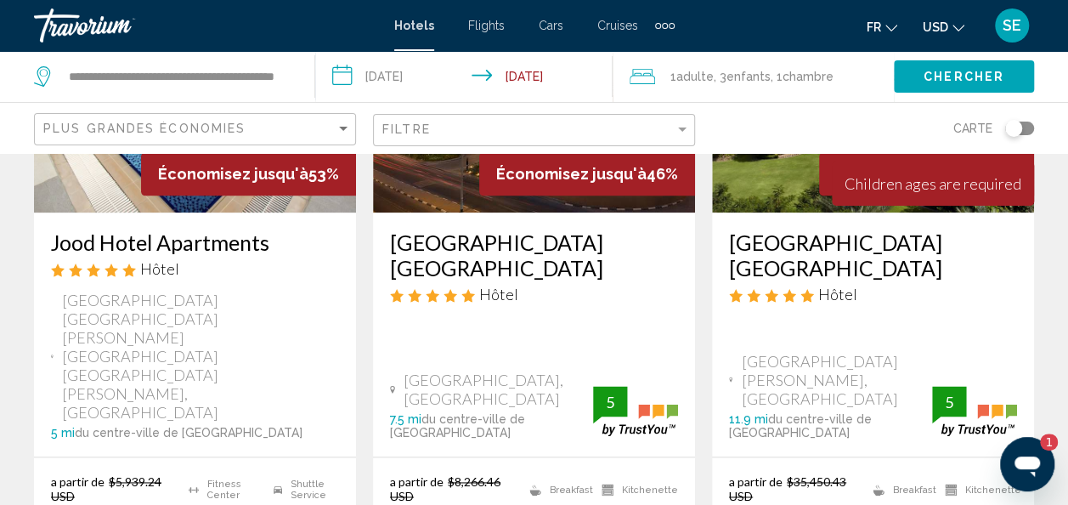
click at [815, 240] on h3 "[GEOGRAPHIC_DATA] [GEOGRAPHIC_DATA]" at bounding box center [873, 254] width 288 height 51
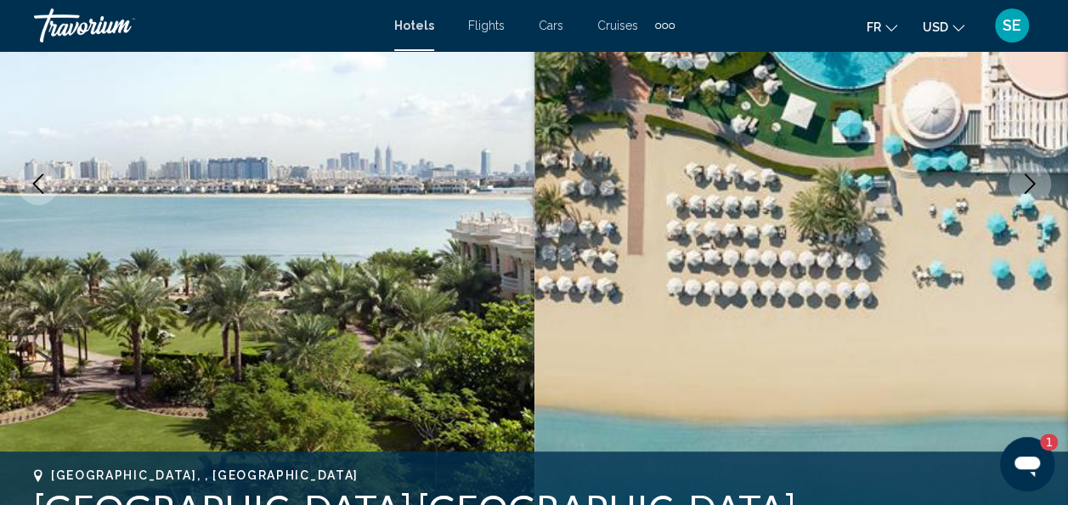
scroll to position [269, 0]
